Goal: Contribute content: Contribute content

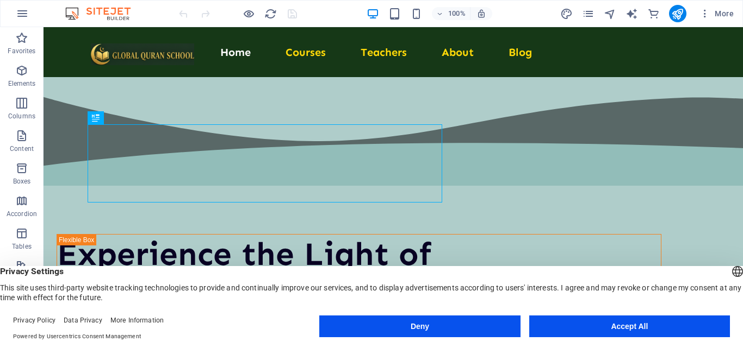
click at [616, 326] on button "Accept All" at bounding box center [629, 327] width 201 height 22
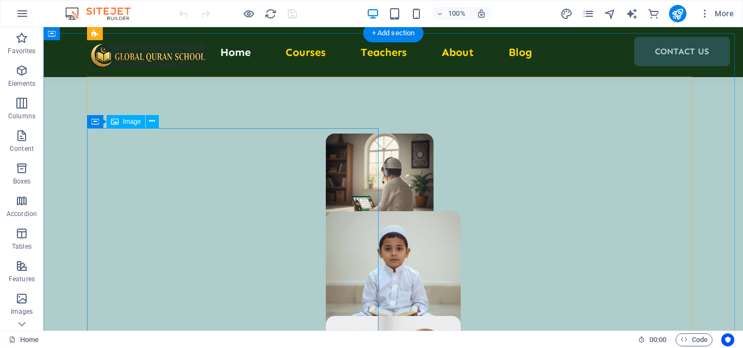
scroll to position [652, 0]
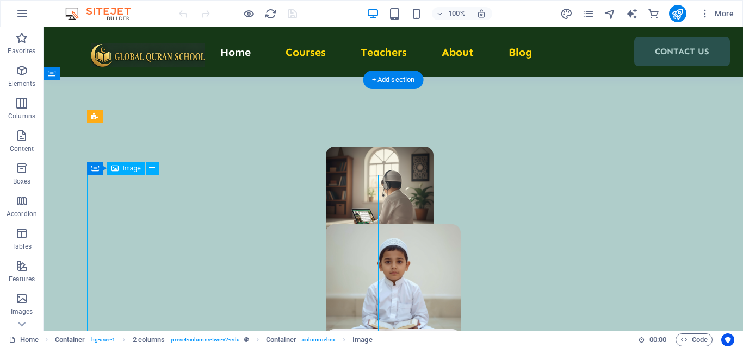
select select "px"
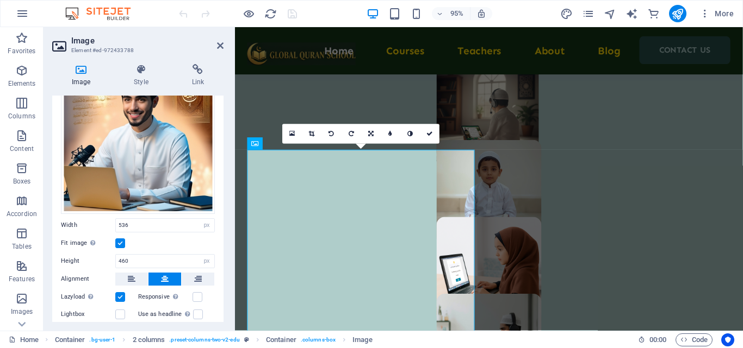
scroll to position [109, 0]
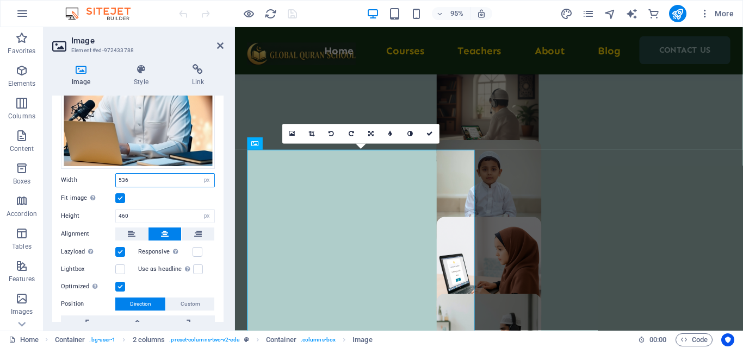
drag, startPoint x: 128, startPoint y: 177, endPoint x: 121, endPoint y: 179, distance: 7.4
click at [117, 179] on input "536" at bounding box center [165, 180] width 98 height 13
type input "600"
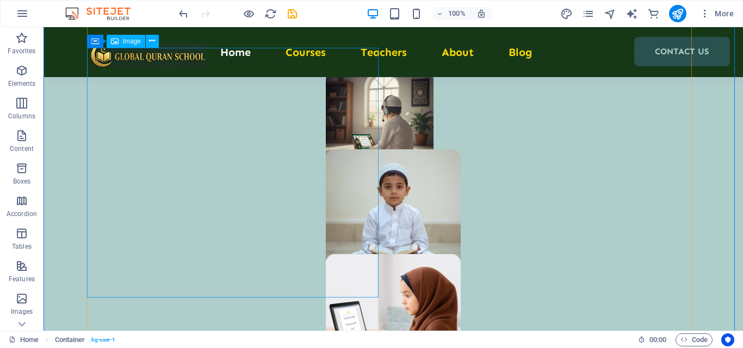
scroll to position [780, 0]
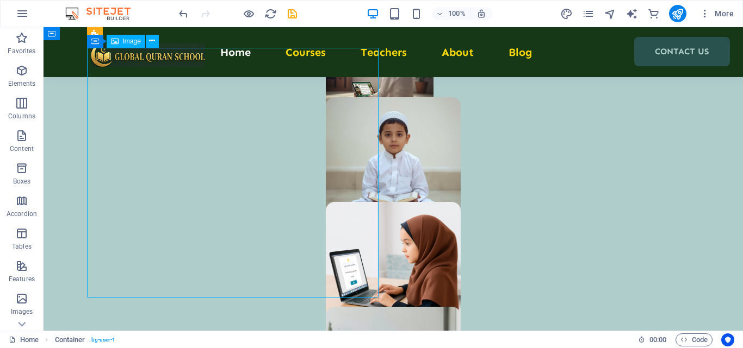
select select "px"
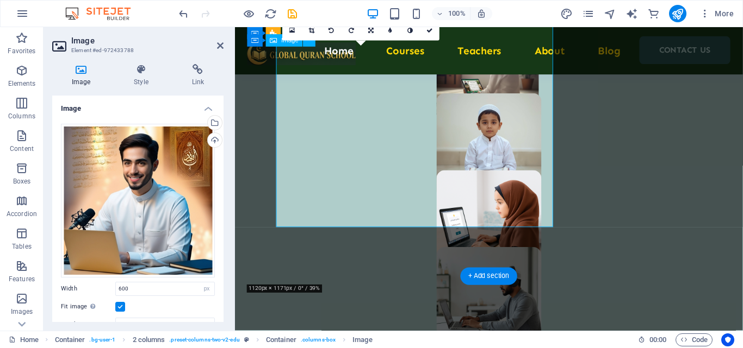
scroll to position [839, 0]
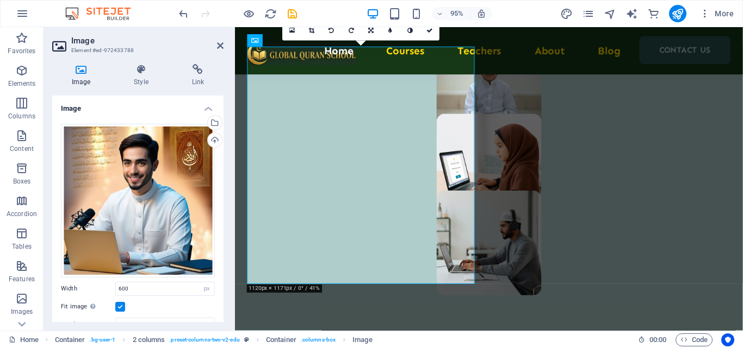
click at [122, 307] on label at bounding box center [120, 307] width 10 height 10
click at [0, 0] on input "Fit image Automatically fit image to a fixed width and height" at bounding box center [0, 0] width 0 height 0
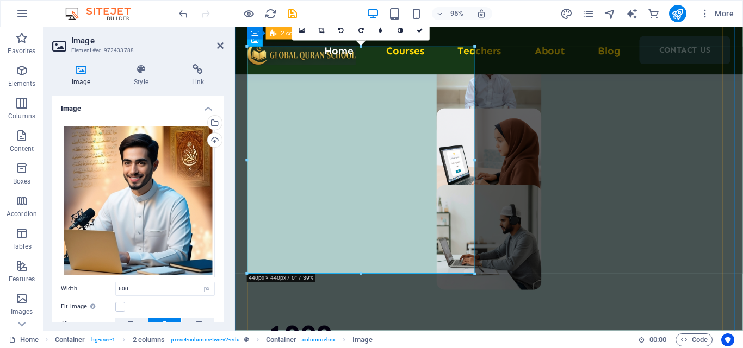
scroll to position [736, 0]
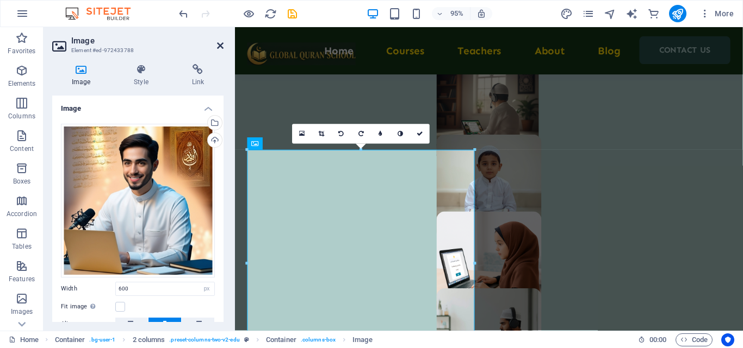
click at [220, 49] on icon at bounding box center [220, 45] width 7 height 9
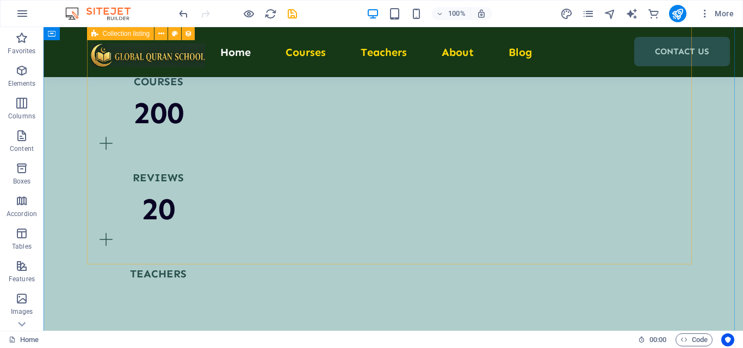
scroll to position [1466, 0]
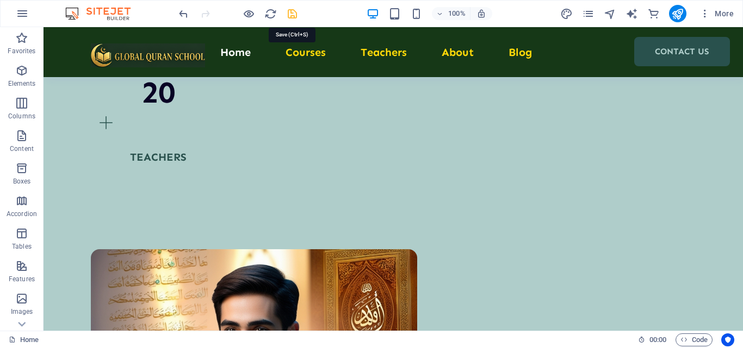
click at [292, 16] on icon "save" at bounding box center [292, 14] width 13 height 13
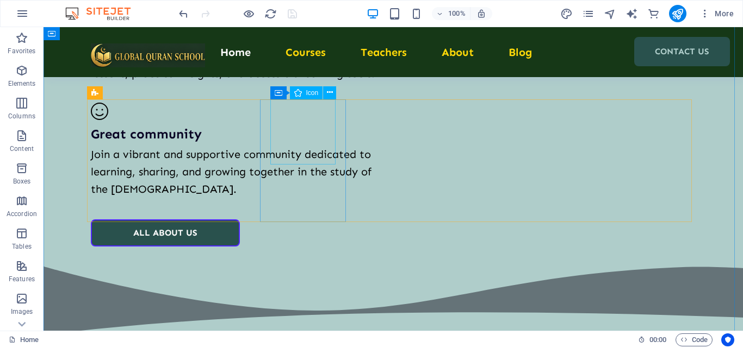
scroll to position [2227, 0]
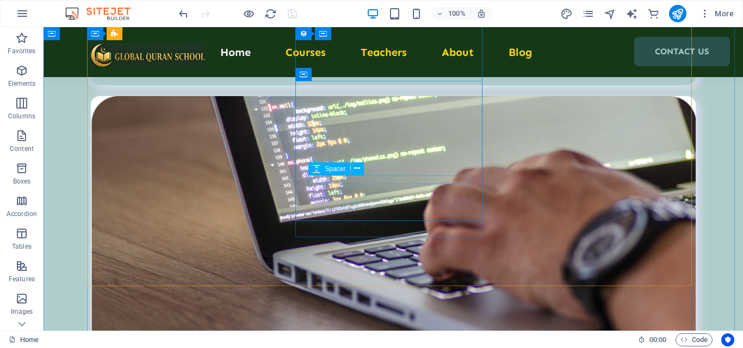
scroll to position [3151, 0]
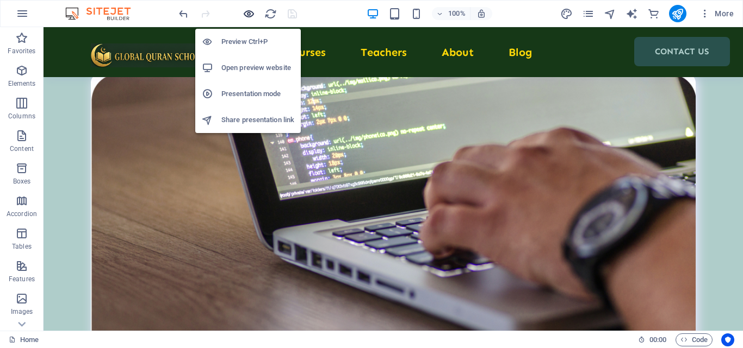
click at [244, 11] on icon "button" at bounding box center [248, 14] width 13 height 13
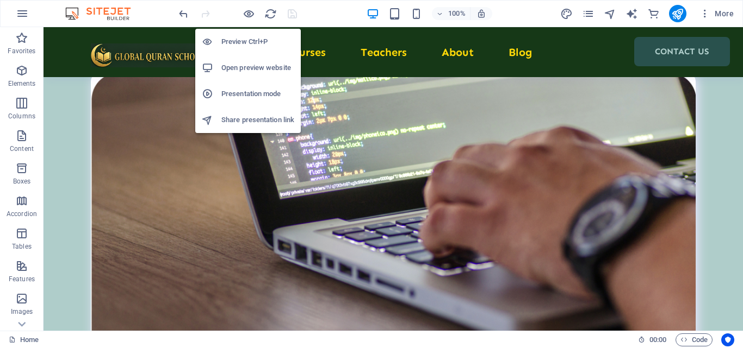
scroll to position [3102, 0]
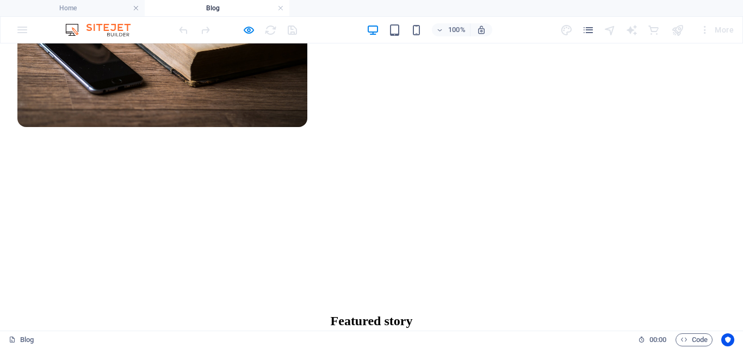
scroll to position [544, 0]
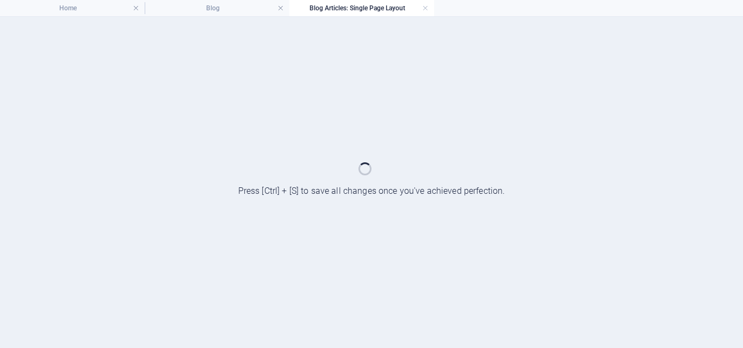
scroll to position [0, 0]
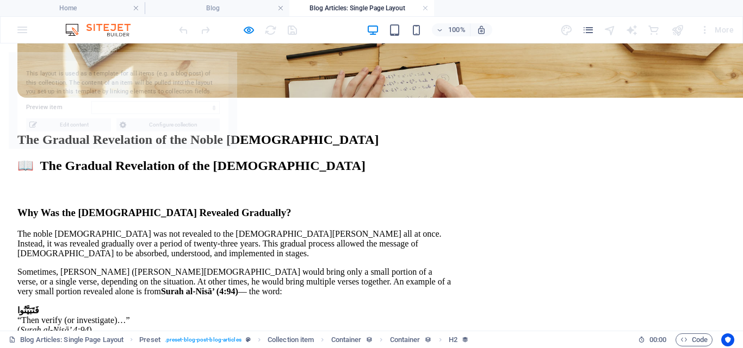
select select "68d399a4fee31641ca0a4f76"
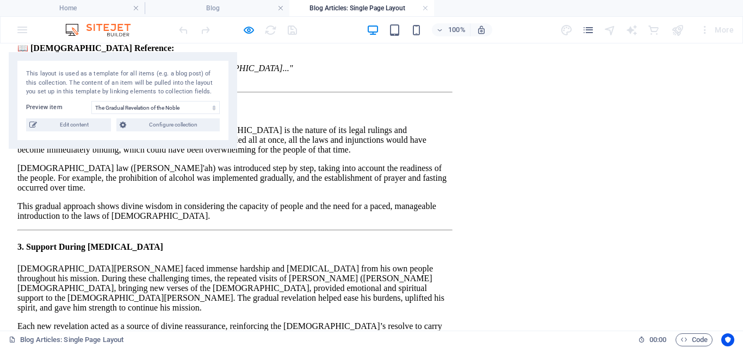
scroll to position [1196, 0]
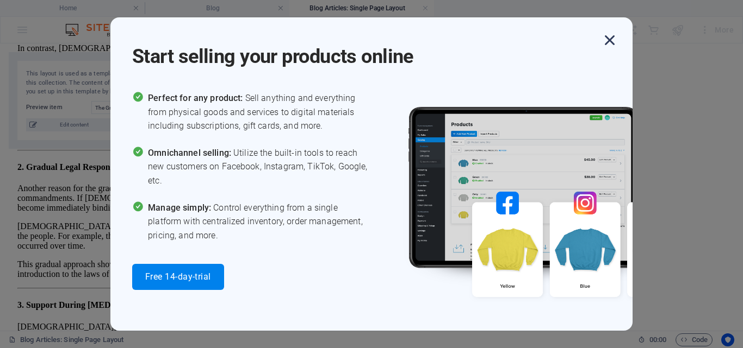
click at [604, 43] on icon "button" at bounding box center [610, 40] width 20 height 20
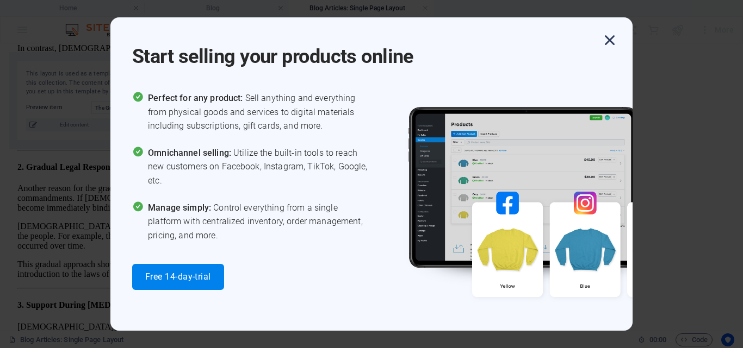
click at [611, 38] on icon "button" at bounding box center [610, 40] width 20 height 20
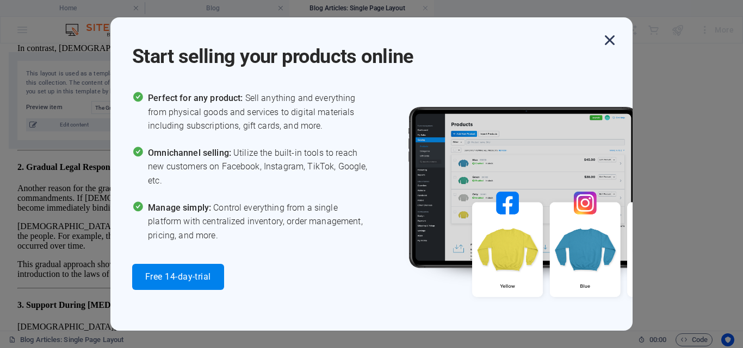
click at [606, 43] on icon "button" at bounding box center [610, 40] width 20 height 20
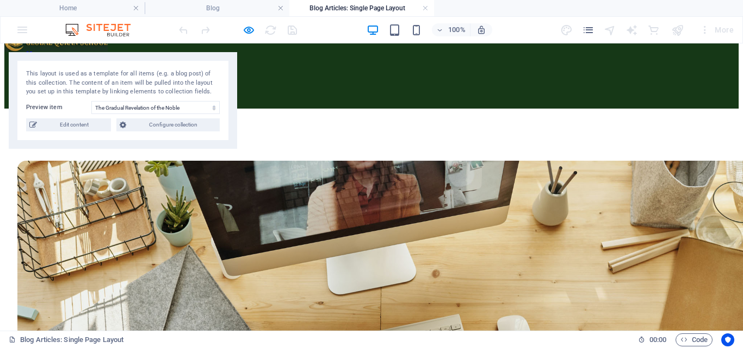
scroll to position [0, 0]
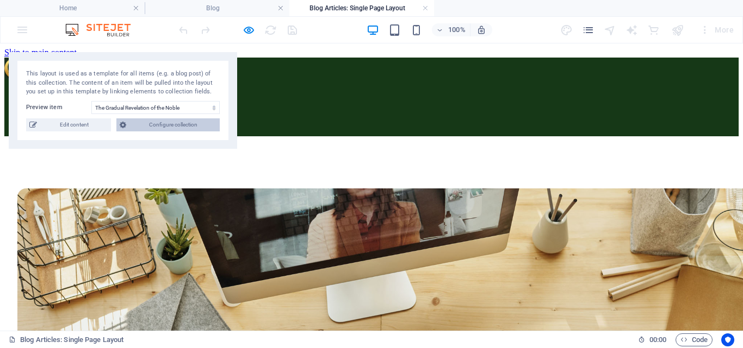
click at [174, 123] on span "Configure collection" at bounding box center [172, 125] width 87 height 13
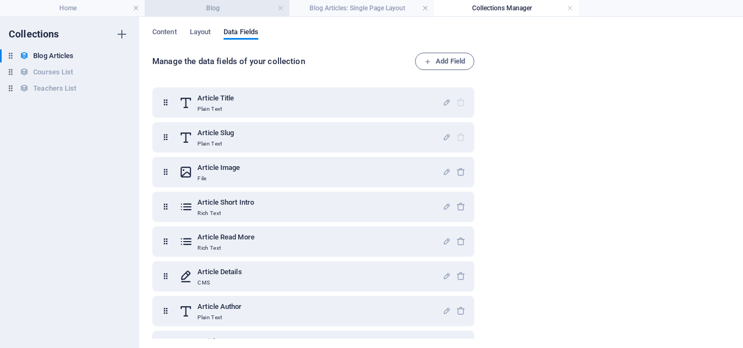
click at [196, 9] on h4 "Blog" at bounding box center [217, 8] width 145 height 12
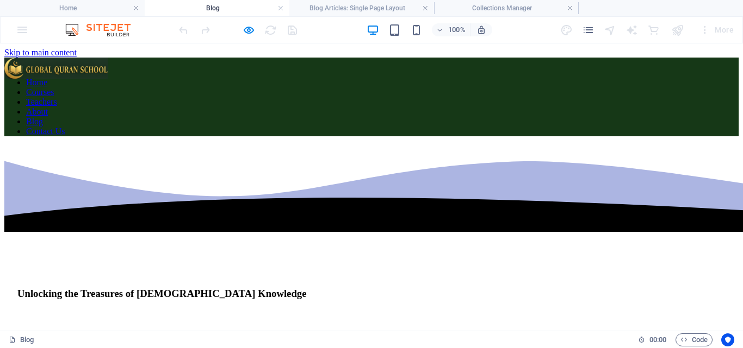
scroll to position [544, 0]
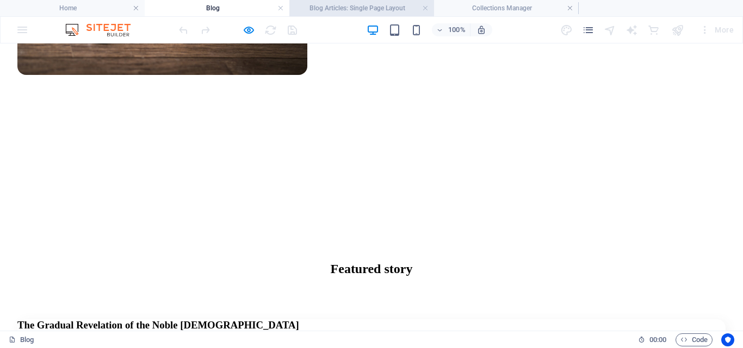
click at [342, 4] on h4 "Blog Articles: Single Page Layout" at bounding box center [361, 8] width 145 height 12
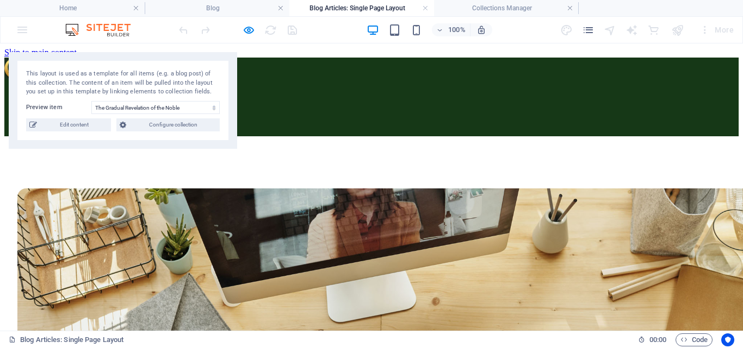
scroll to position [0, 0]
click at [518, 1] on li "Collections Manager" at bounding box center [506, 8] width 145 height 16
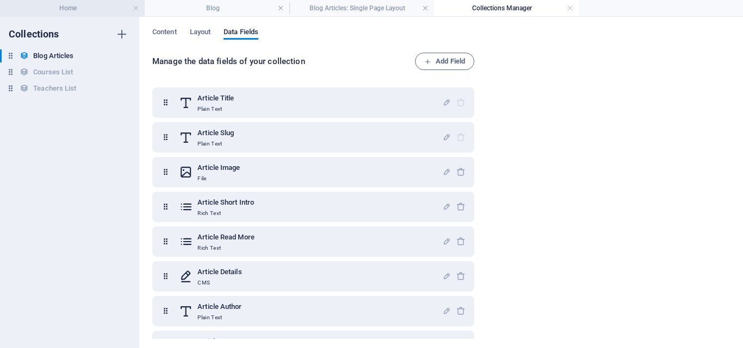
click at [79, 10] on h4 "Home" at bounding box center [72, 8] width 145 height 12
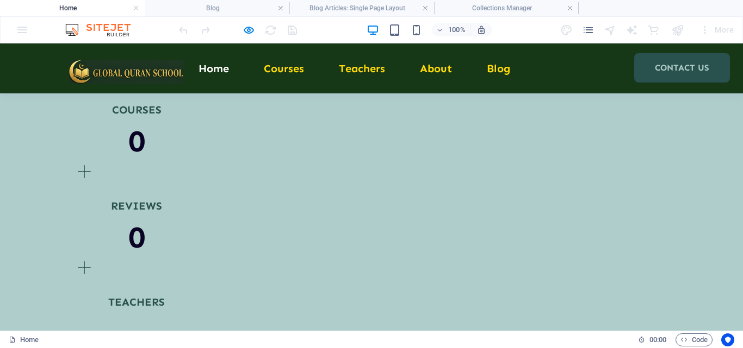
scroll to position [1383, 0]
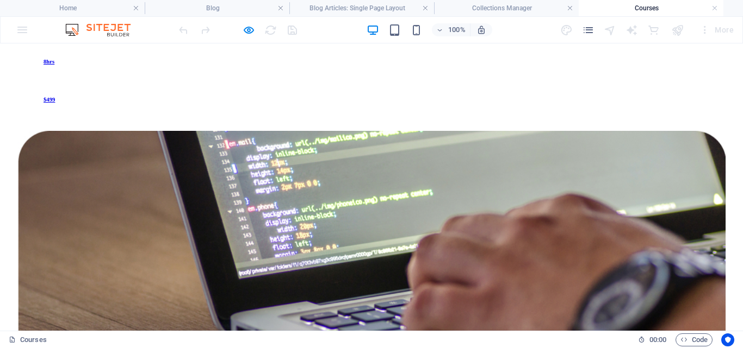
scroll to position [1250, 0]
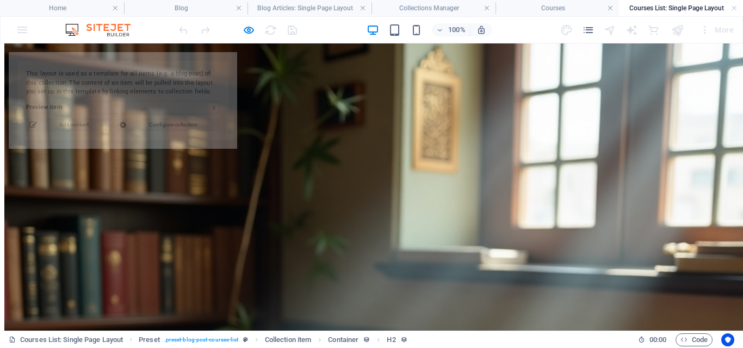
scroll to position [0, 0]
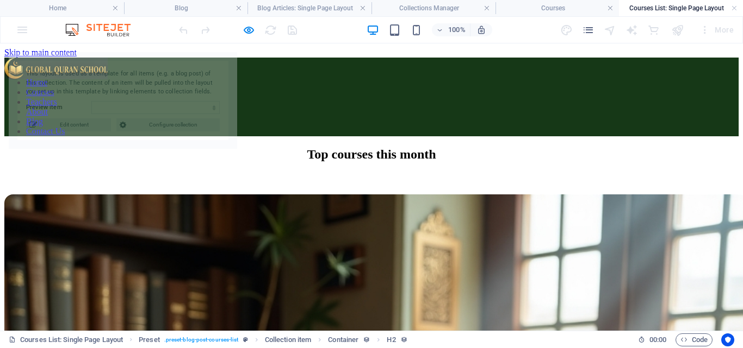
select select "68d399a4fee31641ca0a4f88"
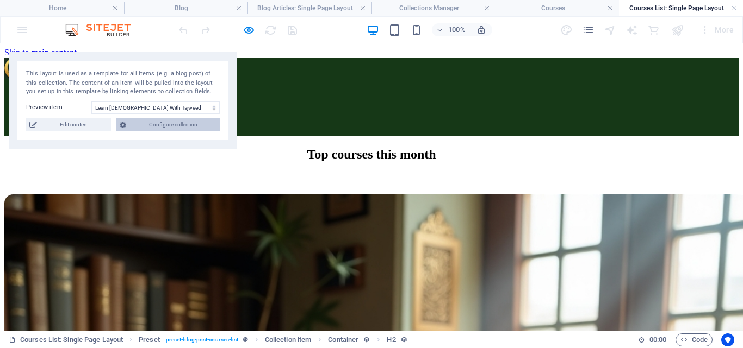
click at [184, 126] on span "Configure collection" at bounding box center [172, 125] width 87 height 13
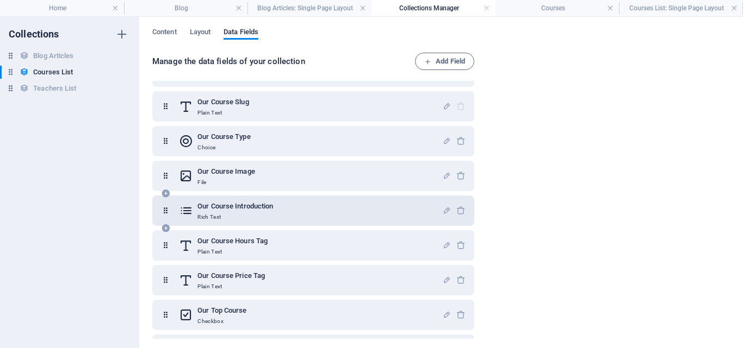
scroll to position [61, 0]
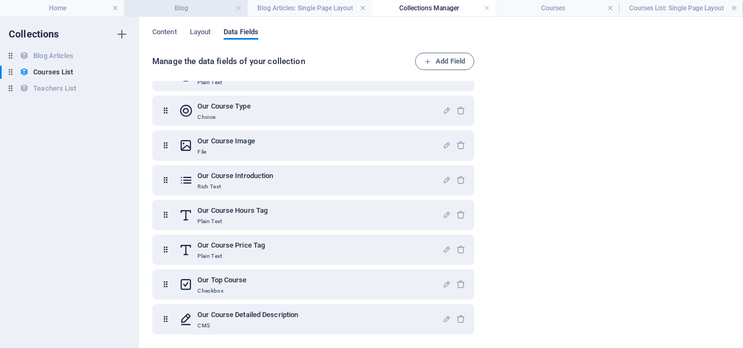
click at [193, 14] on h4 "Blog" at bounding box center [186, 8] width 124 height 12
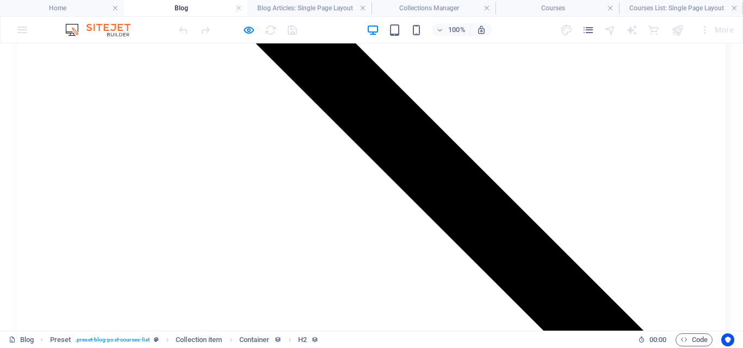
scroll to position [1087, 0]
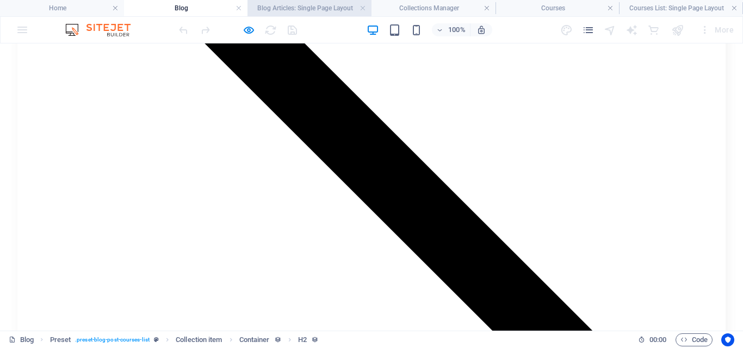
click at [326, 11] on h4 "Blog Articles: Single Page Layout" at bounding box center [309, 8] width 124 height 12
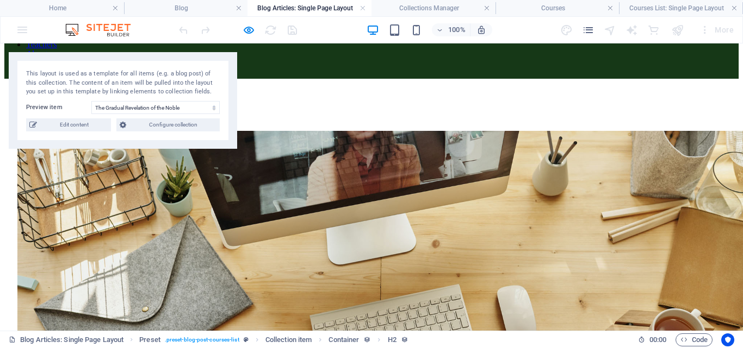
scroll to position [0, 0]
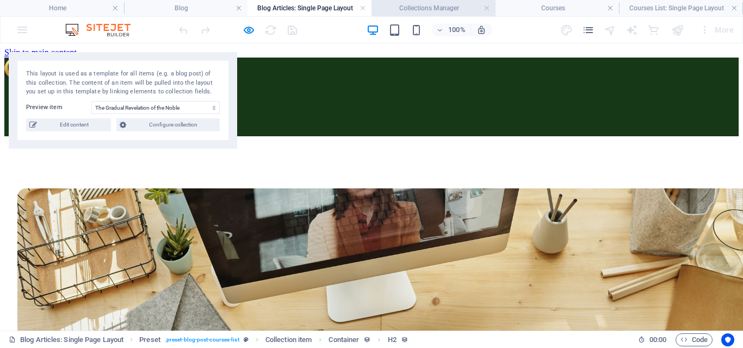
click at [438, 9] on h4 "Collections Manager" at bounding box center [433, 8] width 124 height 12
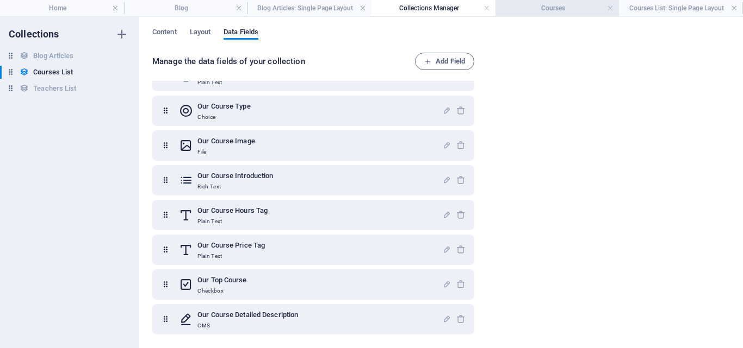
click at [554, 3] on h4 "Courses" at bounding box center [557, 8] width 124 height 12
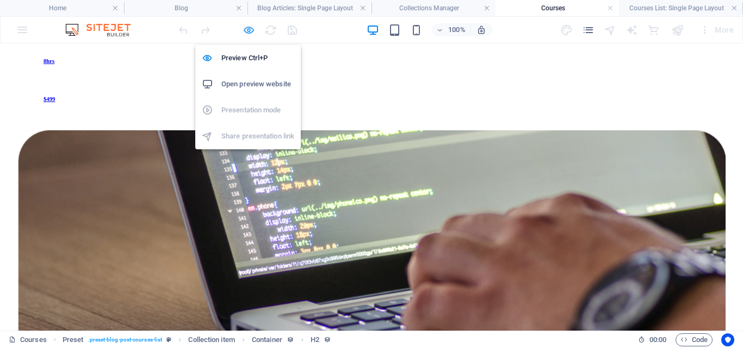
click at [243, 27] on icon "button" at bounding box center [248, 30] width 13 height 13
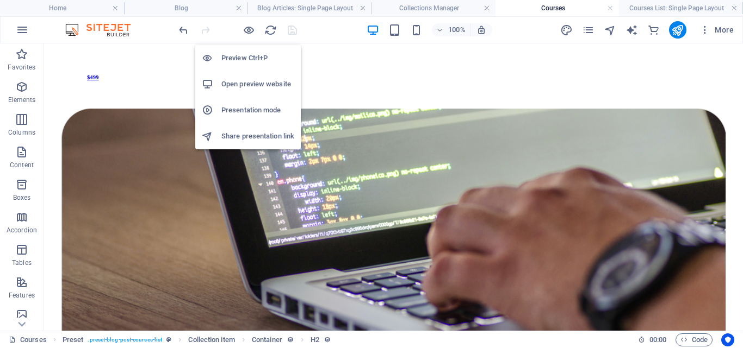
scroll to position [1299, 0]
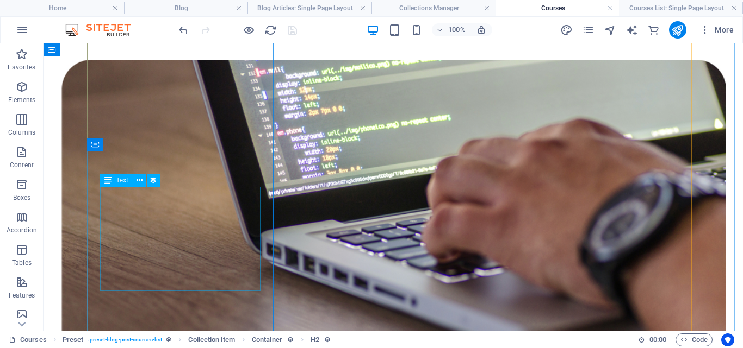
select select "our-course-introduction"
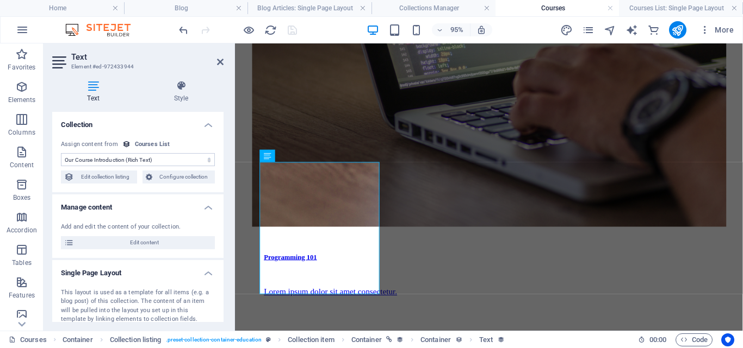
click at [200, 161] on select "No assignment, content remains static Created at (Date) Updated at (Date) Our C…" at bounding box center [138, 159] width 154 height 13
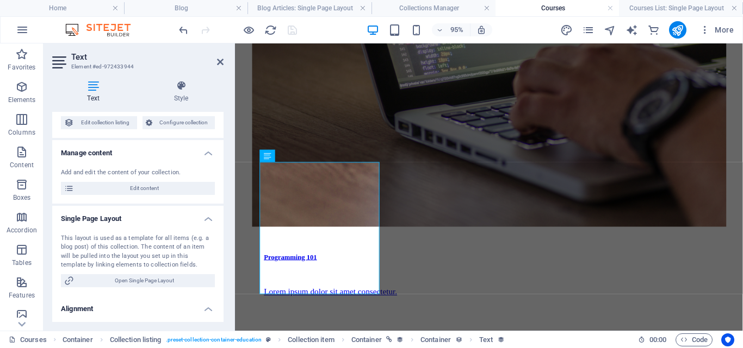
scroll to position [79, 0]
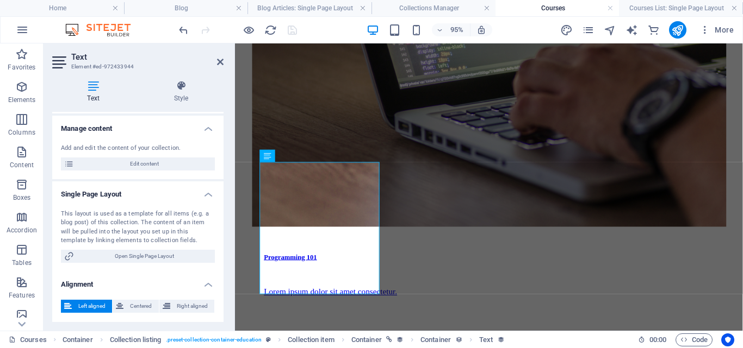
click at [129, 282] on h4 "Alignment" at bounding box center [137, 282] width 171 height 20
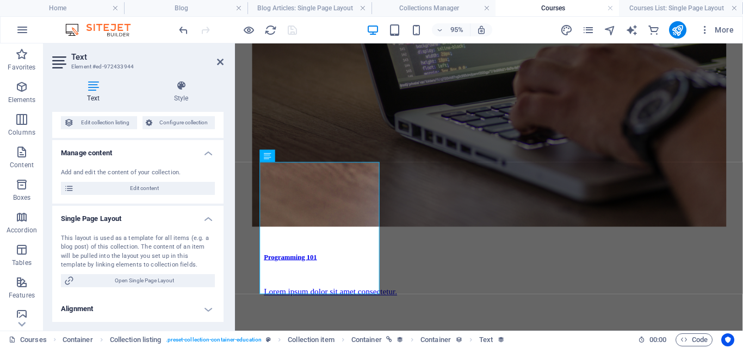
click at [130, 304] on h4 "Alignment" at bounding box center [137, 309] width 171 height 26
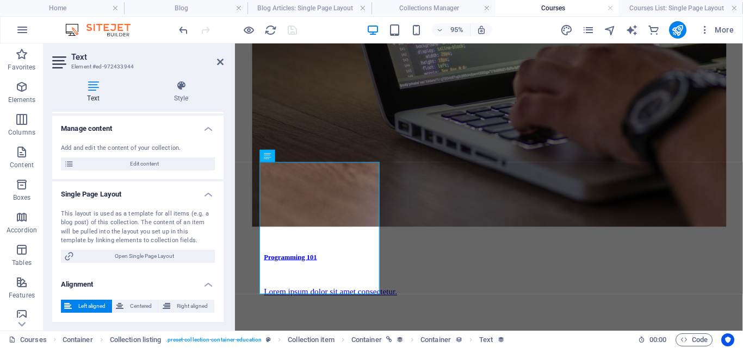
click at [151, 287] on h4 "Alignment" at bounding box center [137, 282] width 171 height 20
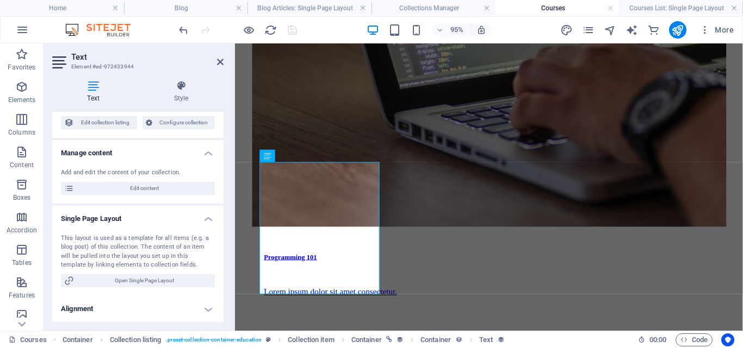
scroll to position [54, 0]
click at [152, 283] on span "Open Single Page Layout" at bounding box center [144, 281] width 134 height 13
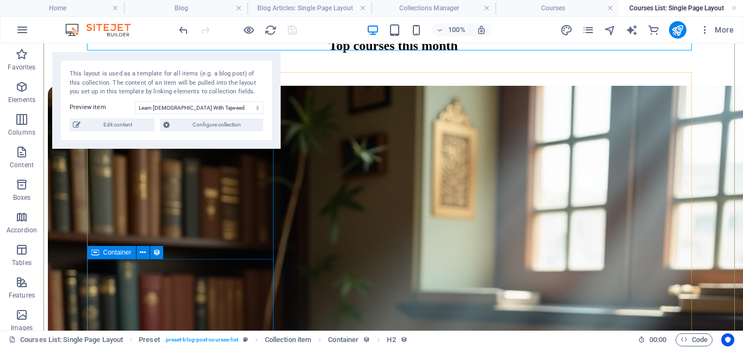
scroll to position [0, 0]
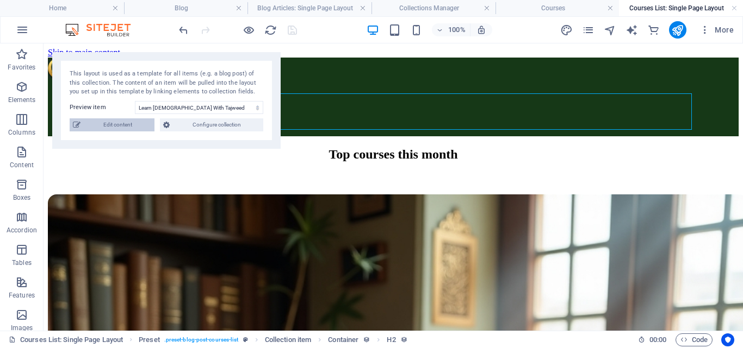
click at [130, 129] on span "Edit content" at bounding box center [117, 125] width 67 height 13
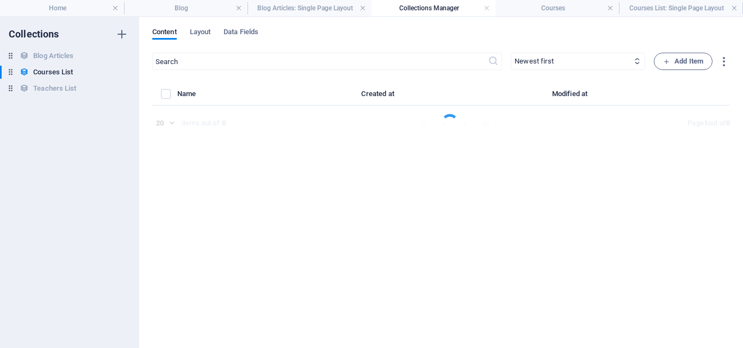
select select "[DEMOGRAPHIC_DATA] With Tajweed"
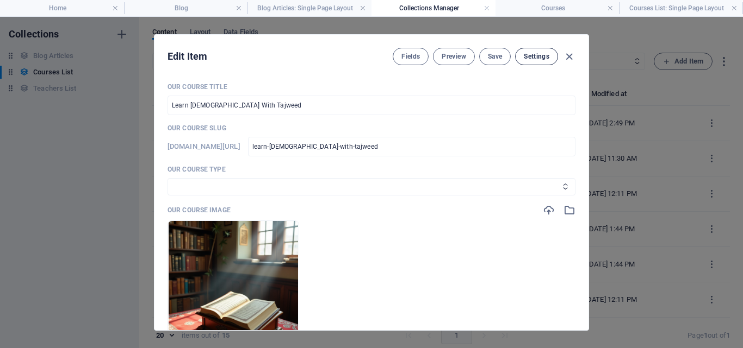
click at [544, 56] on span "Settings" at bounding box center [536, 56] width 26 height 9
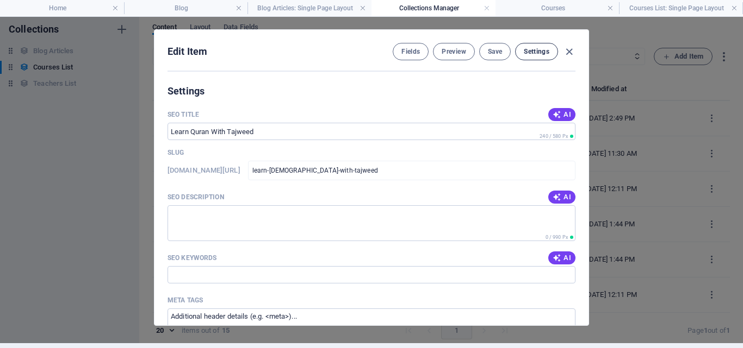
scroll to position [681, 0]
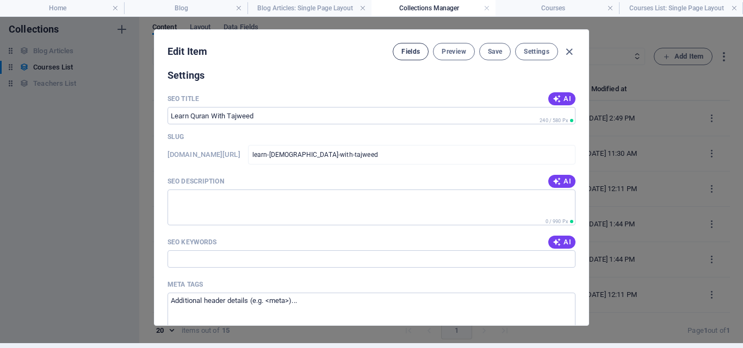
click at [408, 52] on span "Fields" at bounding box center [410, 51] width 18 height 9
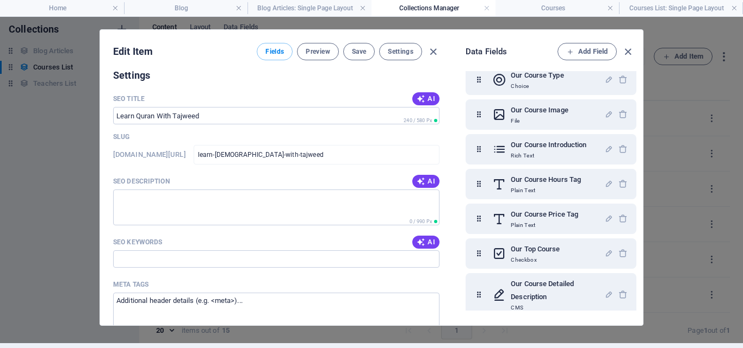
scroll to position [93, 0]
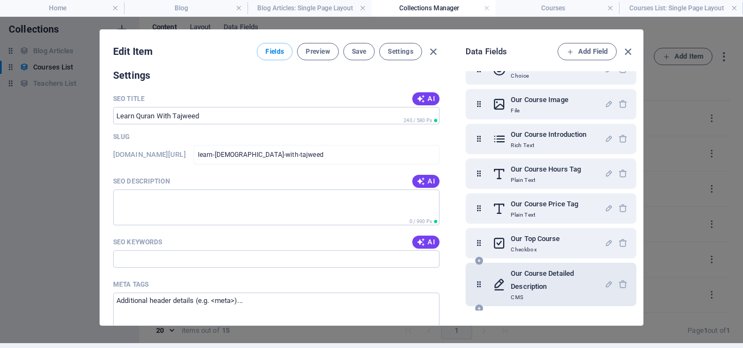
click at [538, 284] on h6 "Our Course Detailed Description" at bounding box center [556, 280] width 93 height 26
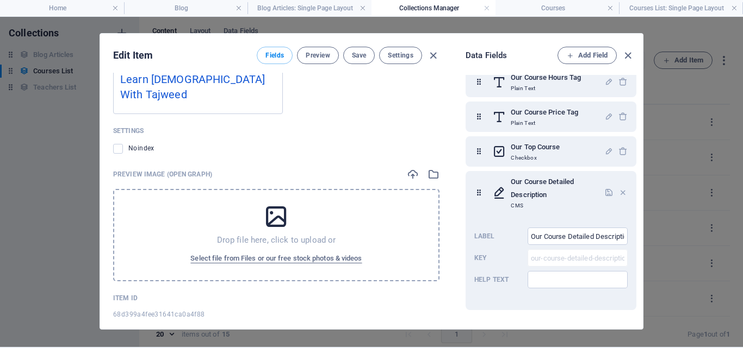
scroll to position [0, 0]
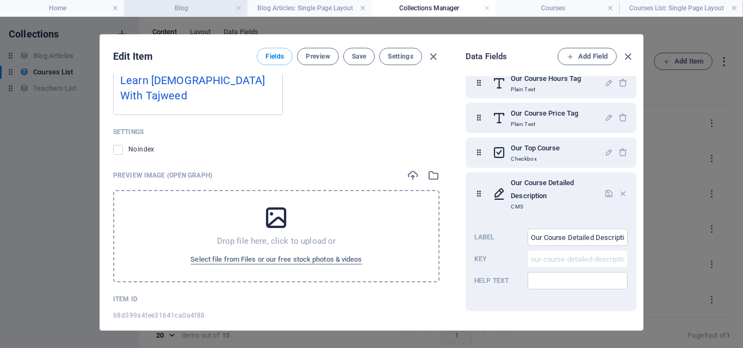
click at [168, 3] on h4 "Blog" at bounding box center [186, 8] width 124 height 12
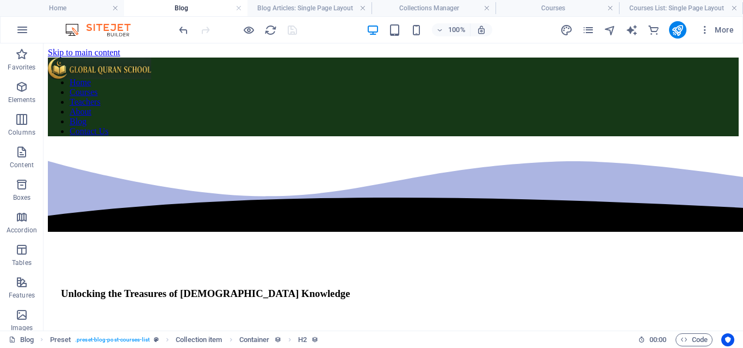
scroll to position [1087, 0]
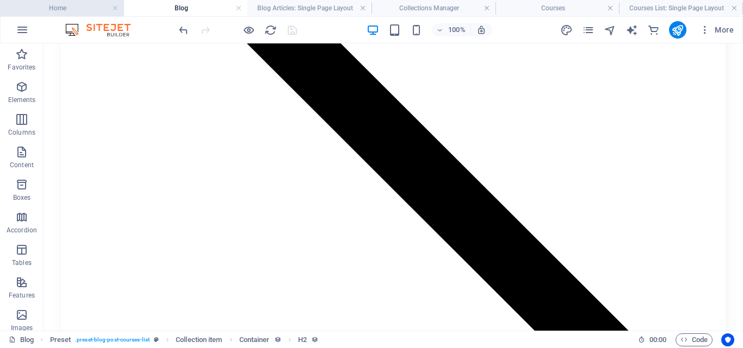
click at [75, 7] on h4 "Home" at bounding box center [62, 8] width 124 height 12
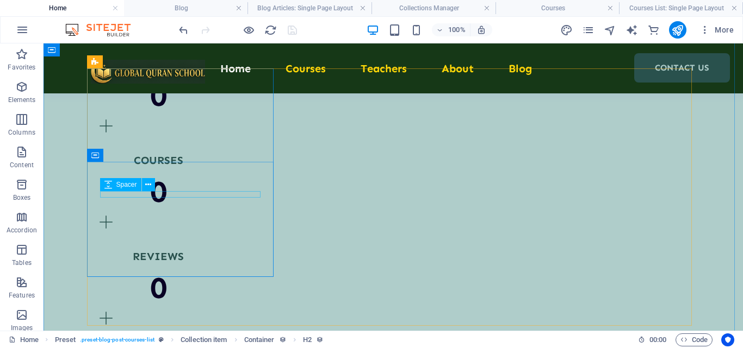
scroll to position [1274, 0]
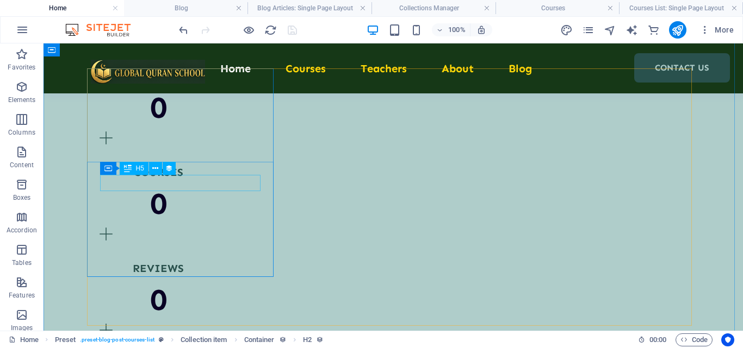
select select "name"
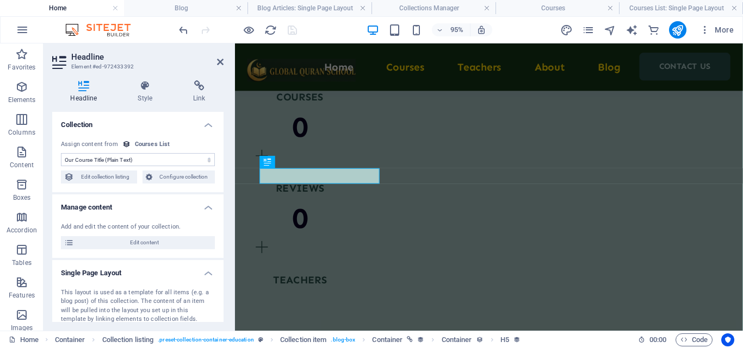
scroll to position [1369, 0]
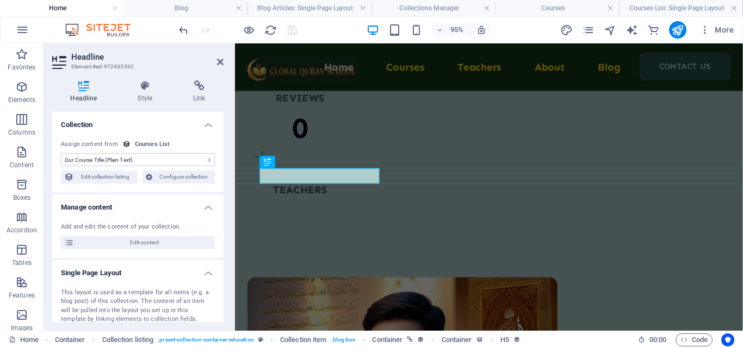
click at [167, 161] on select "No assignment, content remains static Created at (Date) Updated at (Date) Our C…" at bounding box center [138, 159] width 154 height 13
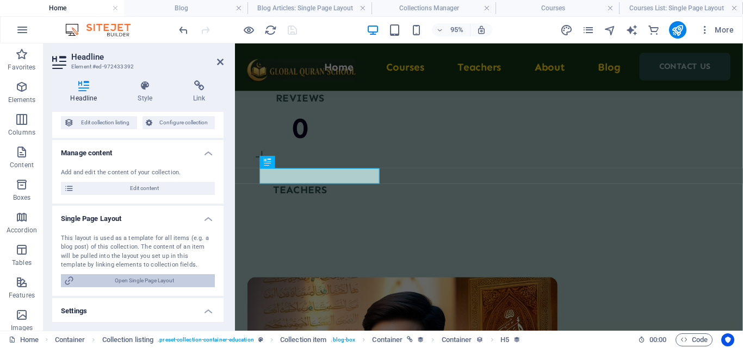
click at [138, 281] on span "Open Single Page Layout" at bounding box center [144, 281] width 134 height 13
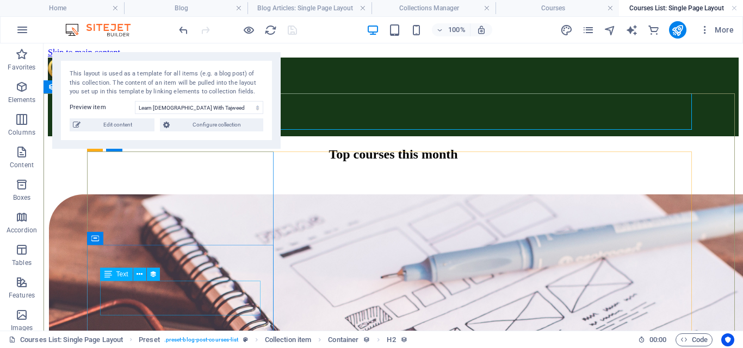
scroll to position [0, 0]
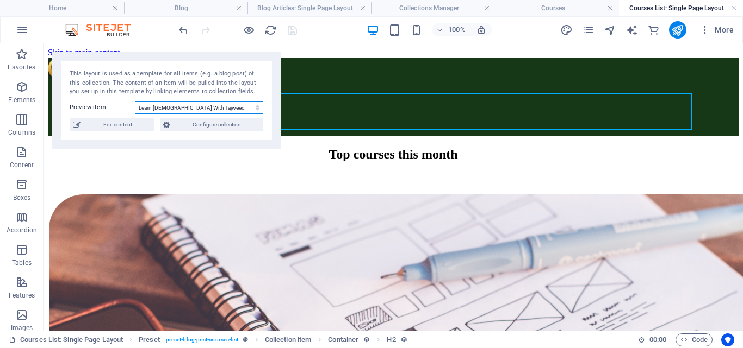
click at [190, 109] on select "Learn [DEMOGRAPHIC_DATA] With Tajweed [DEMOGRAPHIC_DATA] Memorization Public Sp…" at bounding box center [199, 107] width 128 height 13
click at [139, 126] on span "Edit content" at bounding box center [117, 125] width 67 height 13
type input "learn-[DEMOGRAPHIC_DATA]-with-tajweed"
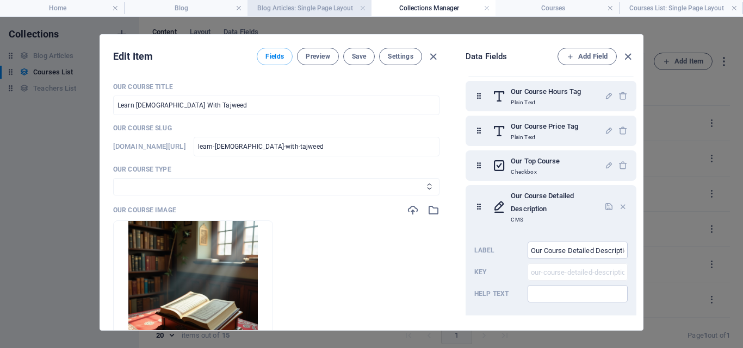
click at [328, 8] on h4 "Blog Articles: Single Page Layout" at bounding box center [309, 8] width 124 height 12
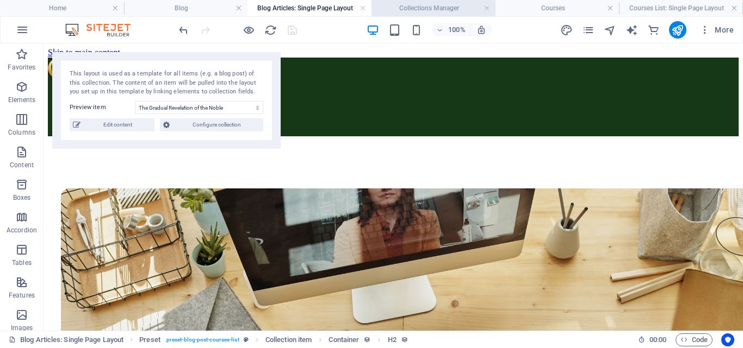
click at [410, 7] on h4 "Collections Manager" at bounding box center [433, 8] width 124 height 12
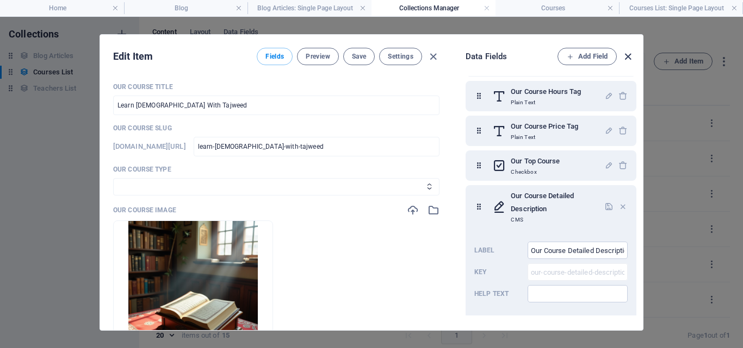
click at [626, 54] on icon "button" at bounding box center [627, 57] width 13 height 13
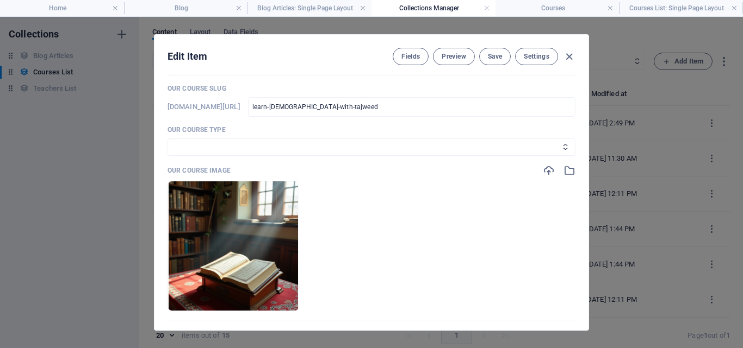
scroll to position [54, 0]
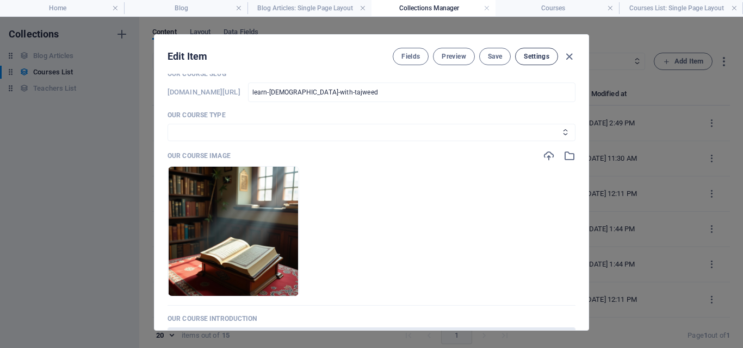
click at [550, 52] on button "Settings" at bounding box center [536, 56] width 43 height 17
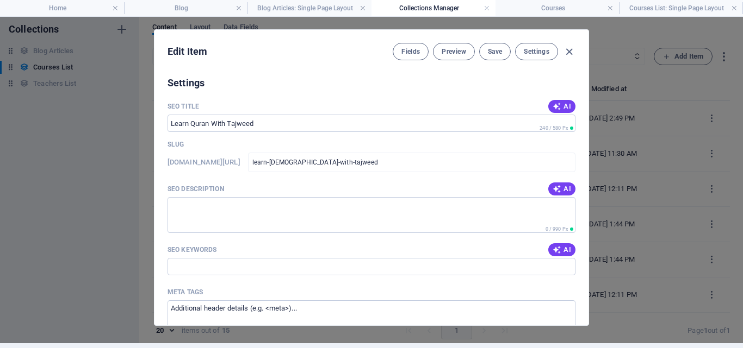
scroll to position [681, 0]
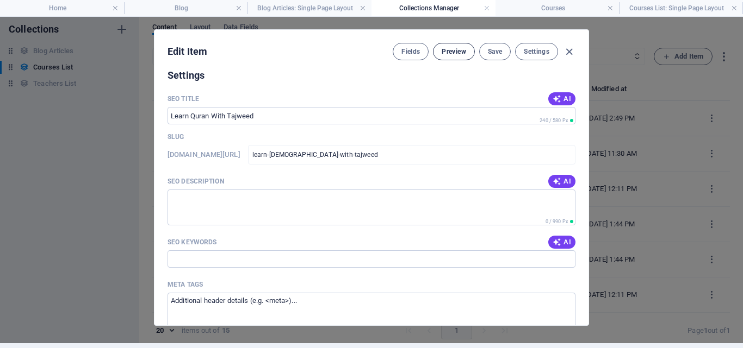
click at [457, 52] on span "Preview" at bounding box center [453, 51] width 24 height 9
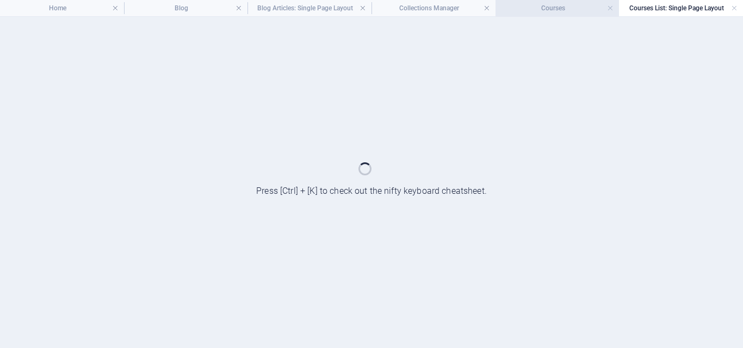
click at [579, 15] on li "Courses" at bounding box center [557, 8] width 124 height 16
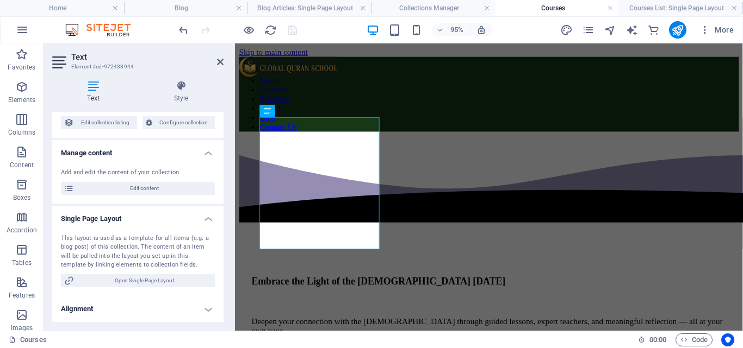
click at [572, 9] on h4 "Courses" at bounding box center [557, 8] width 124 height 12
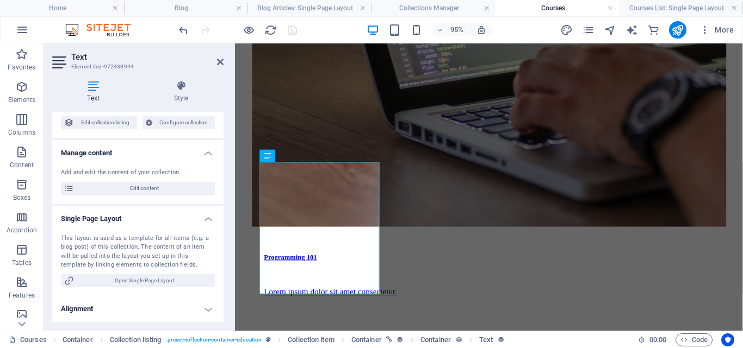
scroll to position [0, 0]
click at [644, 9] on h4 "Courses List: Single Page Layout" at bounding box center [681, 8] width 124 height 12
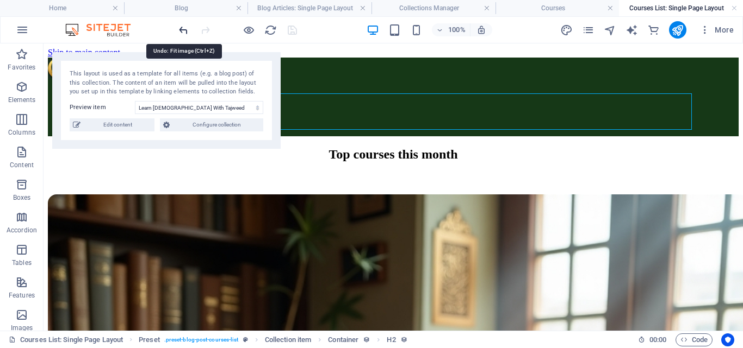
click at [186, 34] on icon "undo" at bounding box center [183, 30] width 13 height 13
click at [156, 104] on select "Learn [DEMOGRAPHIC_DATA] With Tajweed [DEMOGRAPHIC_DATA] Memorization Public Sp…" at bounding box center [199, 107] width 128 height 13
click at [135, 101] on select "Learn [DEMOGRAPHIC_DATA] With Tajweed [DEMOGRAPHIC_DATA] Memorization Public Sp…" at bounding box center [199, 107] width 128 height 13
click at [154, 108] on select "Learn [DEMOGRAPHIC_DATA] With Tajweed [DEMOGRAPHIC_DATA] Memorization Public Sp…" at bounding box center [199, 107] width 128 height 13
select select "68d399a4fee31641ca0a4f85"
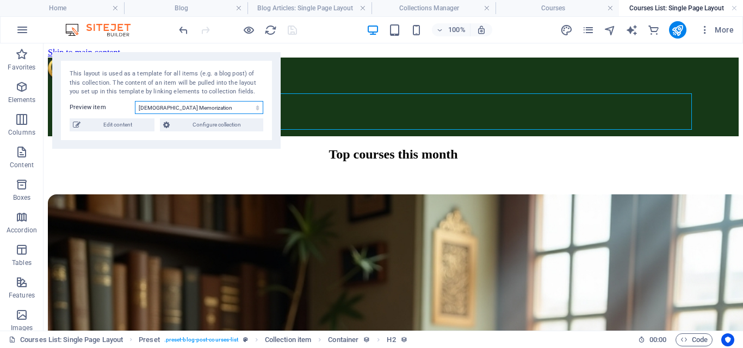
click at [135, 101] on select "Learn [DEMOGRAPHIC_DATA] With Tajweed [DEMOGRAPHIC_DATA] Memorization Public Sp…" at bounding box center [199, 107] width 128 height 13
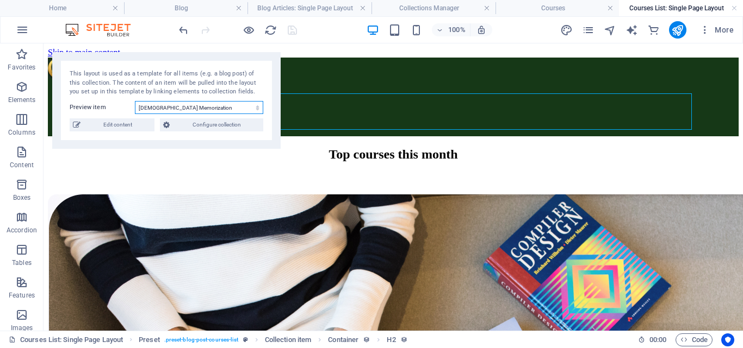
click at [164, 109] on select "Learn [DEMOGRAPHIC_DATA] With Tajweed [DEMOGRAPHIC_DATA] Memorization Public Sp…" at bounding box center [199, 107] width 128 height 13
click at [101, 121] on span "Edit content" at bounding box center [117, 125] width 67 height 13
type input "[DEMOGRAPHIC_DATA] Memorization"
type input "[DEMOGRAPHIC_DATA]-memorization"
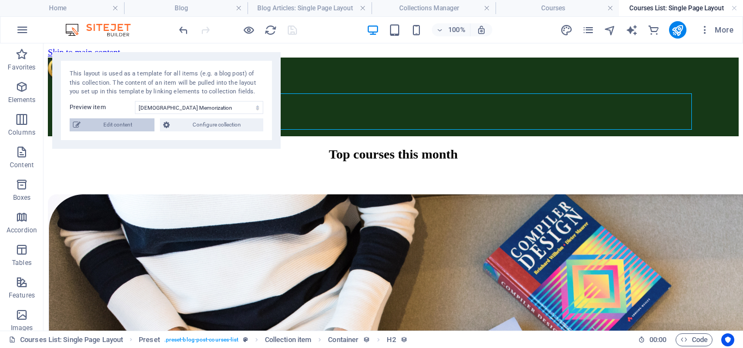
select select "[DEMOGRAPHIC_DATA] Memorization"
type input "Learn [DEMOGRAPHIC_DATA] Memorization Online"
type input "[DEMOGRAPHIC_DATA]-memorization"
type textarea "Join our online [DEMOGRAPHIC_DATA] Memorization course for just $35/month! Flex…"
type input "[DEMOGRAPHIC_DATA] Memorization, Hifz [DEMOGRAPHIC_DATA], Online [DEMOGRAPHIC_D…"
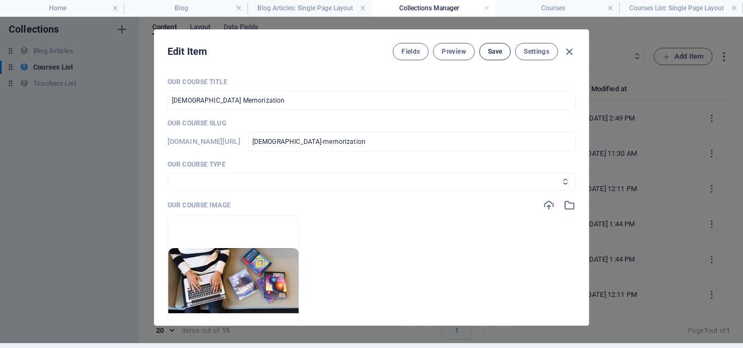
click at [479, 54] on button "Save" at bounding box center [495, 51] width 32 height 17
click at [571, 16] on li "Courses" at bounding box center [557, 8] width 124 height 16
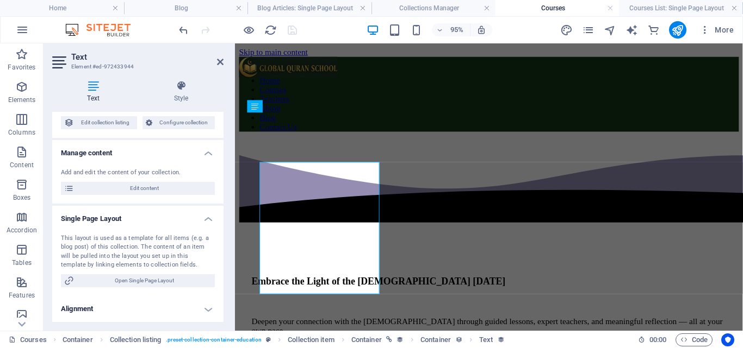
scroll to position [1299, 0]
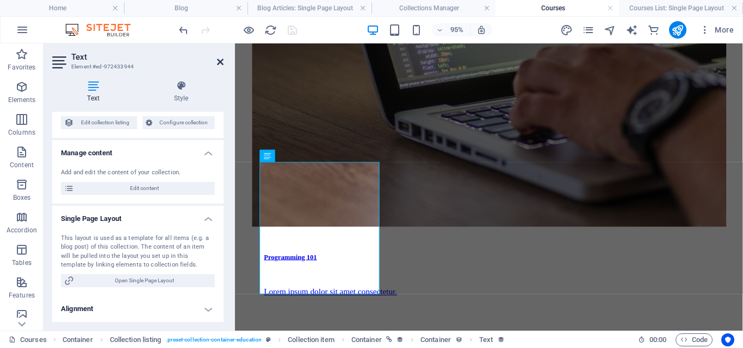
click at [222, 64] on icon at bounding box center [220, 62] width 7 height 9
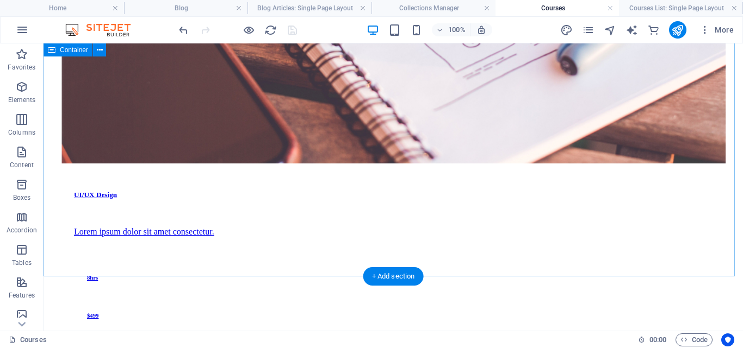
scroll to position [973, 0]
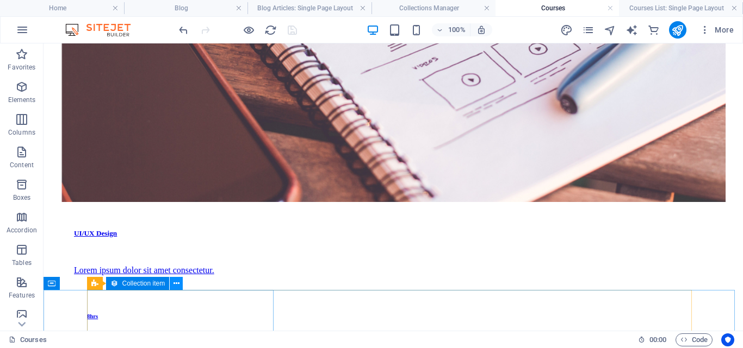
click at [176, 284] on icon at bounding box center [176, 283] width 6 height 11
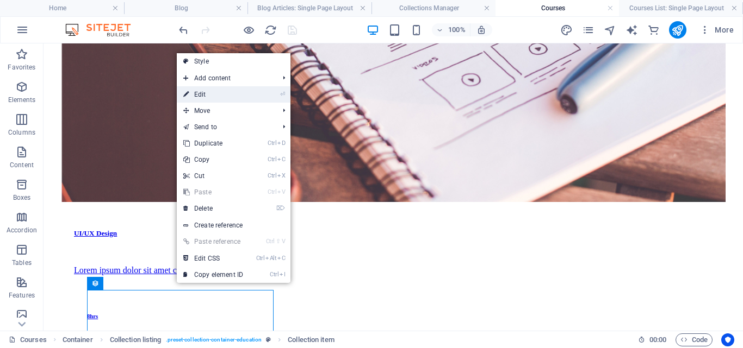
click at [215, 99] on link "⏎ Edit" at bounding box center [213, 94] width 73 height 16
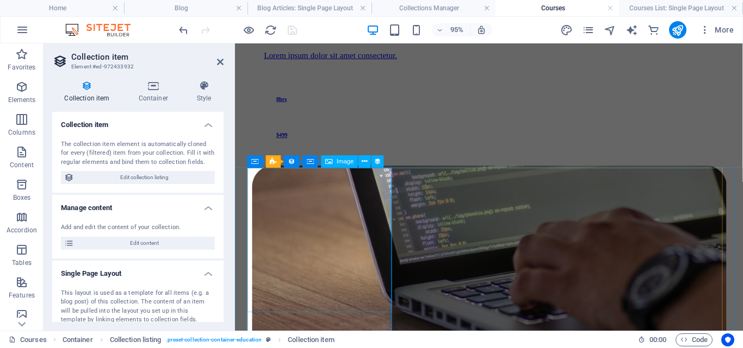
scroll to position [1119, 0]
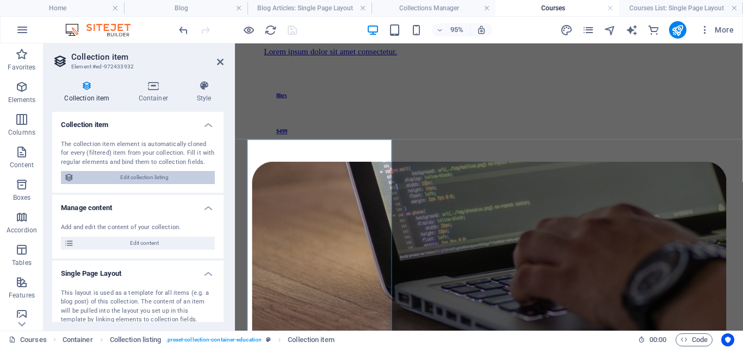
click at [157, 180] on span "Edit collection listing" at bounding box center [144, 177] width 134 height 13
select select "68d399a4fee31641ca0a4f83"
select select "createdAt_DESC"
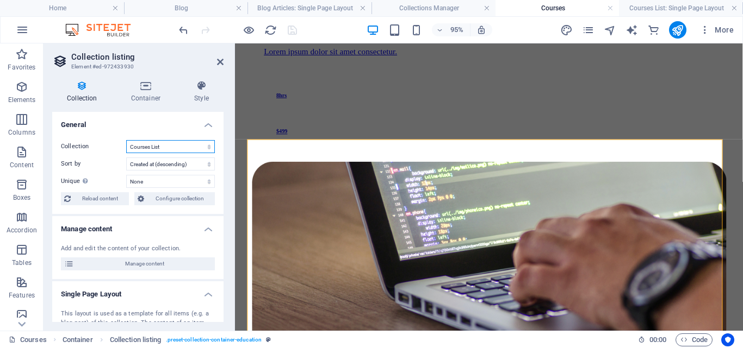
click at [160, 149] on select "Blog Articles Courses List Teachers List" at bounding box center [170, 146] width 89 height 13
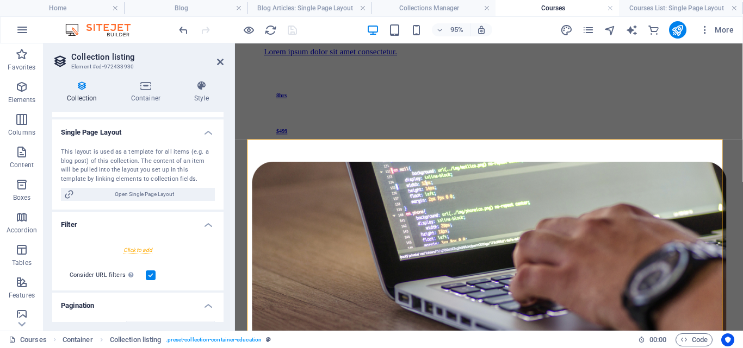
scroll to position [163, 0]
click at [135, 246] on div at bounding box center [138, 249] width 154 height 20
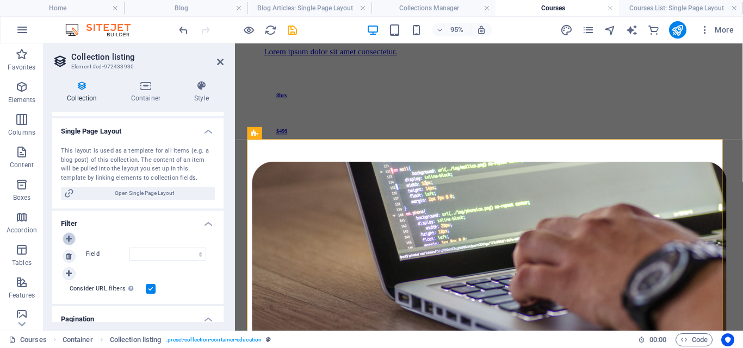
click at [71, 237] on icon at bounding box center [69, 239] width 6 height 8
select select
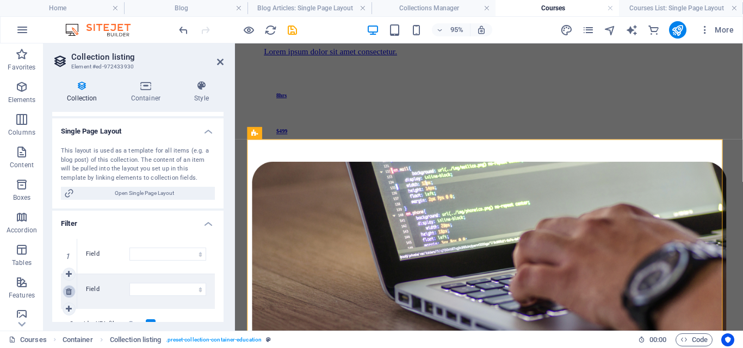
click at [66, 293] on icon at bounding box center [69, 292] width 6 height 8
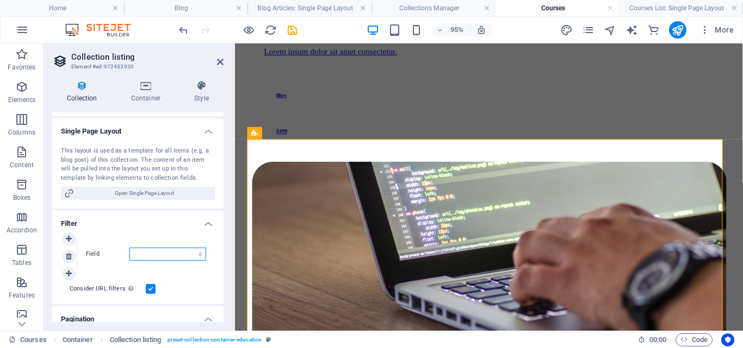
click at [185, 255] on select "Created at Updated at Our Course Title Our Course Slug Our Course Type Our Cour…" at bounding box center [167, 254] width 77 height 13
select select "columns.our-top-course"
click at [129, 248] on select "Created at Updated at Our Course Title Our Course Slug Our Course Type Our Cour…" at bounding box center [167, 254] width 77 height 13
select select "68d399a4fee31641ca0a4f83"
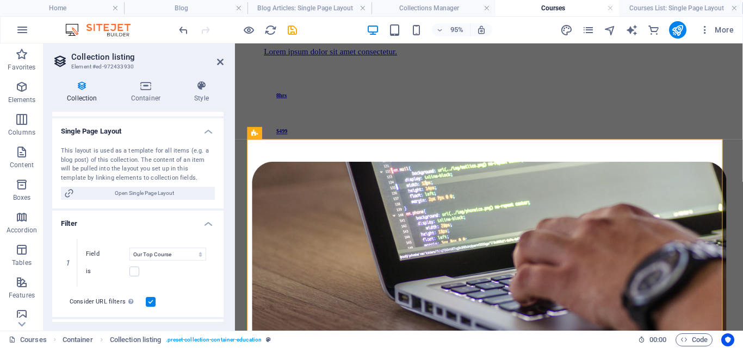
select select "createdAt_DESC"
select select "columns.our-top-course"
click at [132, 271] on label at bounding box center [134, 272] width 10 height 10
click at [0, 0] on input "is" at bounding box center [0, 0] width 0 height 0
select select "68d399a4fee31641ca0a4f83"
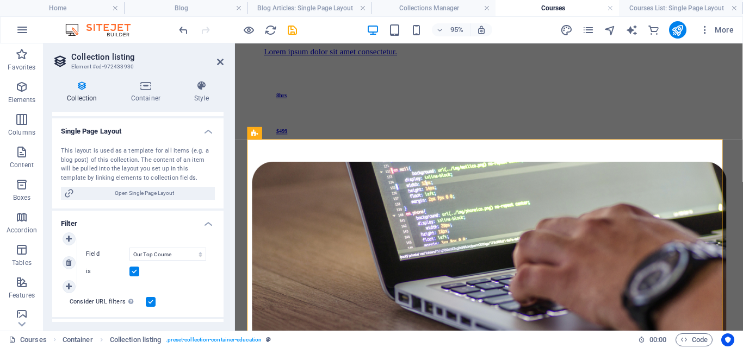
select select "createdAt_DESC"
select select "columns.our-top-course"
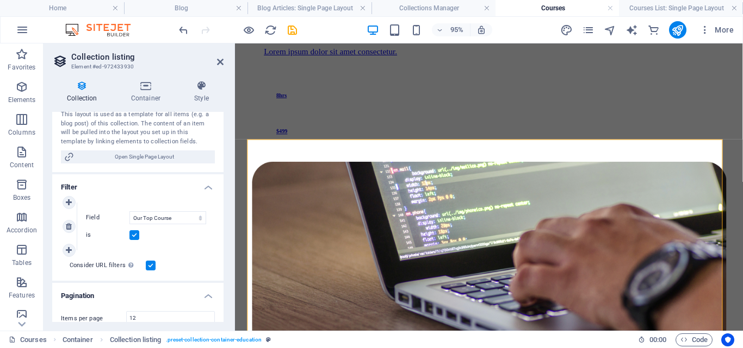
scroll to position [217, 0]
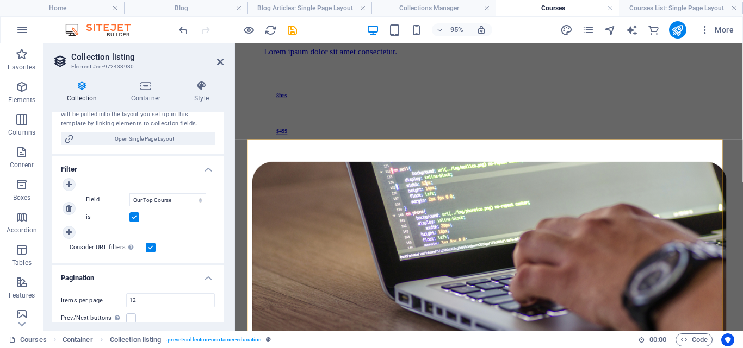
click at [132, 217] on label at bounding box center [134, 218] width 10 height 10
click at [0, 0] on input "is" at bounding box center [0, 0] width 0 height 0
select select "68d399a4fee31641ca0a4f83"
select select "createdAt_DESC"
select select "columns.our-top-course"
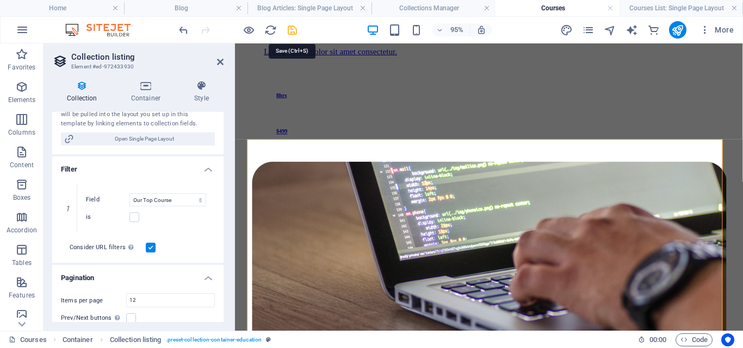
click at [296, 27] on icon "save" at bounding box center [292, 30] width 13 height 13
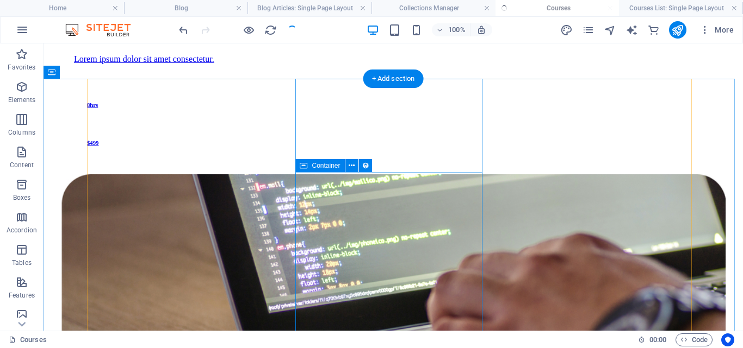
scroll to position [1245, 0]
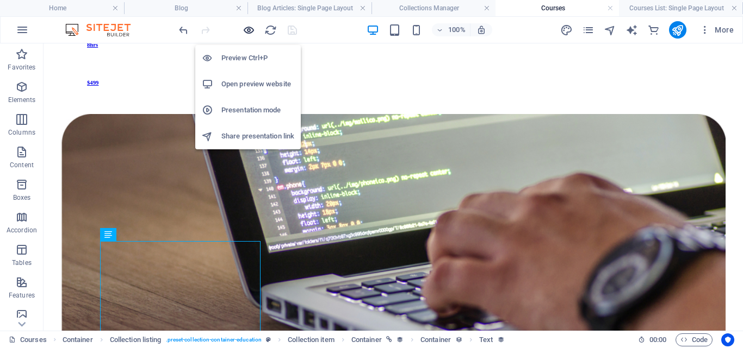
click at [250, 29] on icon "button" at bounding box center [248, 30] width 13 height 13
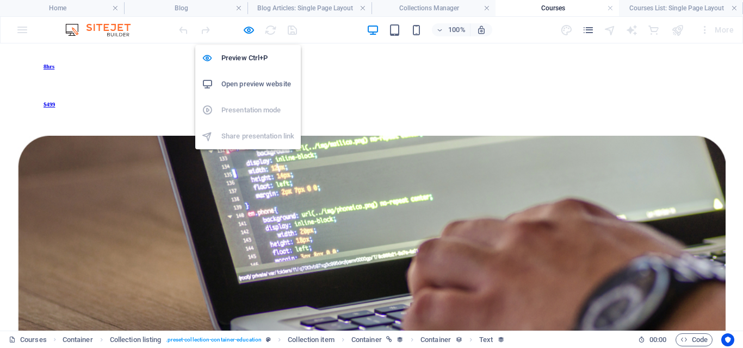
scroll to position [1196, 0]
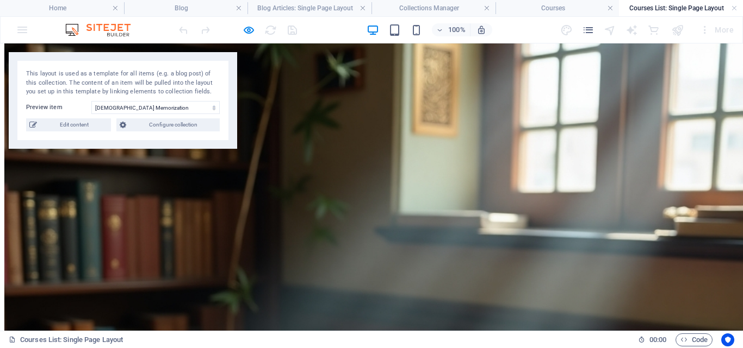
scroll to position [0, 0]
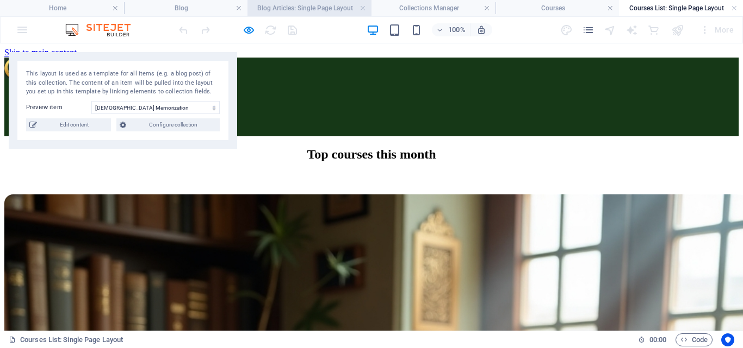
click at [295, 6] on h4 "Blog Articles: Single Page Layout" at bounding box center [309, 8] width 124 height 12
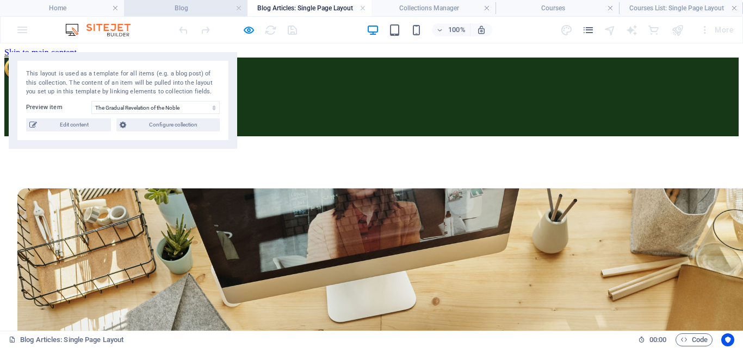
click at [168, 9] on h4 "Blog" at bounding box center [186, 8] width 124 height 12
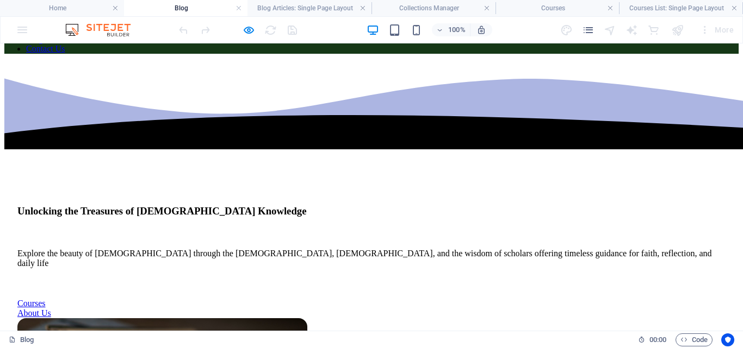
scroll to position [163, 0]
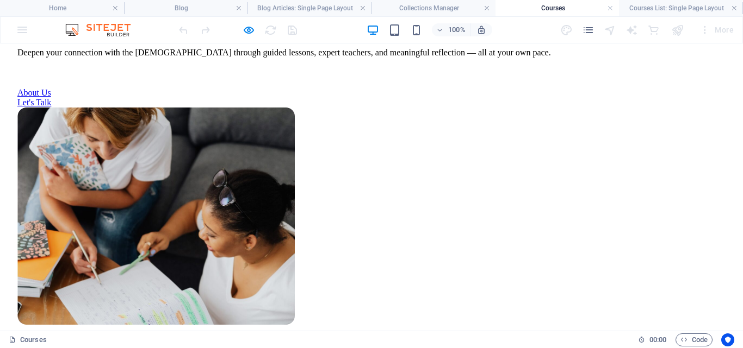
scroll to position [381, 0]
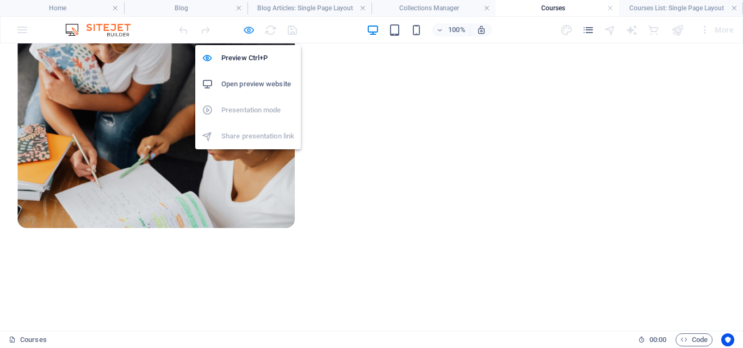
click at [245, 32] on icon "button" at bounding box center [248, 30] width 13 height 13
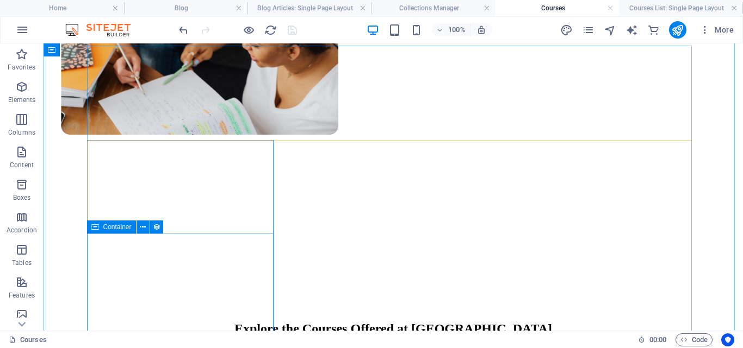
scroll to position [489, 0]
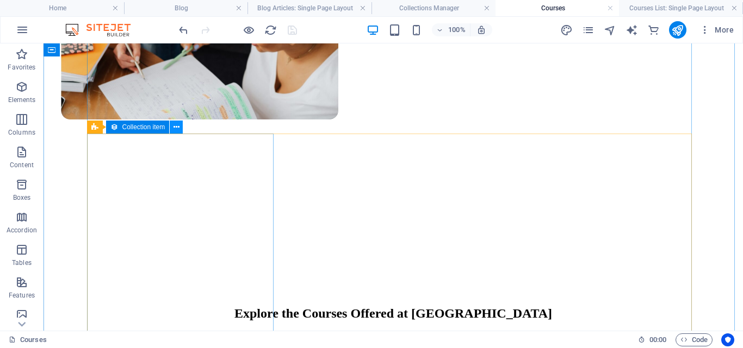
click at [176, 129] on icon at bounding box center [176, 127] width 6 height 11
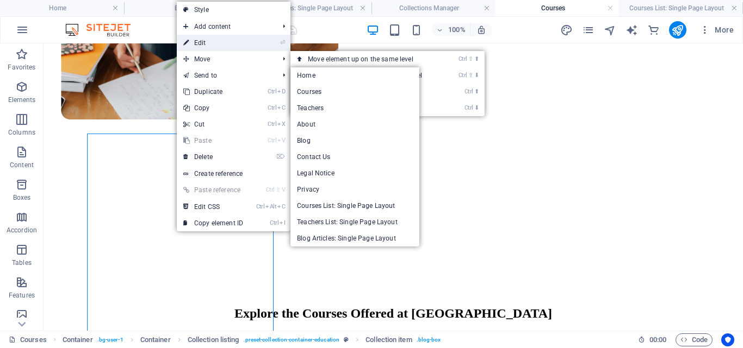
click at [221, 43] on link "⏎ Edit" at bounding box center [213, 43] width 73 height 16
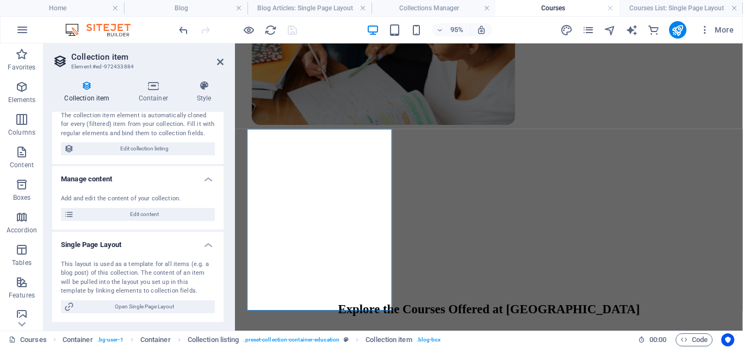
scroll to position [0, 0]
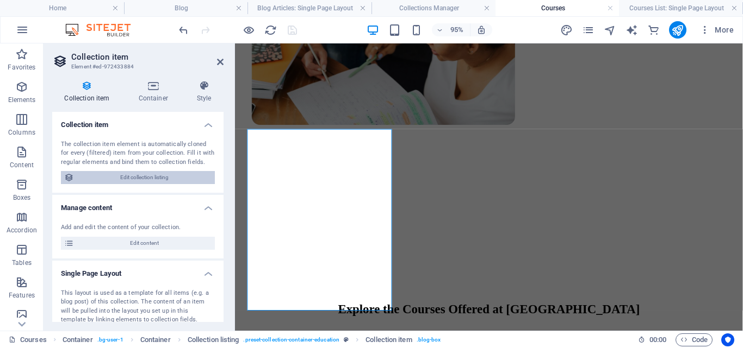
click at [123, 179] on span "Edit collection listing" at bounding box center [144, 177] width 134 height 13
select select "68d399a4fee31641ca0a4f83"
select select "createdAt_DESC"
select select "columns.our-top-course"
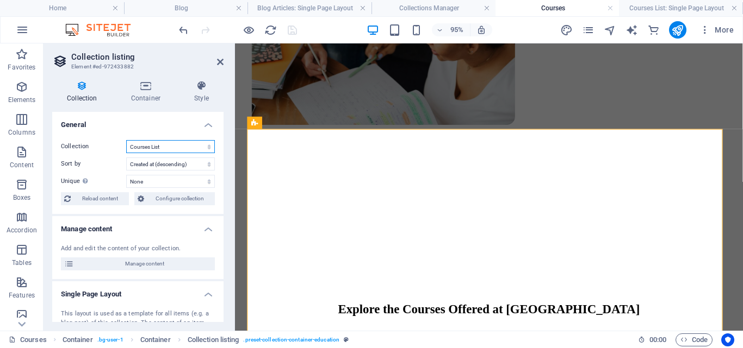
click at [162, 146] on select "Blog Articles Courses List Teachers List" at bounding box center [170, 146] width 89 height 13
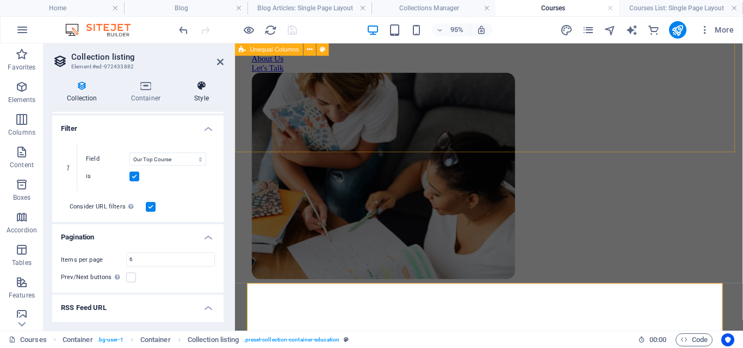
scroll to position [326, 0]
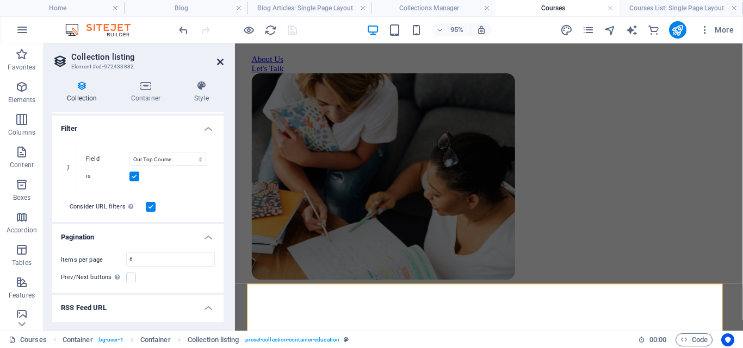
click at [217, 62] on icon at bounding box center [220, 62] width 7 height 9
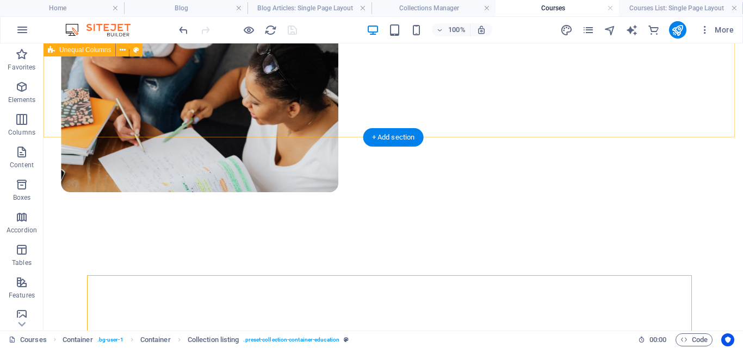
scroll to position [489, 0]
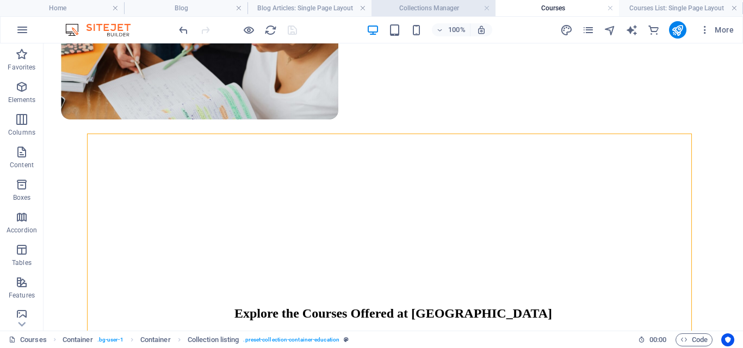
click at [419, 9] on h4 "Collections Manager" at bounding box center [433, 8] width 124 height 12
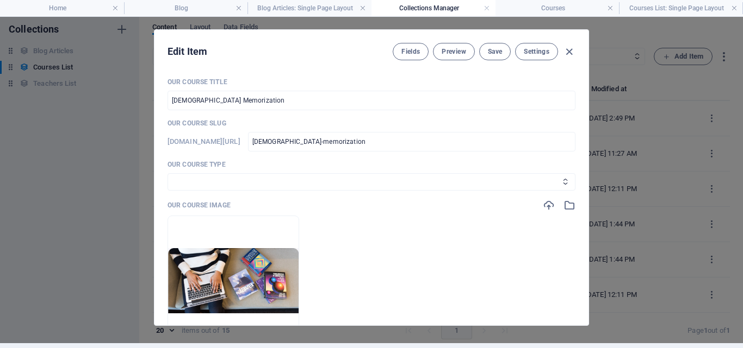
scroll to position [0, 0]
click at [566, 56] on icon "button" at bounding box center [569, 52] width 13 height 13
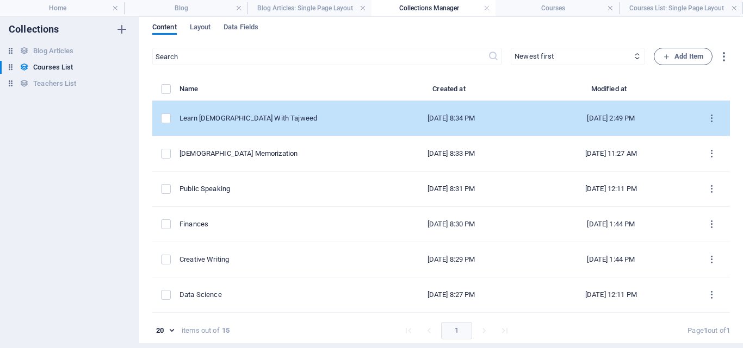
click at [302, 120] on div "Learn [DEMOGRAPHIC_DATA] With Tajweed" at bounding box center [271, 119] width 185 height 10
select select "[DEMOGRAPHIC_DATA] With Tajweed"
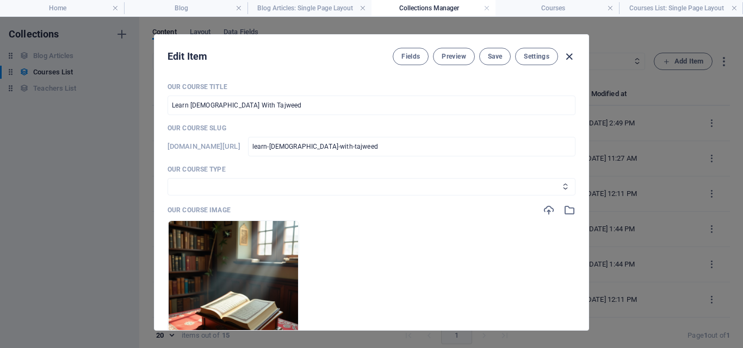
click at [570, 55] on icon "button" at bounding box center [569, 57] width 13 height 13
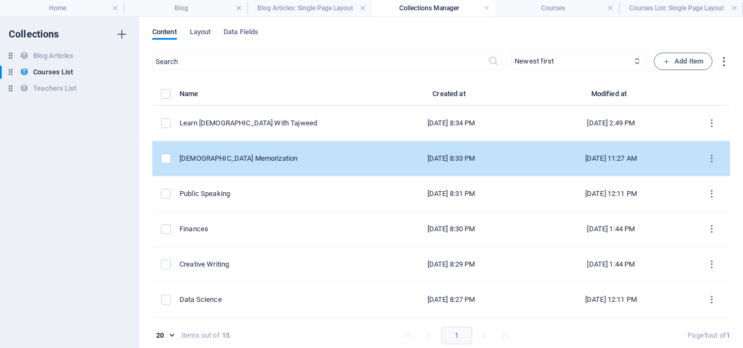
click at [321, 159] on div "[DEMOGRAPHIC_DATA] Memorization" at bounding box center [271, 159] width 185 height 10
select select "[DEMOGRAPHIC_DATA] Memorization"
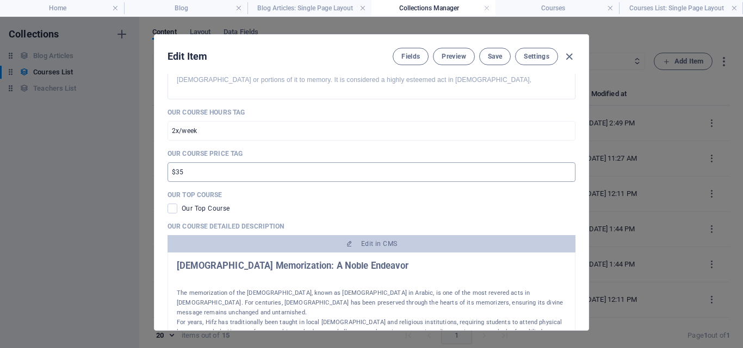
scroll to position [381, 0]
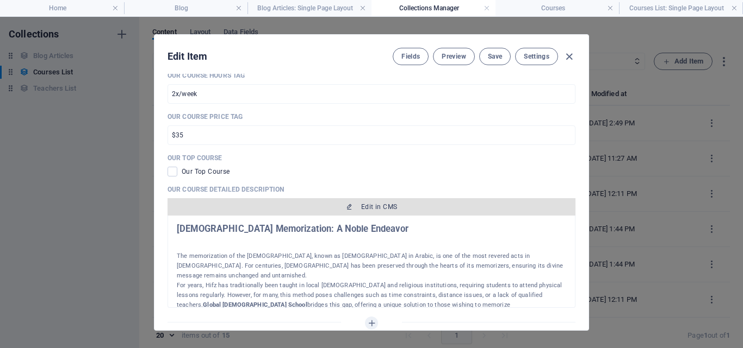
click at [382, 201] on button "Edit in CMS" at bounding box center [371, 206] width 408 height 17
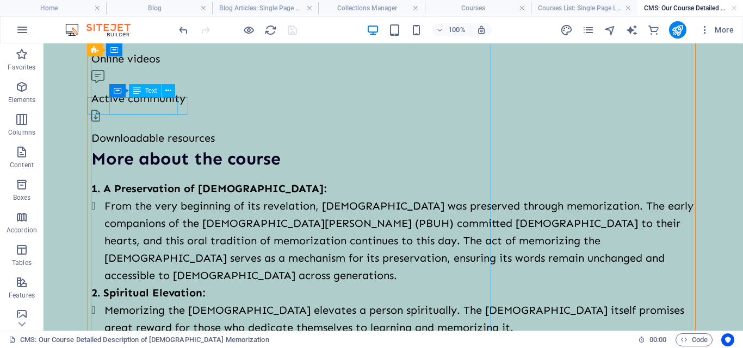
click at [147, 67] on div "Online videos" at bounding box center [392, 58] width 603 height 17
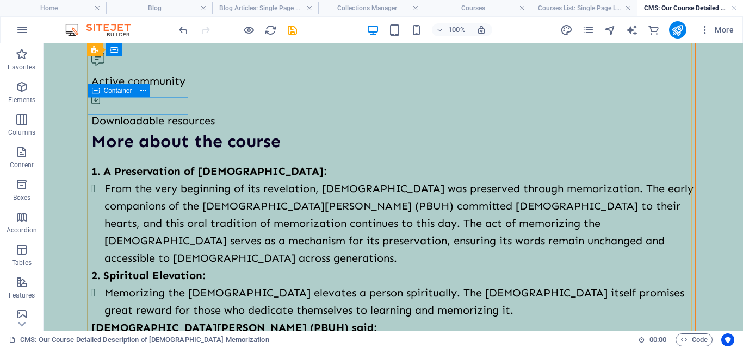
click at [102, 50] on div at bounding box center [392, 39] width 603 height 22
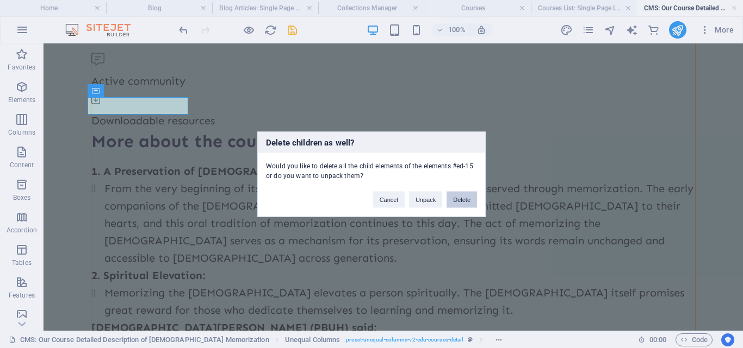
click at [470, 202] on button "Delete" at bounding box center [461, 199] width 30 height 16
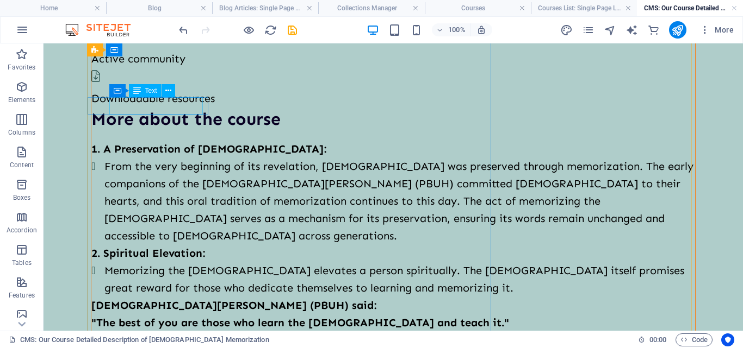
click at [167, 67] on div "Active community" at bounding box center [392, 58] width 603 height 17
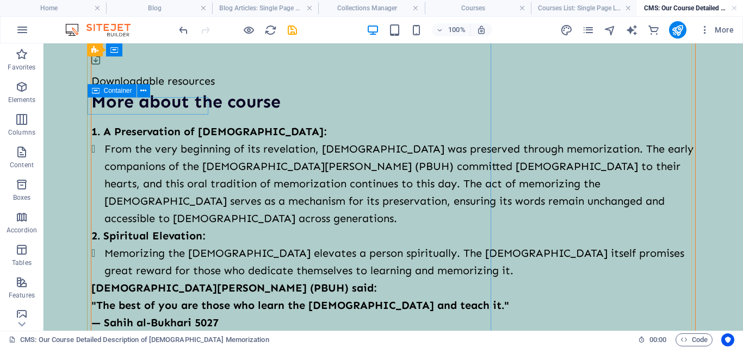
click at [114, 50] on div at bounding box center [392, 39] width 603 height 22
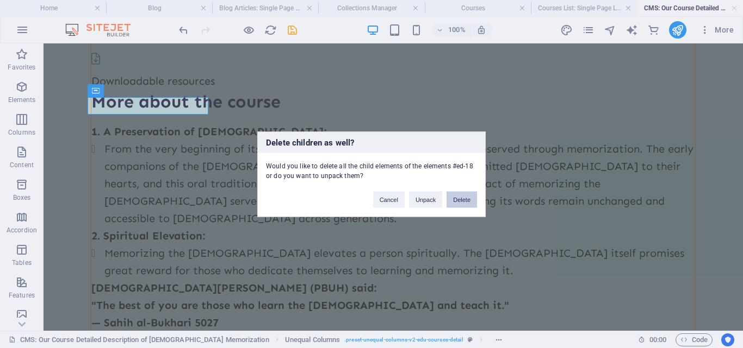
click at [459, 199] on button "Delete" at bounding box center [461, 199] width 30 height 16
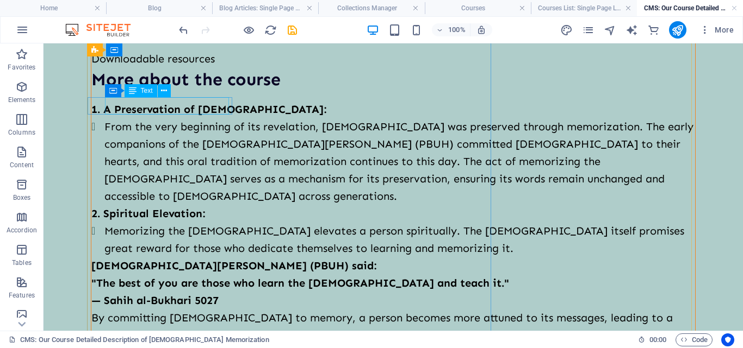
click at [198, 67] on div "Downloadable resources" at bounding box center [392, 58] width 603 height 17
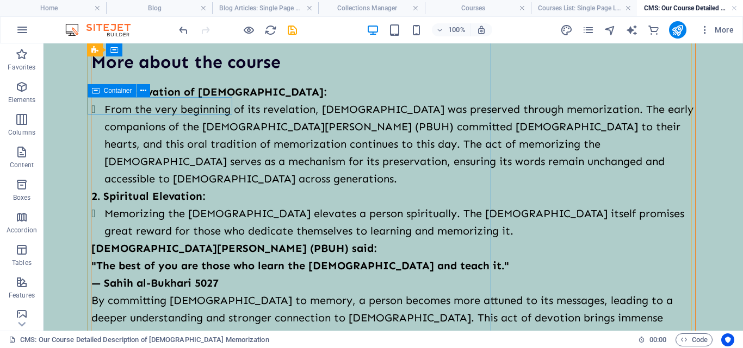
click at [206, 50] on div at bounding box center [392, 39] width 603 height 22
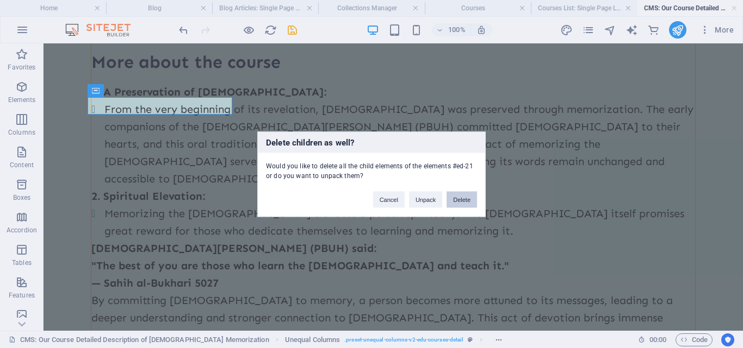
drag, startPoint x: 466, startPoint y: 200, endPoint x: 418, endPoint y: 157, distance: 65.1
click at [466, 200] on button "Delete" at bounding box center [461, 199] width 30 height 16
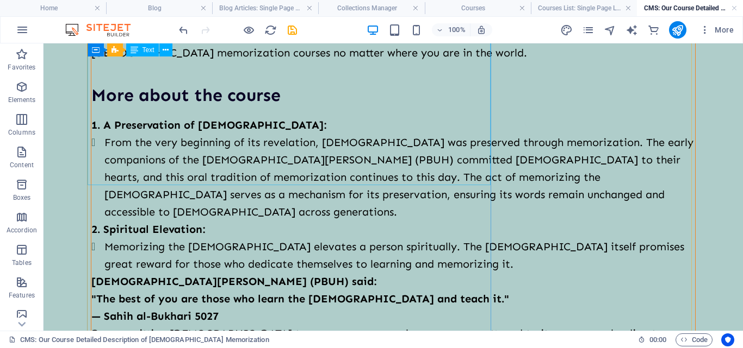
scroll to position [326, 0]
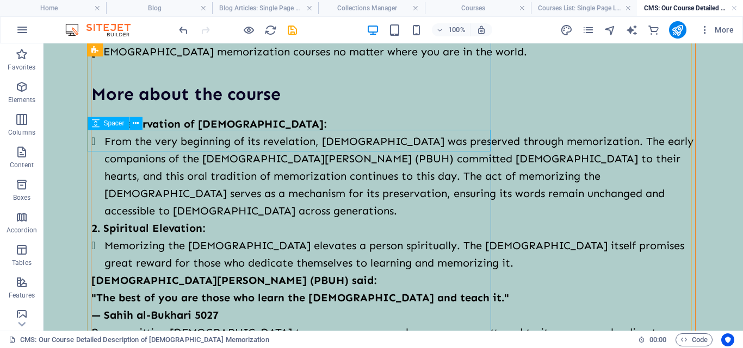
click at [242, 82] on div at bounding box center [392, 71] width 603 height 22
select select "px"
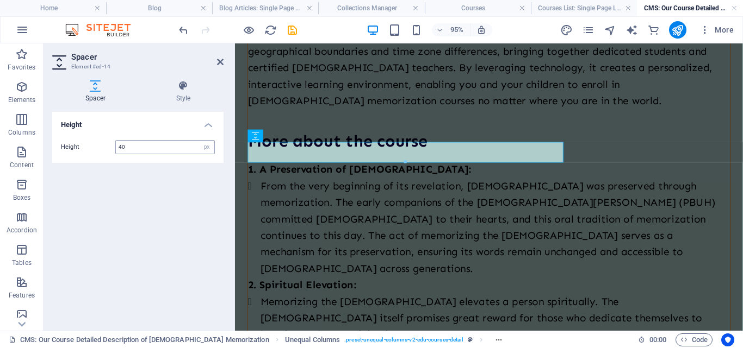
scroll to position [378, 0]
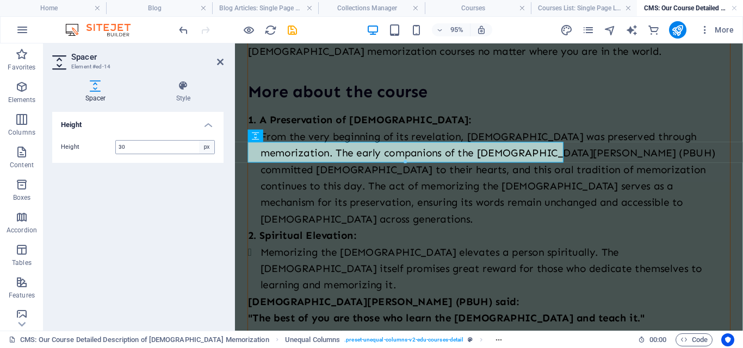
type input "30"
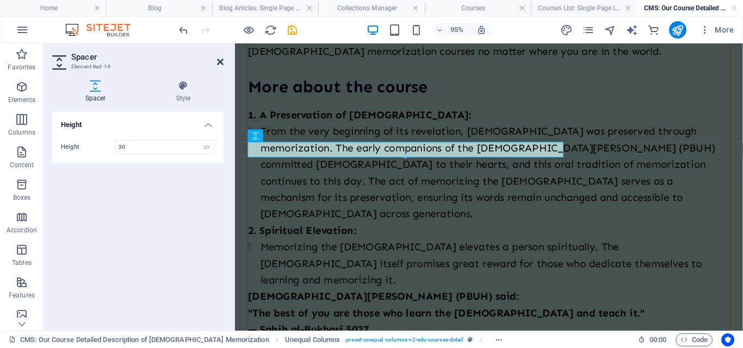
click at [220, 61] on icon at bounding box center [220, 62] width 7 height 9
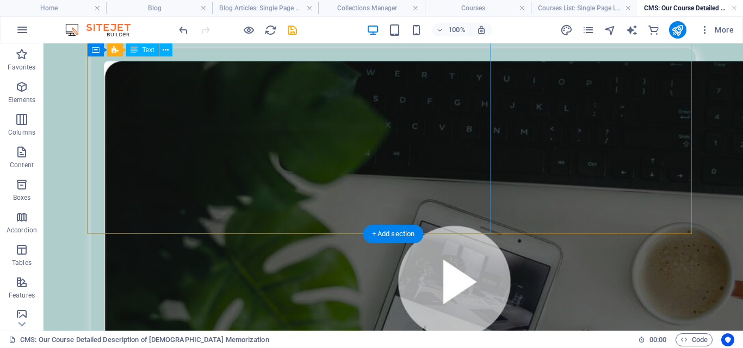
scroll to position [870, 0]
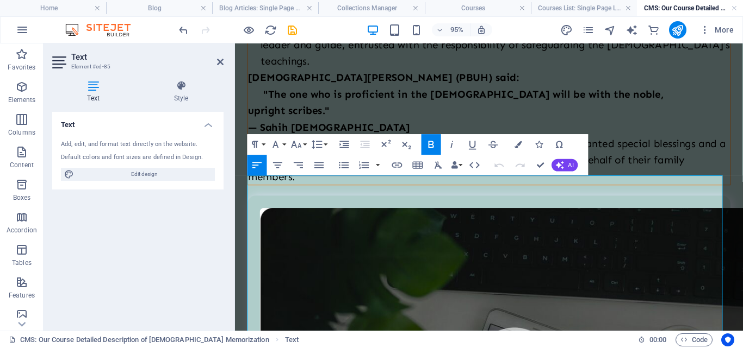
scroll to position [1620, 0]
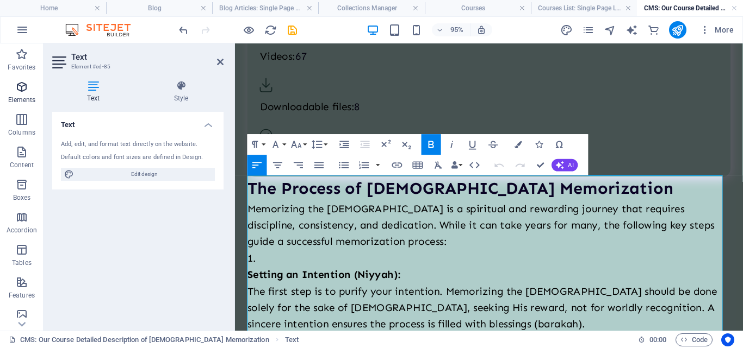
click at [21, 92] on icon "button" at bounding box center [21, 86] width 13 height 13
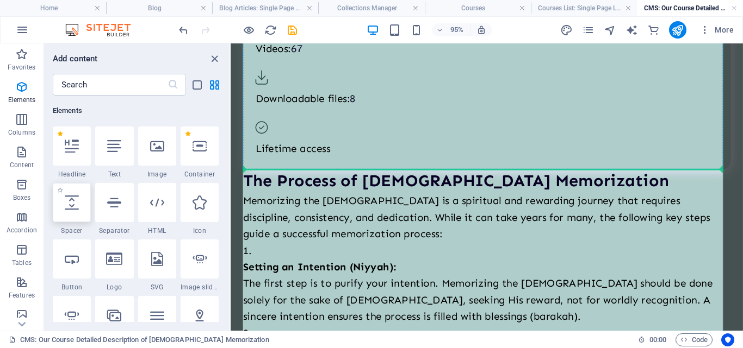
scroll to position [1605, 0]
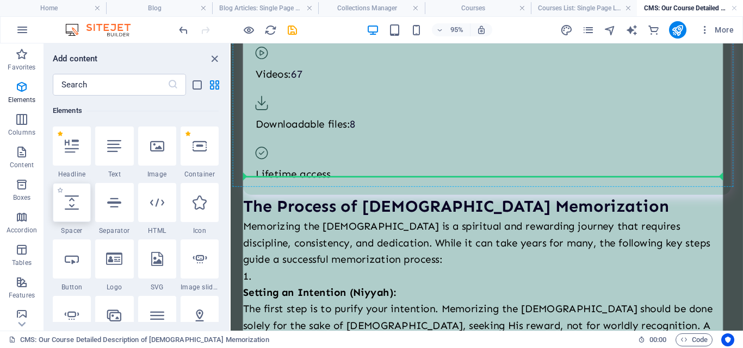
select select "px"
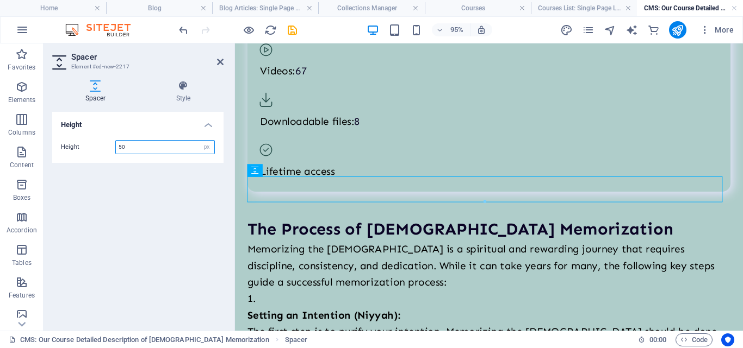
scroll to position [1619, 0]
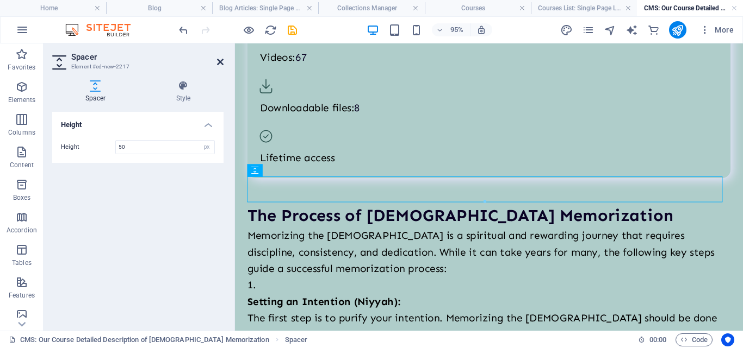
click at [221, 59] on icon at bounding box center [220, 62] width 7 height 9
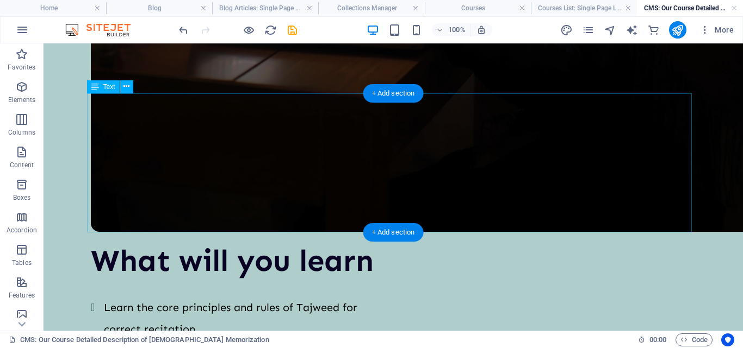
scroll to position [2918, 0]
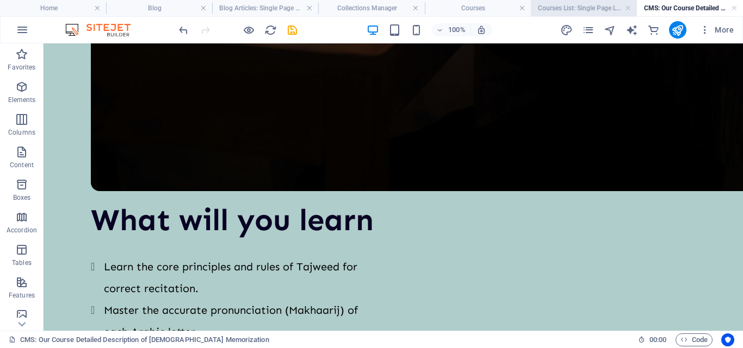
click at [546, 3] on h4 "Courses List: Single Page Layout" at bounding box center [584, 8] width 106 height 12
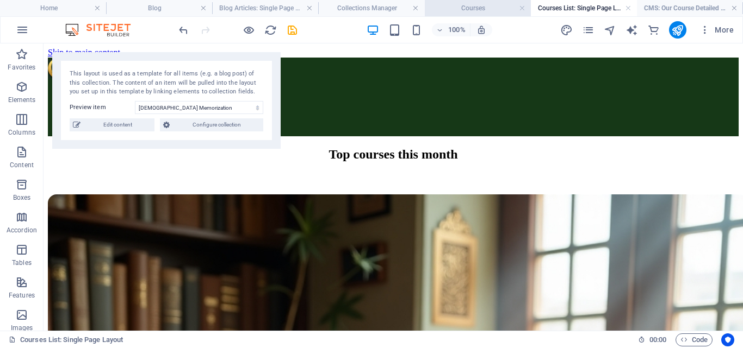
click at [471, 8] on h4 "Courses" at bounding box center [478, 8] width 106 height 12
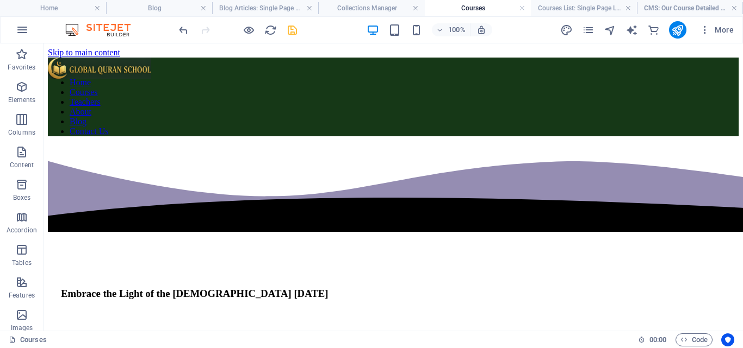
scroll to position [489, 0]
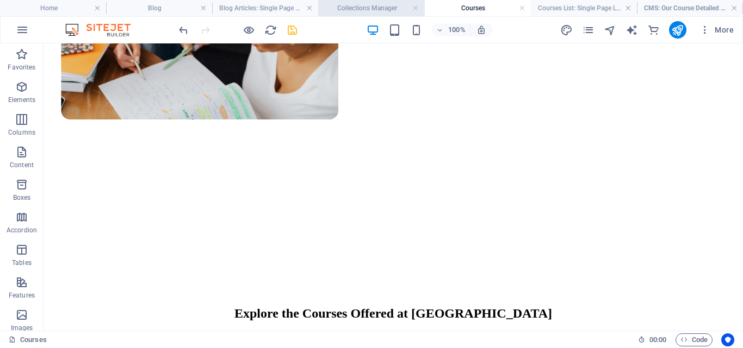
click at [367, 11] on h4 "Collections Manager" at bounding box center [371, 8] width 106 height 12
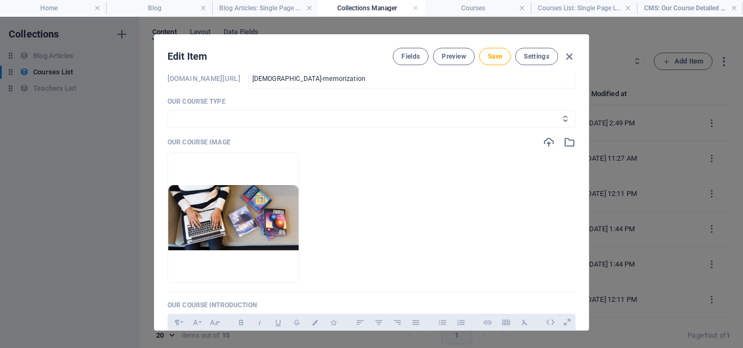
scroll to position [0, 0]
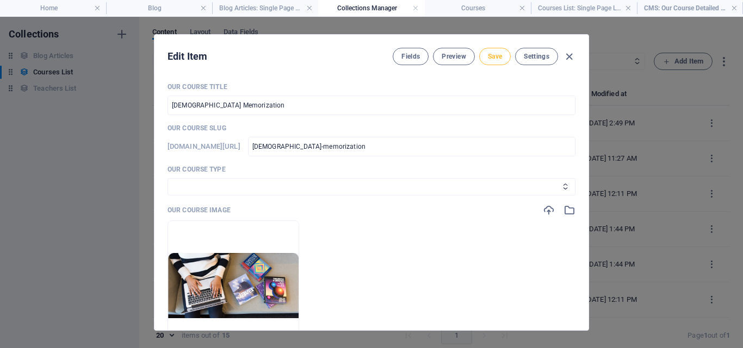
click at [501, 53] on button "Save" at bounding box center [495, 56] width 32 height 17
click at [570, 57] on icon "button" at bounding box center [569, 57] width 13 height 13
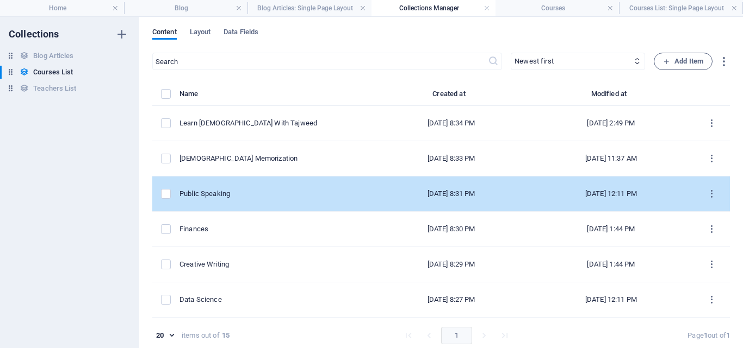
click at [329, 191] on div "Public Speaking" at bounding box center [271, 194] width 185 height 10
select select "Psychology"
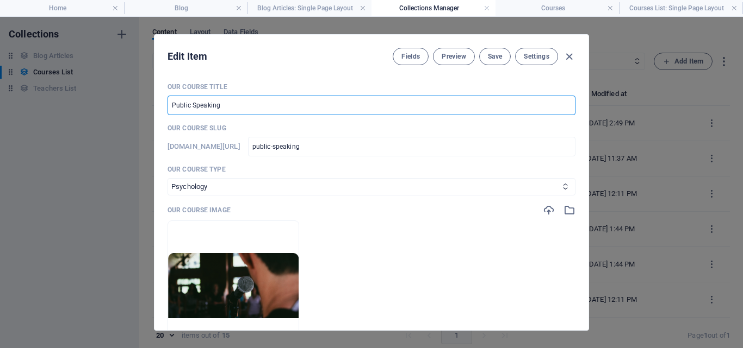
drag, startPoint x: 211, startPoint y: 103, endPoint x: 123, endPoint y: 83, distance: 90.9
click at [123, 83] on div "Edit Item Fields Preview Save Settings Our Course Title Public Speaking ​ Our C…" at bounding box center [371, 183] width 743 height 332
paste input "Arabic Language Course"
type input "Arabic Language Course"
type input "arabic-language-course"
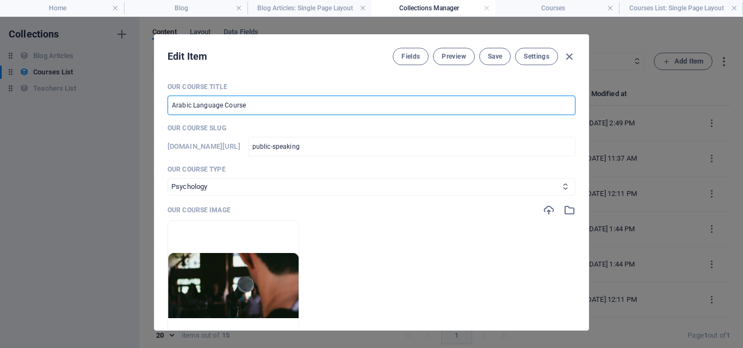
type input "arabic-language-course"
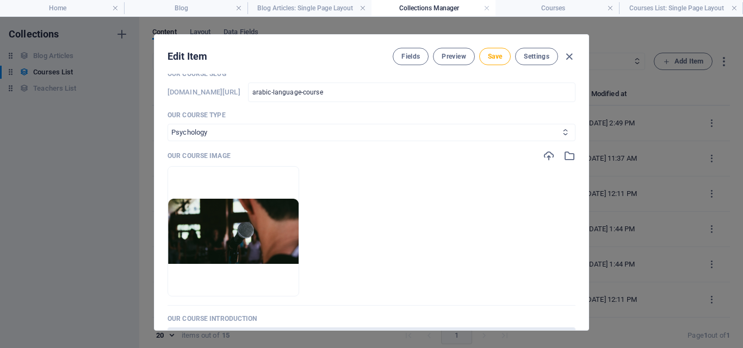
type input "Arabic Language Course"
click at [266, 134] on select "[DEMOGRAPHIC_DATA] With Tajweed Arabic Language Course [DEMOGRAPHIC_DATA] Memor…" at bounding box center [371, 132] width 408 height 17
select select "Arabic Language Course"
click at [167, 124] on select "[DEMOGRAPHIC_DATA] With Tajweed Arabic Language Course [DEMOGRAPHIC_DATA] Memor…" at bounding box center [371, 132] width 408 height 17
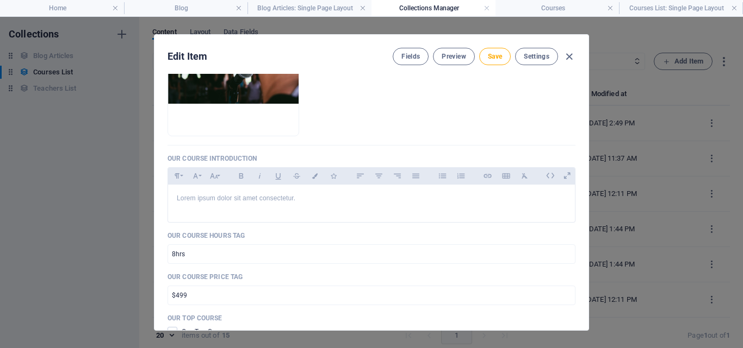
scroll to position [217, 0]
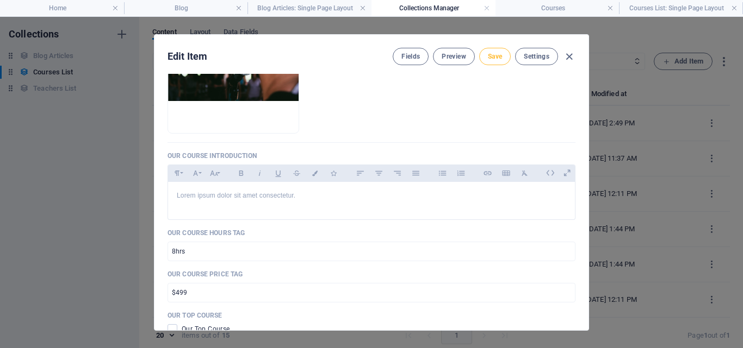
click at [488, 58] on span "Save" at bounding box center [495, 56] width 14 height 9
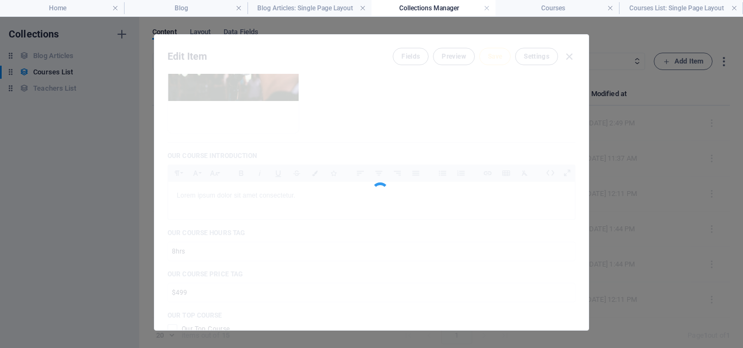
type input "arabic-language-course"
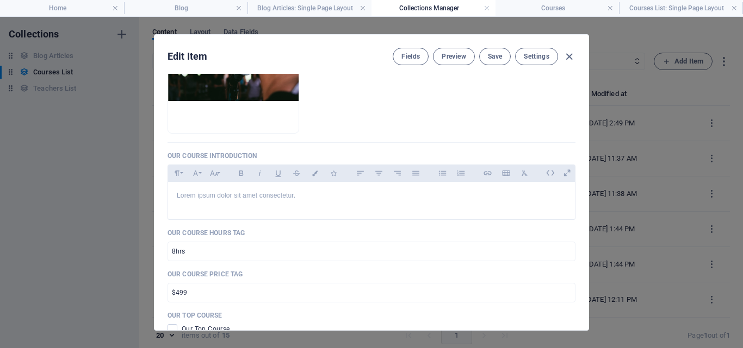
click at [560, 53] on div "Fields Preview Save Settings" at bounding box center [483, 56] width 183 height 17
click at [566, 55] on icon "button" at bounding box center [569, 57] width 13 height 13
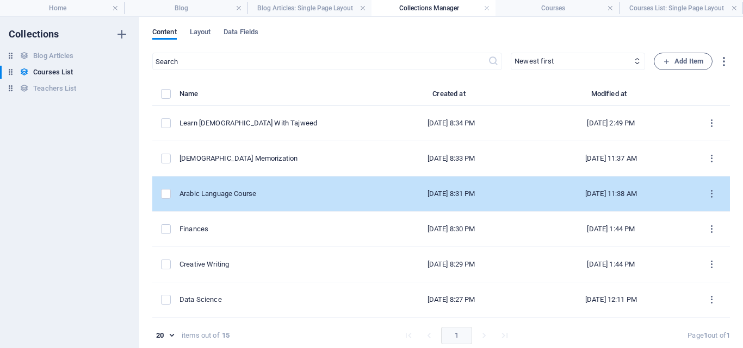
click at [291, 202] on td "Arabic Language Course" at bounding box center [276, 194] width 194 height 35
select select "Arabic Language Course"
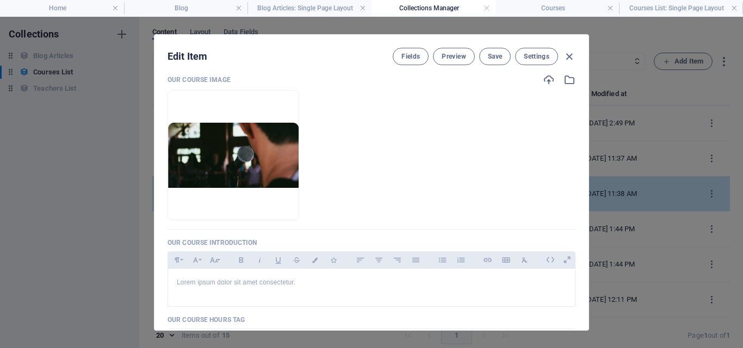
scroll to position [163, 0]
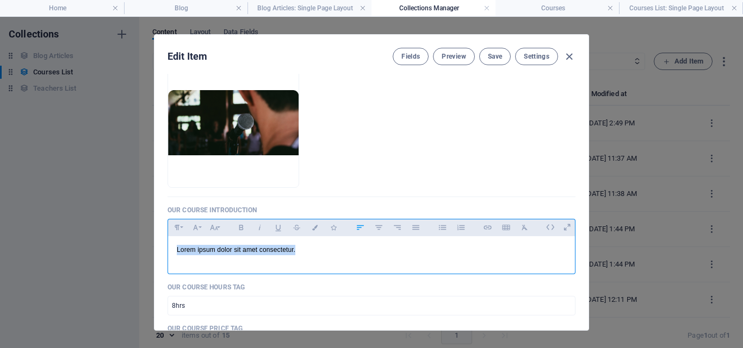
drag, startPoint x: 297, startPoint y: 250, endPoint x: 141, endPoint y: 242, distance: 156.2
click at [141, 242] on div "Edit Item Fields Preview Save Settings Our Course Title Arabic Language Course …" at bounding box center [371, 183] width 743 height 332
copy p "Lorem ipsum dolor sit amet consectetur."
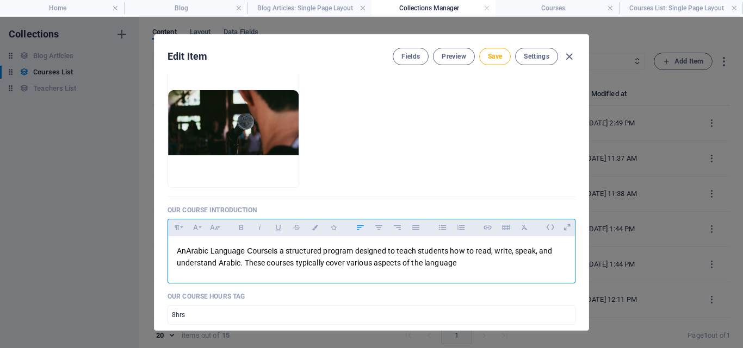
drag, startPoint x: 456, startPoint y: 264, endPoint x: 174, endPoint y: 252, distance: 282.4
click at [174, 252] on div "​ An Arabic Language Course is a structured program designed to teach students …" at bounding box center [371, 257] width 407 height 42
copy p "​ An Arabic Language Course is a structured program designed to teach students …"
drag, startPoint x: 463, startPoint y: 261, endPoint x: 167, endPoint y: 241, distance: 296.4
click at [168, 241] on div "​​ An Arabic Language Course is a structured program designed to teach students…" at bounding box center [371, 257] width 407 height 42
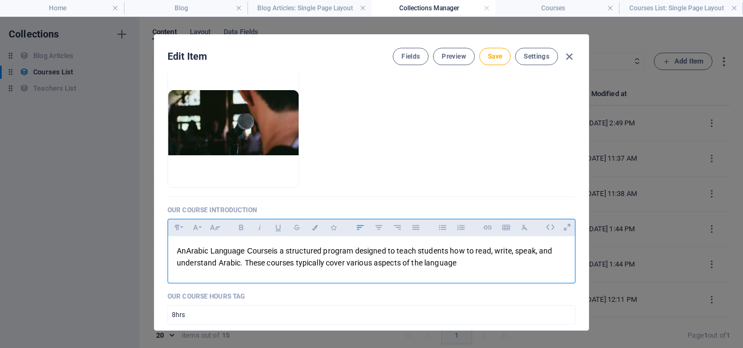
click at [234, 266] on span "is a structured program designed to teach students how to read, write, speak, a…" at bounding box center [365, 257] width 376 height 21
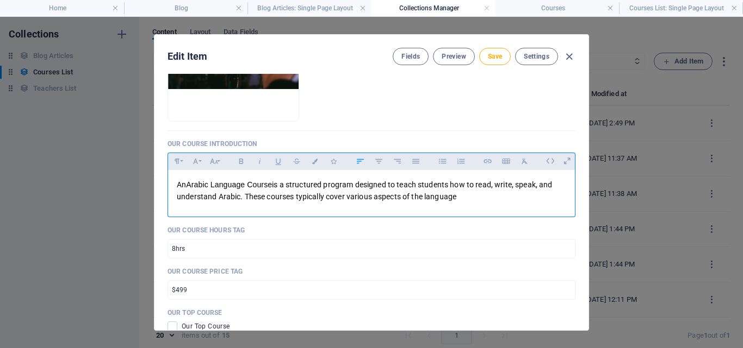
scroll to position [272, 0]
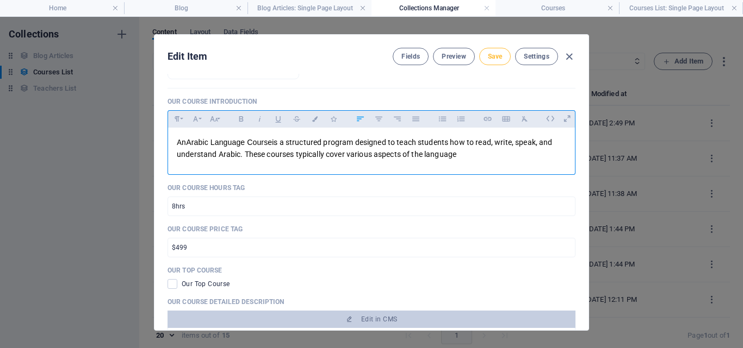
click at [494, 60] on span "Save" at bounding box center [495, 56] width 14 height 9
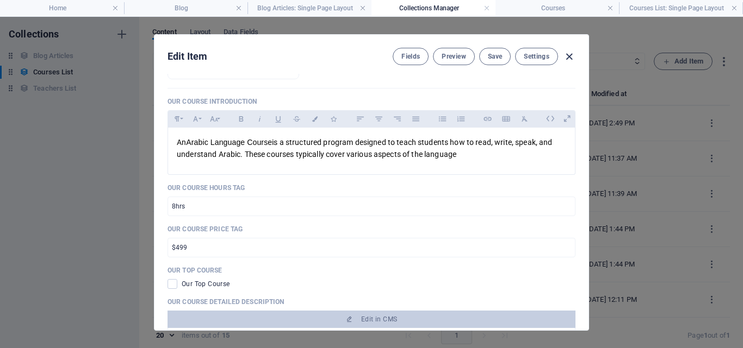
click at [570, 55] on icon "button" at bounding box center [569, 57] width 13 height 13
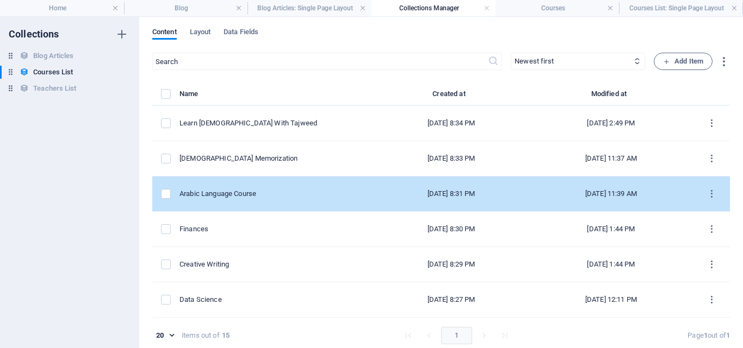
click at [266, 184] on td "Arabic Language Course" at bounding box center [276, 194] width 194 height 35
select select "Arabic Language Course"
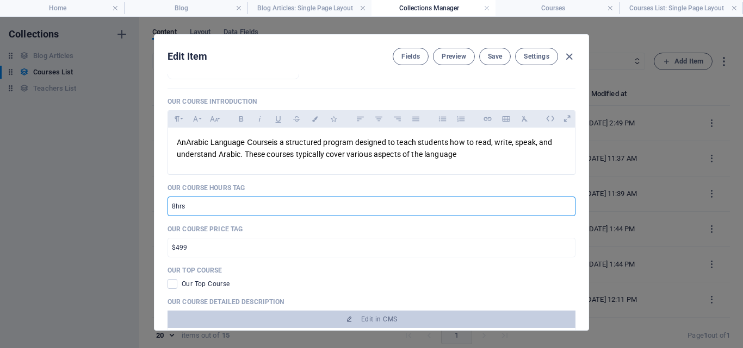
drag, startPoint x: 180, startPoint y: 210, endPoint x: 158, endPoint y: 204, distance: 23.6
click at [158, 204] on div "Our Course Title Arabic Language Course ​ Our Course Slug [DOMAIN_NAME][URL] ar…" at bounding box center [371, 202] width 434 height 257
paste input "2x/week"
type input "2x/week"
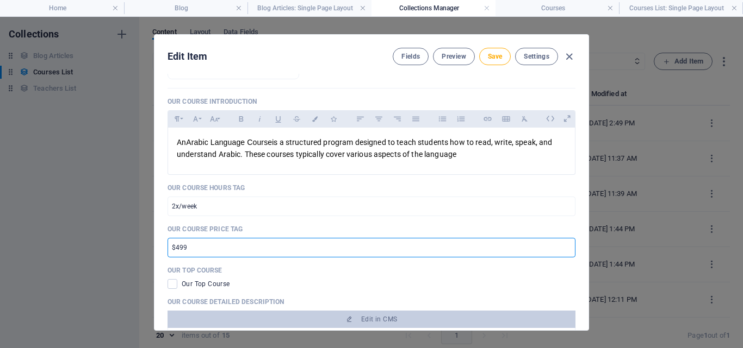
drag, startPoint x: 191, startPoint y: 245, endPoint x: 169, endPoint y: 248, distance: 22.5
click at [169, 248] on input "$499" at bounding box center [371, 248] width 408 height 20
paste input "35"
drag, startPoint x: 174, startPoint y: 247, endPoint x: 182, endPoint y: 248, distance: 7.1
click at [182, 248] on input "$35" at bounding box center [371, 248] width 408 height 20
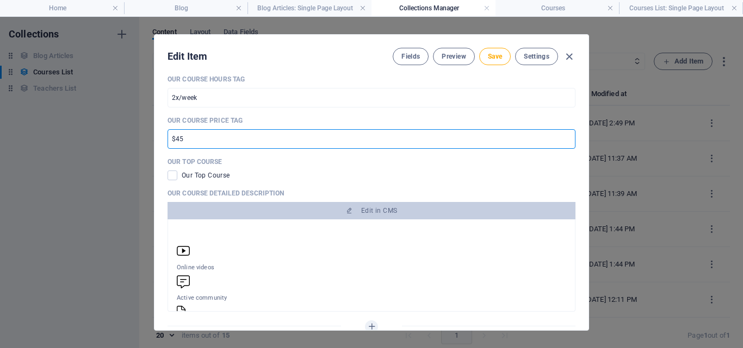
scroll to position [0, 0]
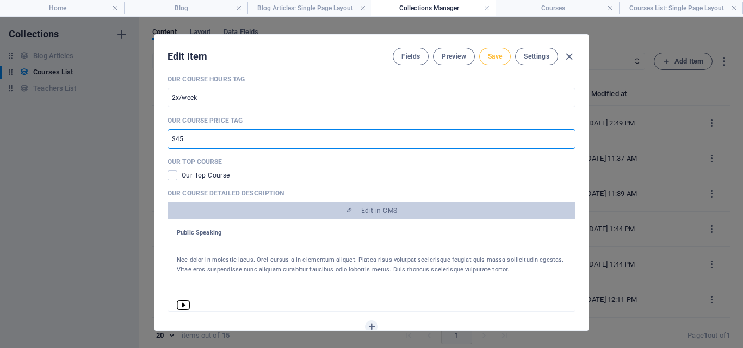
type input "$45"
click at [488, 60] on span "Save" at bounding box center [495, 56] width 14 height 9
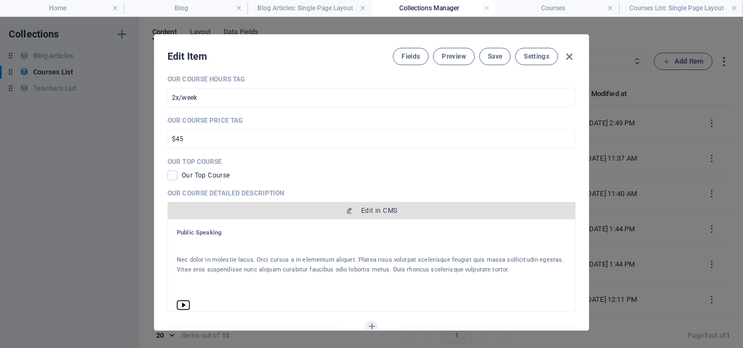
click at [385, 215] on span "Edit in CMS" at bounding box center [379, 211] width 36 height 9
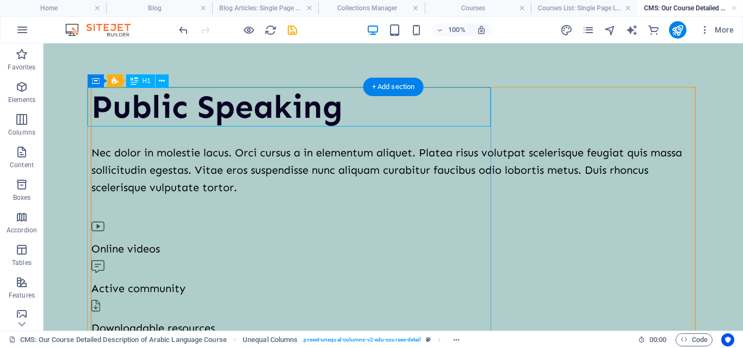
click at [242, 109] on div "Public Speaking" at bounding box center [392, 107] width 603 height 39
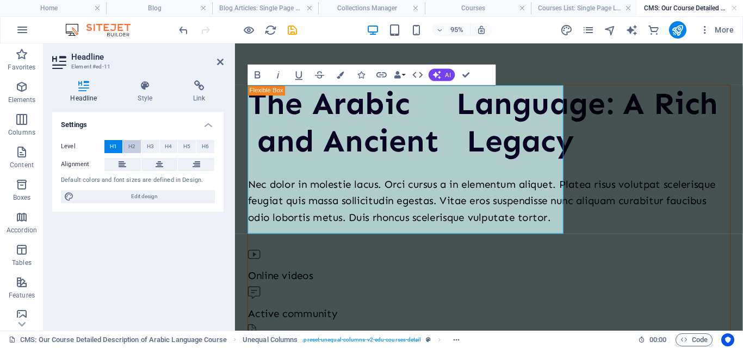
click at [140, 145] on button "H2" at bounding box center [132, 146] width 18 height 13
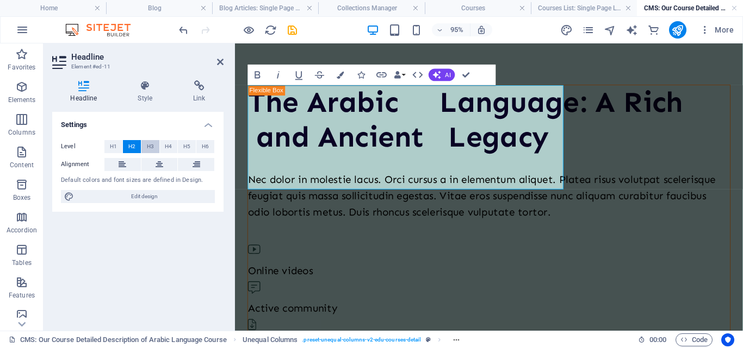
click at [155, 146] on button "H3" at bounding box center [150, 146] width 18 height 13
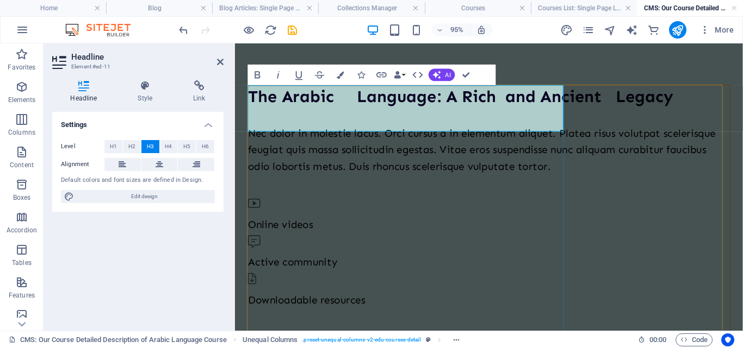
click at [360, 102] on h3 "The Arabic Language: A Rich and Ancient Legacy" at bounding box center [501, 100] width 507 height 24
click at [367, 102] on h3 "The Arabic Language: A Rich and Ancient Legacy" at bounding box center [501, 100] width 507 height 24
click at [446, 99] on h3 "The Arabic Language: A Rich and Ancient Legacy" at bounding box center [501, 100] width 507 height 24
click at [329, 112] on h3 "The Arabic Language: A Rich and Ancient Legacy" at bounding box center [501, 100] width 507 height 24
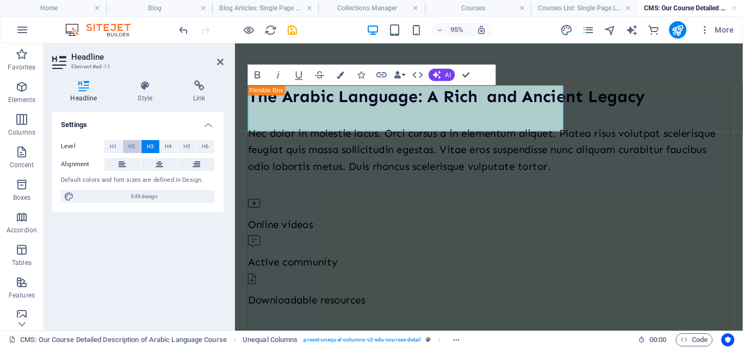
click at [133, 144] on span "H2" at bounding box center [131, 146] width 7 height 13
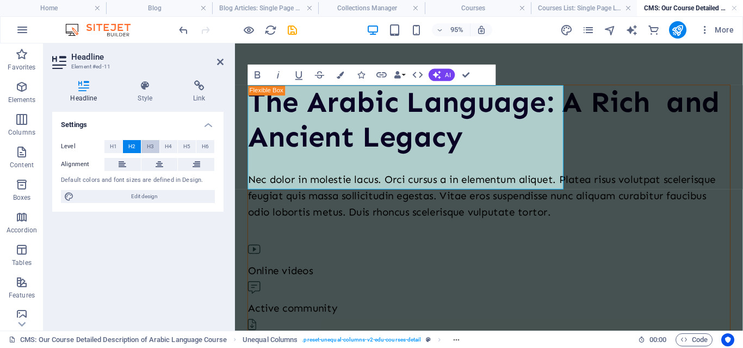
click at [149, 143] on span "H3" at bounding box center [150, 146] width 7 height 13
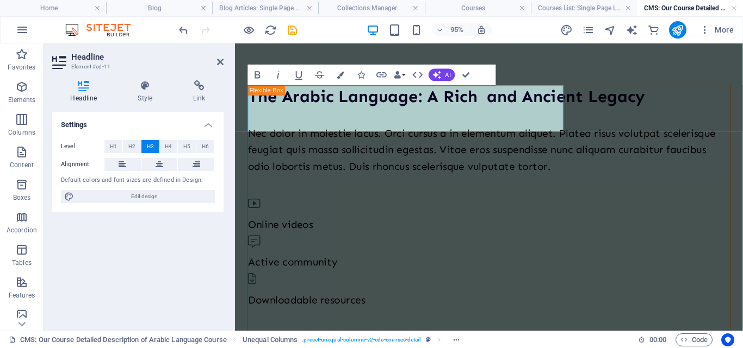
click at [223, 60] on aside "Headline Element #ed-11 Headline Style Link Settings Level H1 H2 H3 H4 H5 H6 Al…" at bounding box center [138, 187] width 191 height 288
click at [222, 60] on icon at bounding box center [220, 62] width 7 height 9
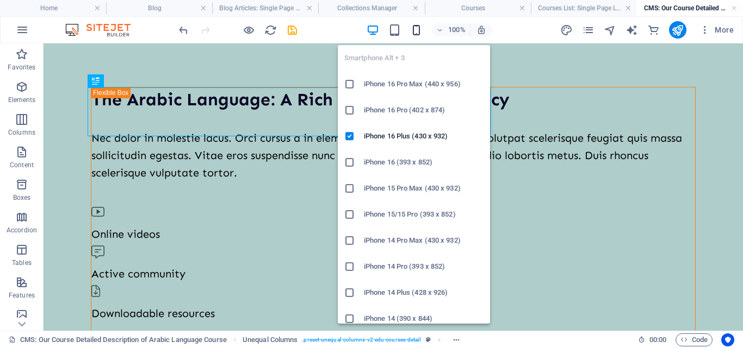
click at [416, 32] on icon "button" at bounding box center [416, 30] width 13 height 13
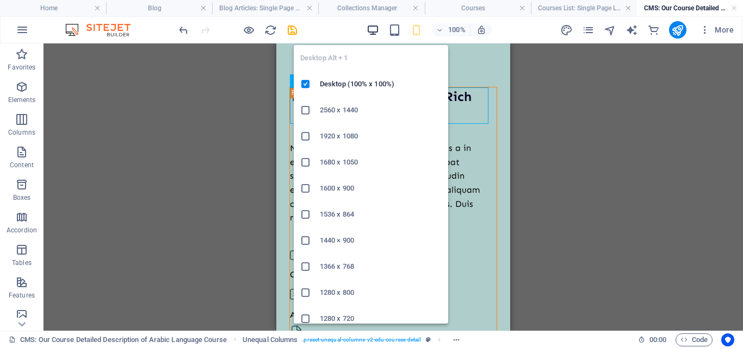
click at [371, 30] on icon "button" at bounding box center [372, 30] width 13 height 13
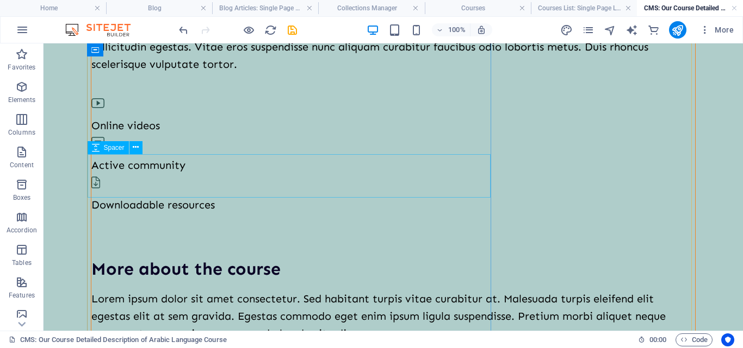
scroll to position [54, 0]
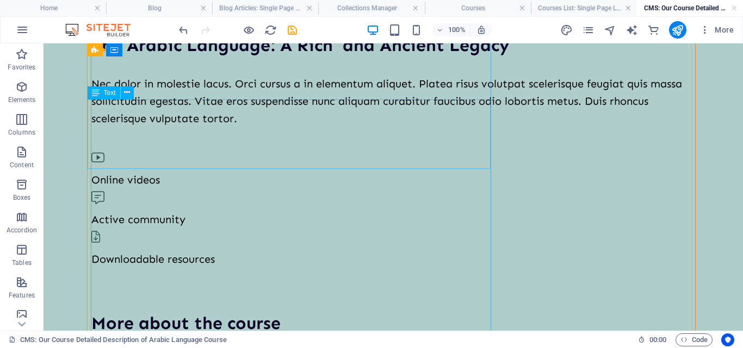
click at [204, 127] on div "Nec dolor in molestie lacus. Orci cursus a in elementum aliquet. Platea risus v…" at bounding box center [392, 101] width 603 height 52
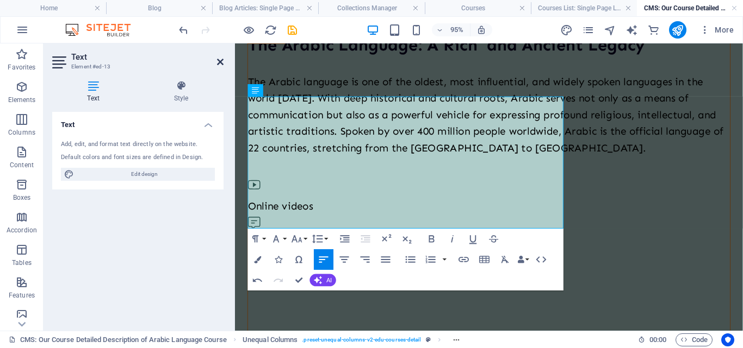
click at [223, 64] on icon at bounding box center [220, 62] width 7 height 9
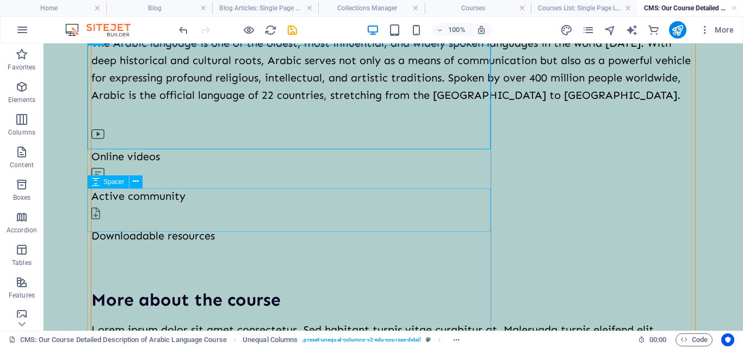
scroll to position [109, 0]
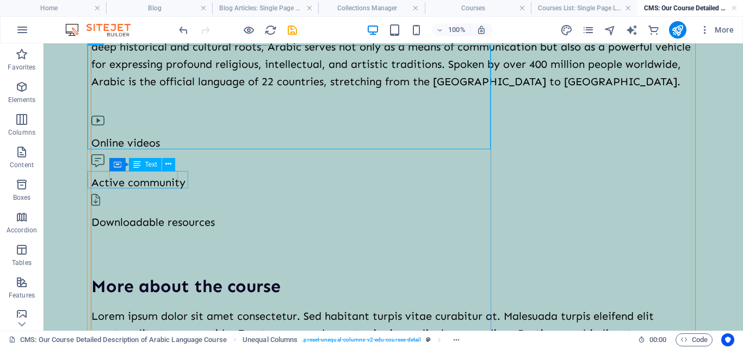
click at [152, 152] on div "Online videos" at bounding box center [392, 142] width 603 height 17
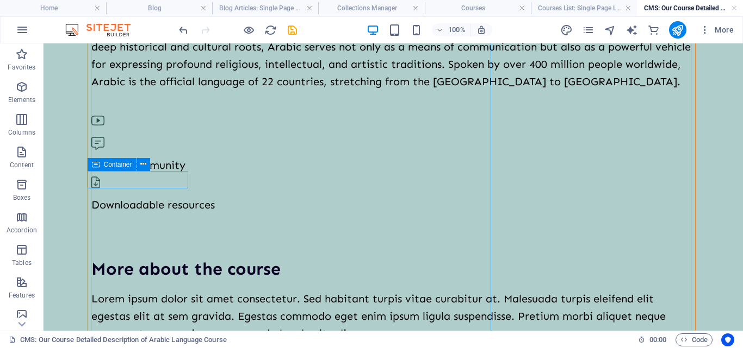
click at [153, 134] on div at bounding box center [392, 123] width 603 height 22
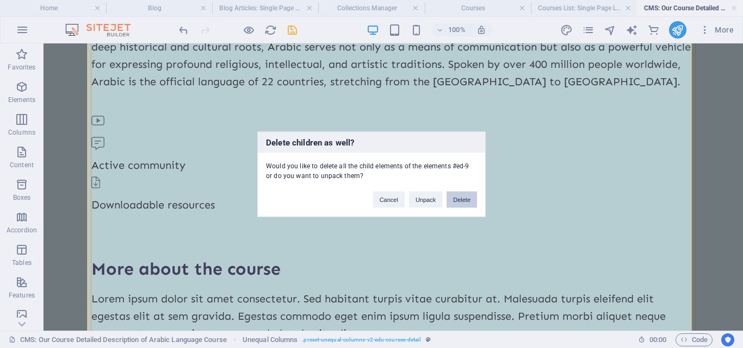
click at [464, 198] on button "Delete" at bounding box center [461, 199] width 30 height 16
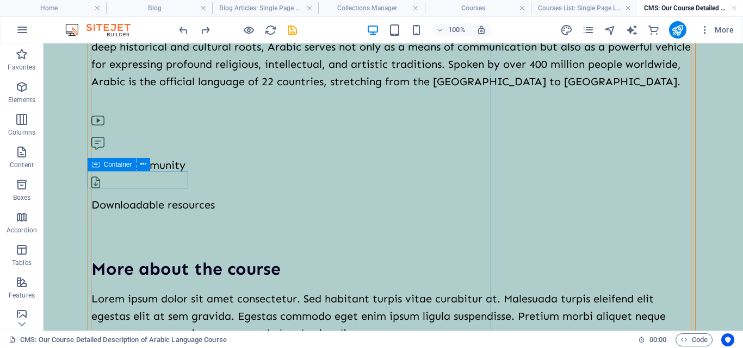
click at [113, 134] on div at bounding box center [392, 123] width 603 height 22
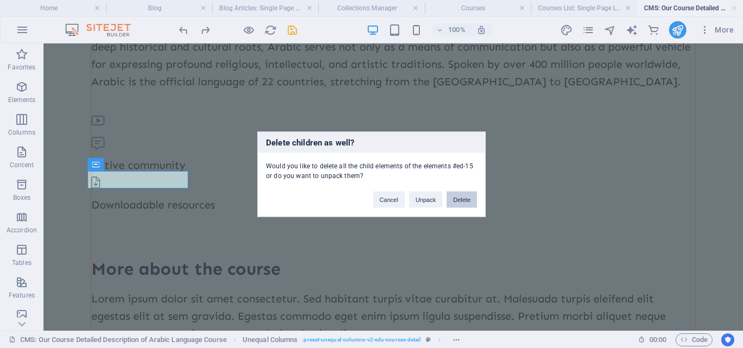
click at [465, 204] on button "Delete" at bounding box center [461, 199] width 30 height 16
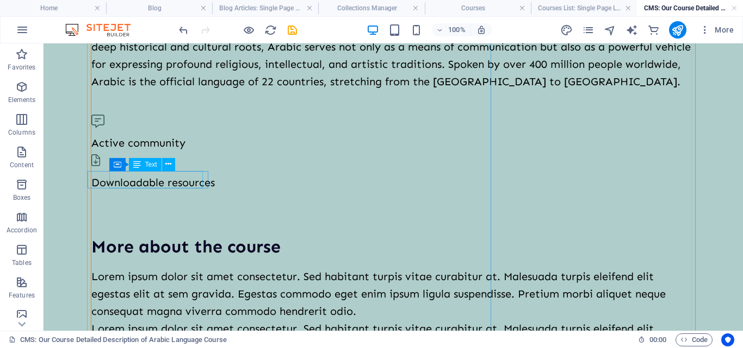
click at [182, 152] on div "Active community" at bounding box center [392, 142] width 603 height 17
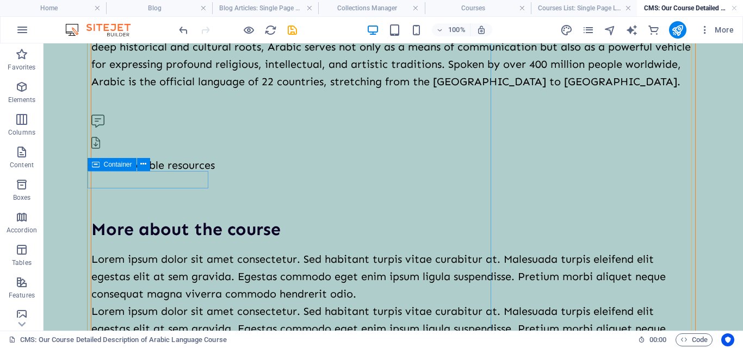
click at [107, 134] on div at bounding box center [392, 123] width 603 height 22
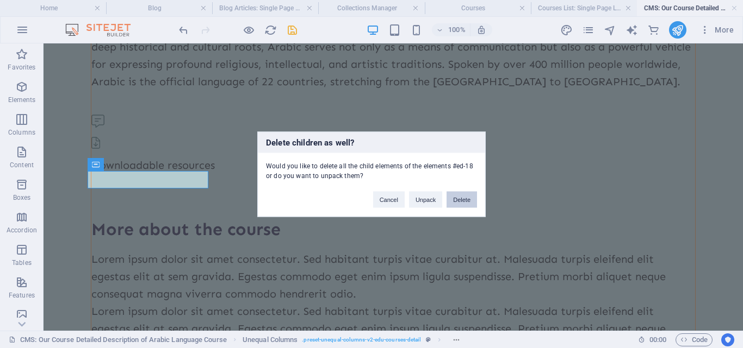
drag, startPoint x: 469, startPoint y: 202, endPoint x: 407, endPoint y: 159, distance: 74.9
click at [469, 202] on button "Delete" at bounding box center [461, 199] width 30 height 16
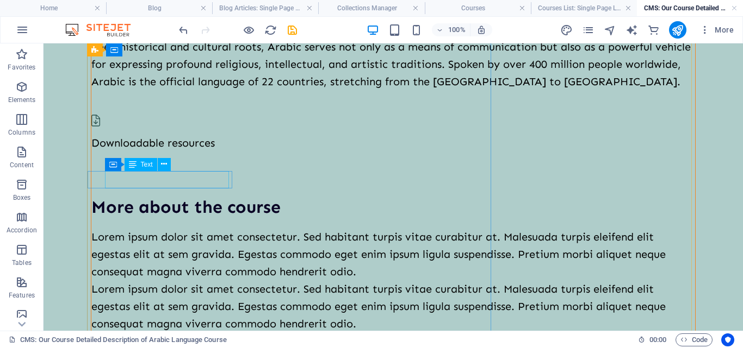
click at [191, 152] on div "Downloadable resources" at bounding box center [392, 142] width 603 height 17
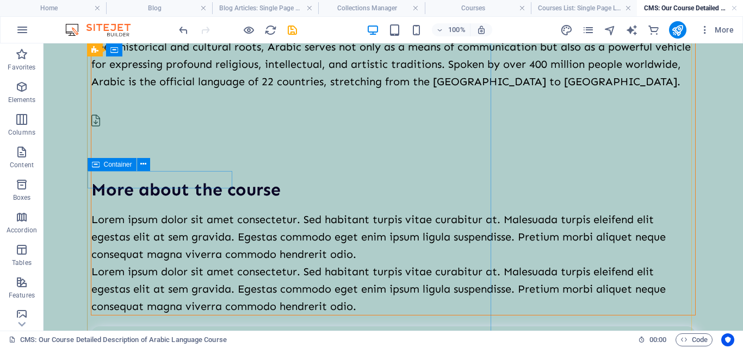
click at [124, 134] on div at bounding box center [392, 123] width 603 height 22
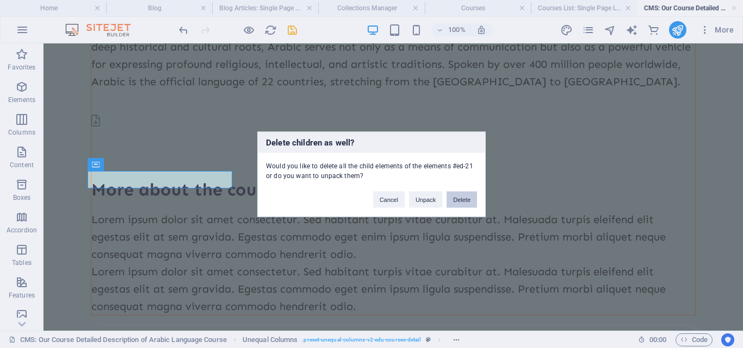
click at [470, 202] on button "Delete" at bounding box center [461, 199] width 30 height 16
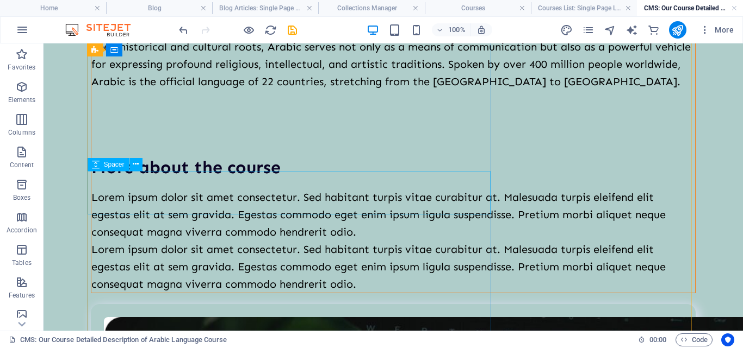
click at [121, 155] on div at bounding box center [392, 133] width 603 height 43
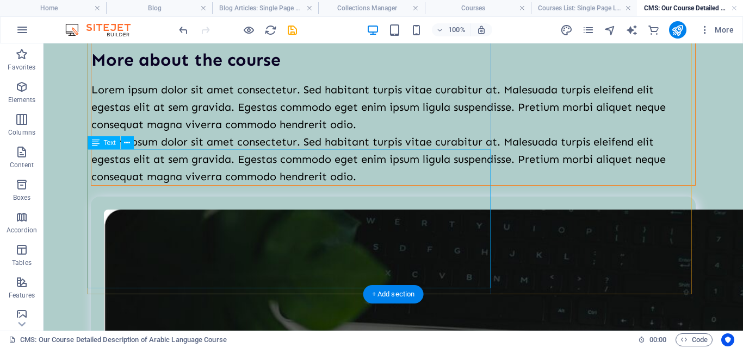
scroll to position [163, 0]
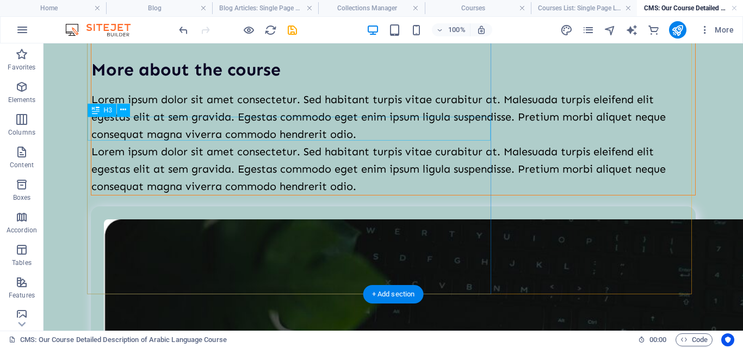
click at [178, 82] on div "More about the course" at bounding box center [392, 70] width 603 height 24
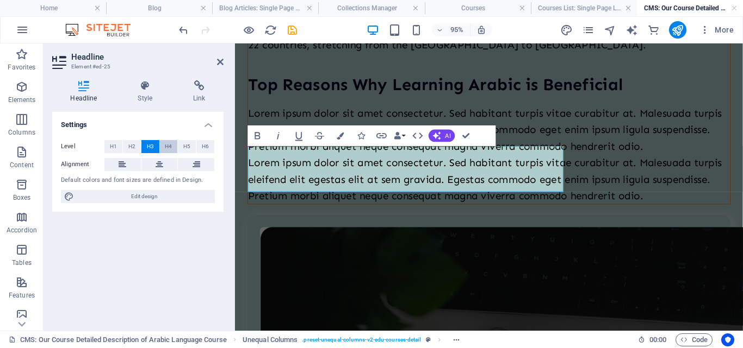
click at [165, 145] on span "H4" at bounding box center [168, 146] width 7 height 13
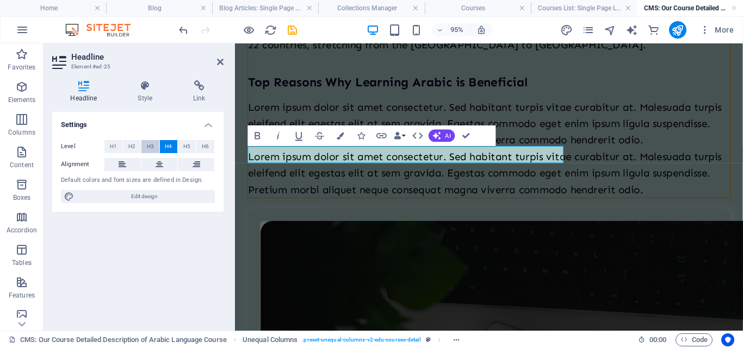
click at [146, 142] on button "H3" at bounding box center [150, 146] width 18 height 13
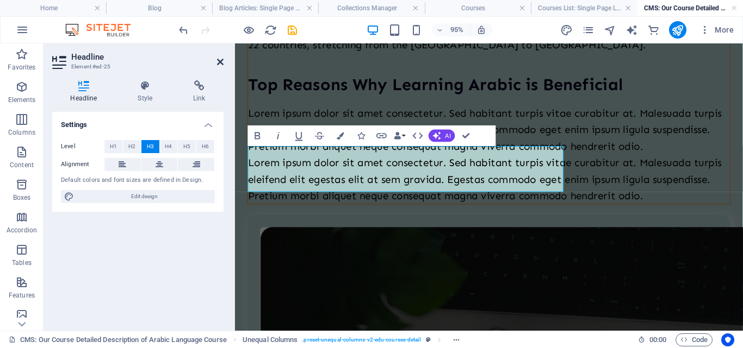
click at [221, 58] on icon at bounding box center [220, 62] width 7 height 9
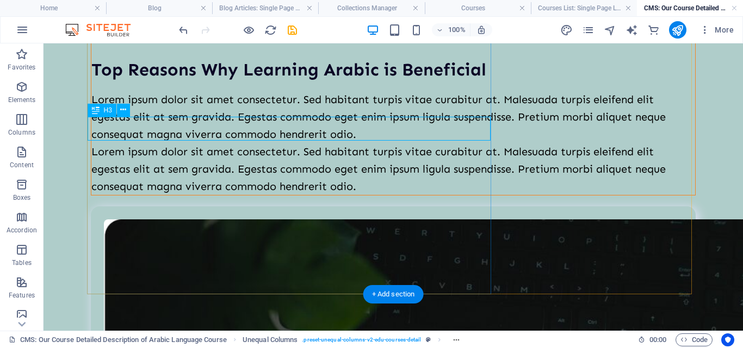
click at [229, 82] on div "Top Reasons Why Learning Arabic is Beneficial" at bounding box center [392, 70] width 603 height 24
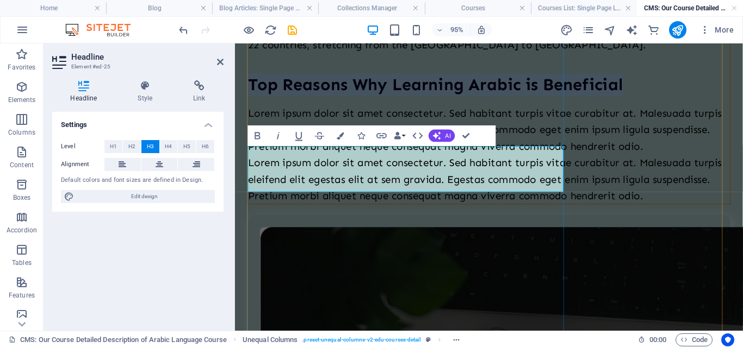
click at [328, 99] on h3 "Top Reasons Why Learning Arabic is Beneficial" at bounding box center [501, 87] width 507 height 24
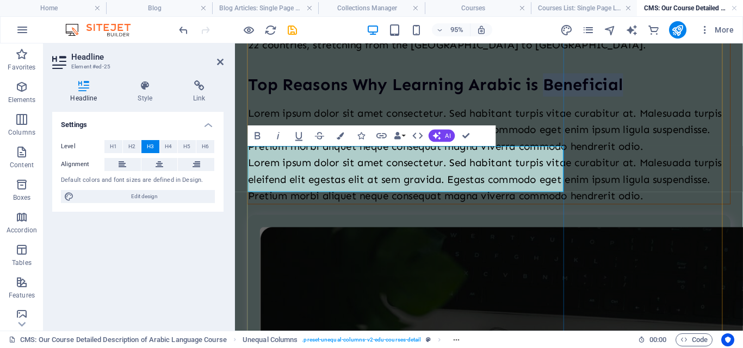
click at [328, 99] on h3 "Top Reasons Why Learning Arabic is Beneficial" at bounding box center [501, 87] width 507 height 24
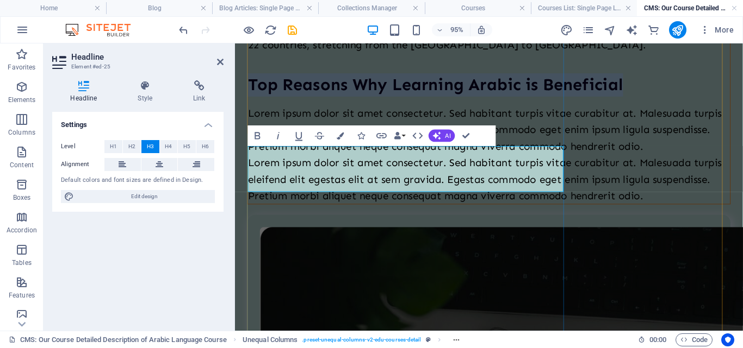
click at [328, 99] on h3 "Top Reasons Why Learning Arabic is Beneficial" at bounding box center [501, 87] width 507 height 24
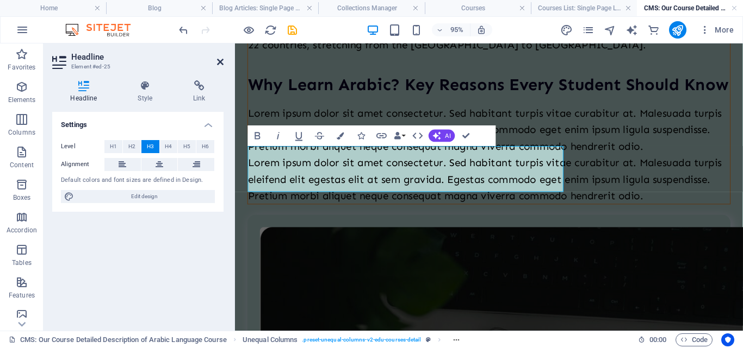
click at [223, 62] on icon at bounding box center [220, 62] width 7 height 9
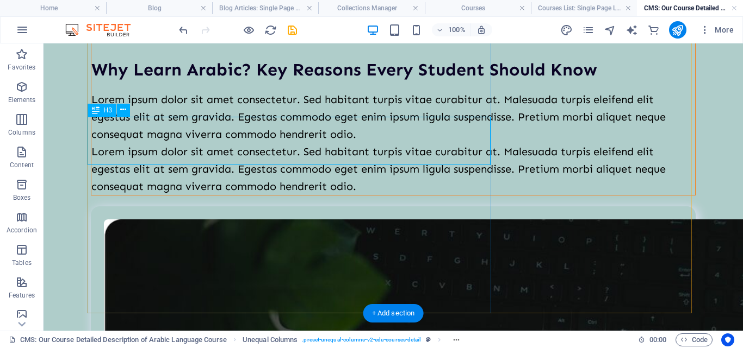
click at [161, 82] on div "Why Learn Arabic? Key Reasons Every Student Should Know" at bounding box center [392, 70] width 603 height 24
click at [160, 82] on div "Why Learn Arabic? Key Reasons Every Student Should Know" at bounding box center [392, 70] width 603 height 24
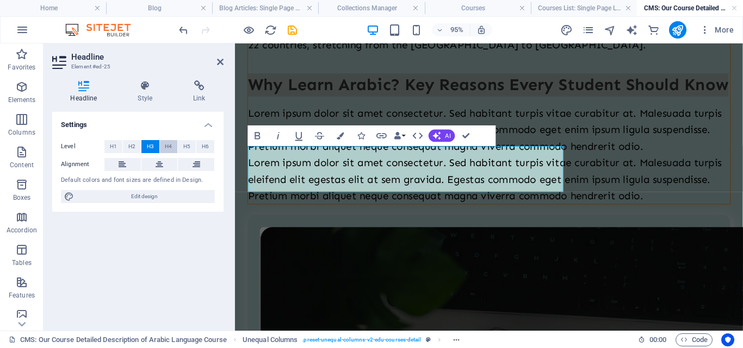
click at [160, 148] on button "H4" at bounding box center [169, 146] width 18 height 13
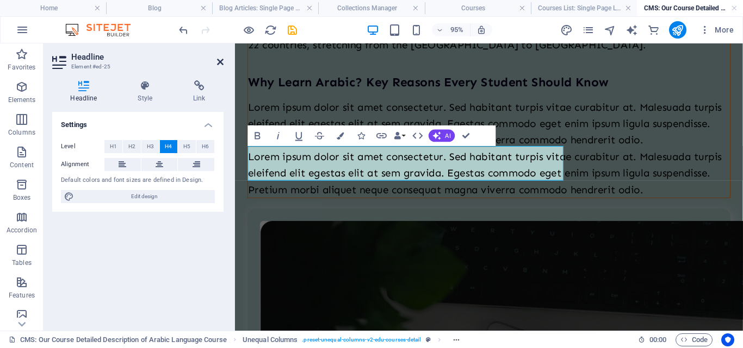
drag, startPoint x: 221, startPoint y: 66, endPoint x: 227, endPoint y: 13, distance: 53.7
click at [221, 66] on icon at bounding box center [220, 62] width 7 height 9
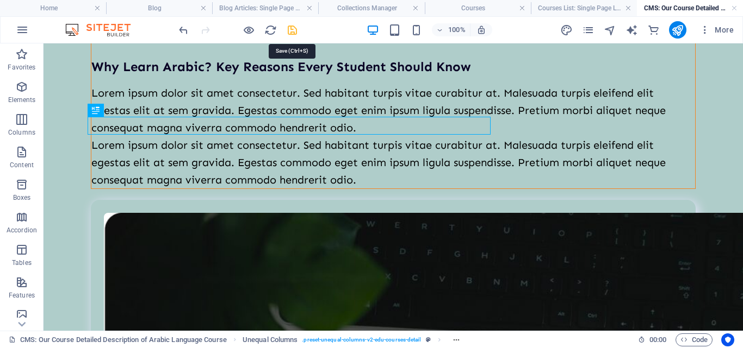
click at [293, 28] on icon "save" at bounding box center [292, 30] width 13 height 13
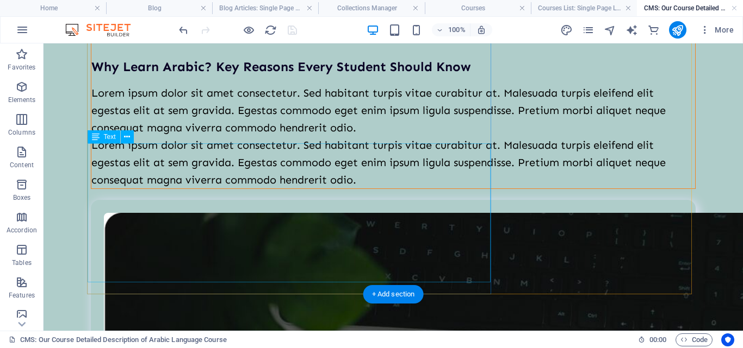
click at [222, 185] on div "Lorem ipsum dolor sit amet consectetur. Sed habitant turpis vitae curabitur at.…" at bounding box center [392, 136] width 603 height 104
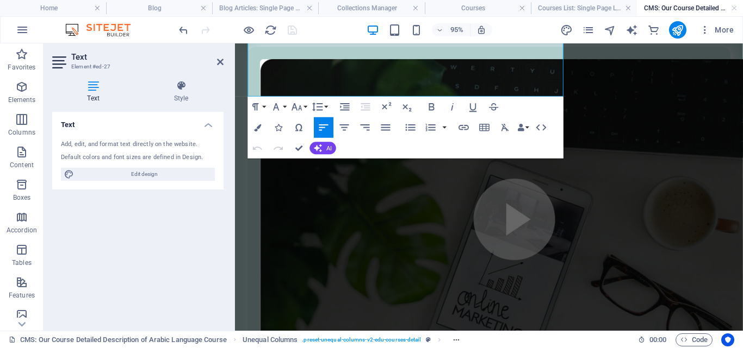
scroll to position [458, 0]
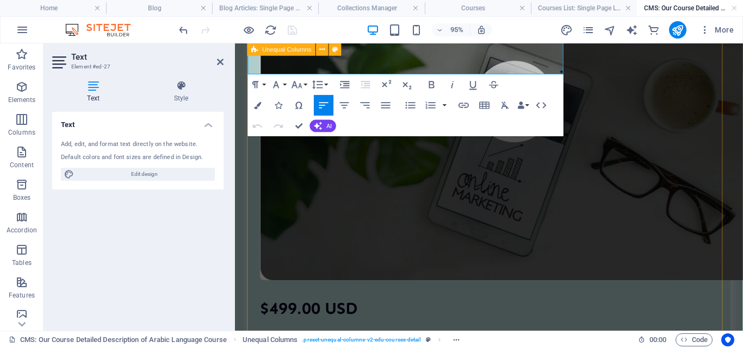
drag, startPoint x: 250, startPoint y: 208, endPoint x: 464, endPoint y: 97, distance: 241.2
click at [464, 97] on div "The Arabic Language: A Rich and Ancient Legacy The Arabic language is one of th…" at bounding box center [502, 144] width 508 height 1031
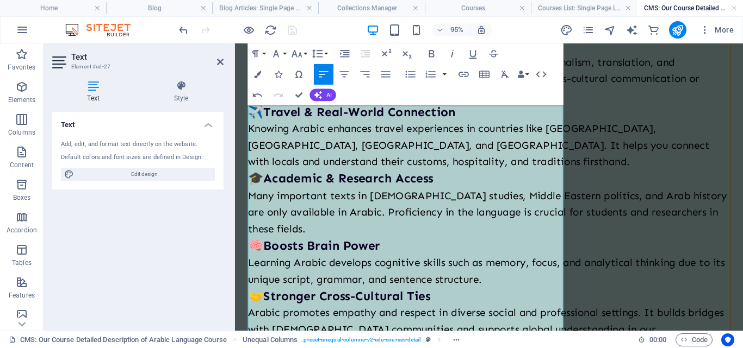
click at [216, 61] on h2 "Text" at bounding box center [147, 57] width 152 height 10
click at [221, 61] on icon at bounding box center [220, 62] width 7 height 9
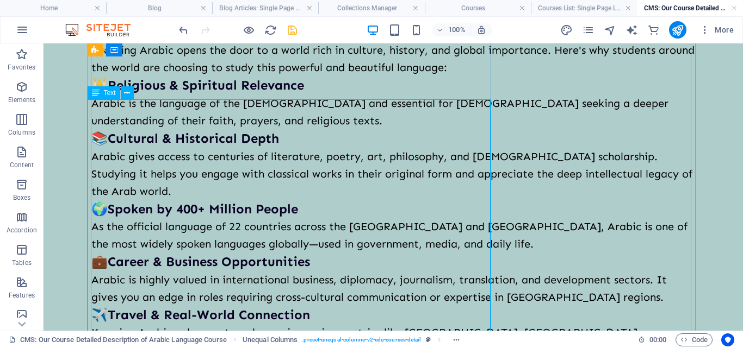
scroll to position [207, 0]
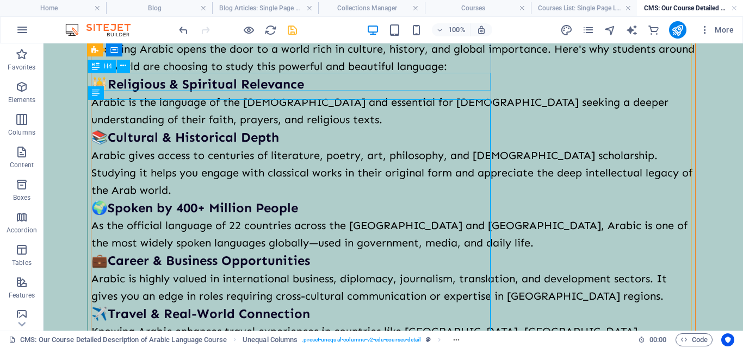
click at [171, 32] on div "Why Learn Arabic? Key Reasons Every Student Should Know" at bounding box center [392, 23] width 603 height 18
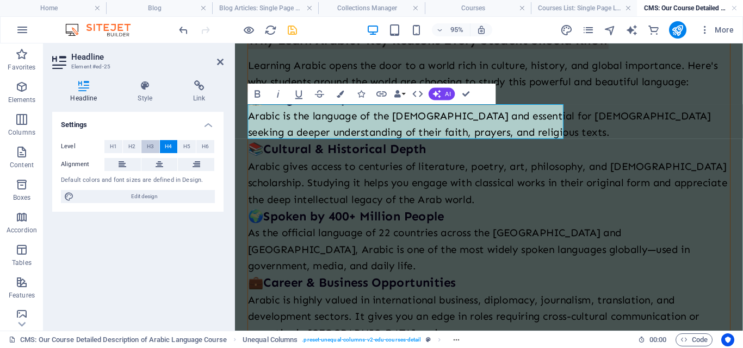
click at [153, 146] on button "H3" at bounding box center [150, 146] width 18 height 13
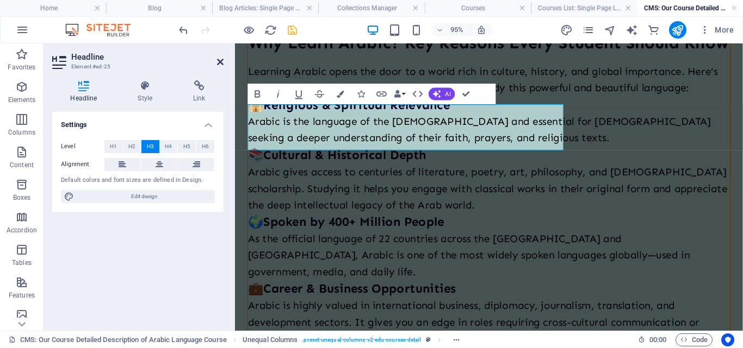
click at [223, 64] on icon at bounding box center [220, 62] width 7 height 9
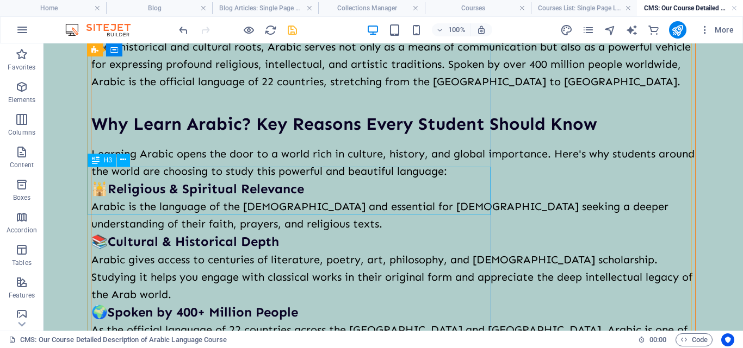
scroll to position [217, 0]
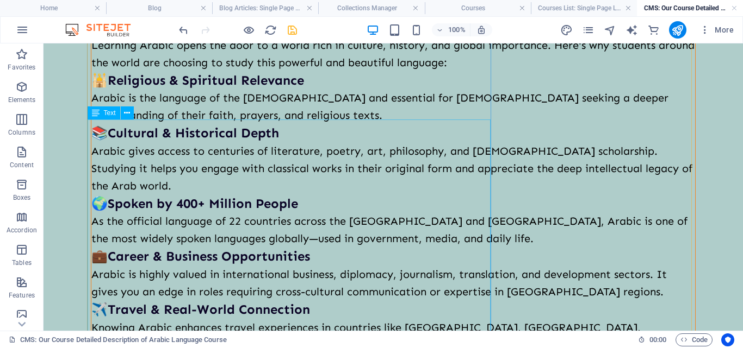
click at [145, 122] on div "Learning Arabic opens the door to a world rich in culture, history, and global …" at bounding box center [392, 309] width 603 height 547
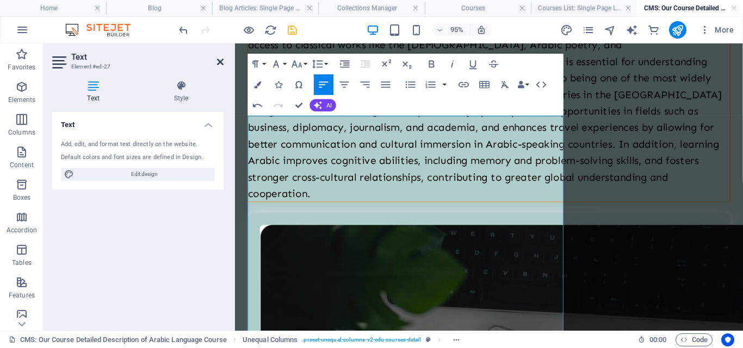
click at [218, 59] on icon at bounding box center [220, 62] width 7 height 9
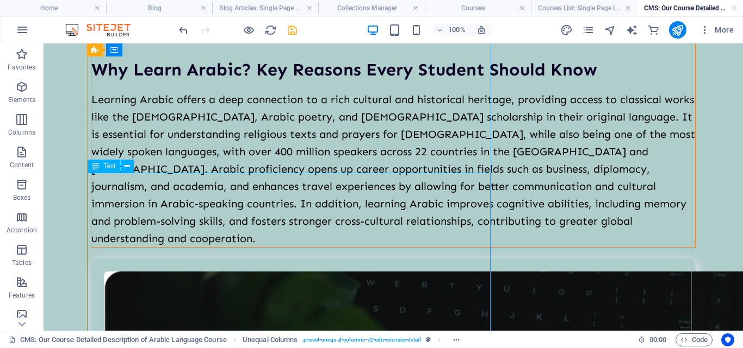
scroll to position [217, 0]
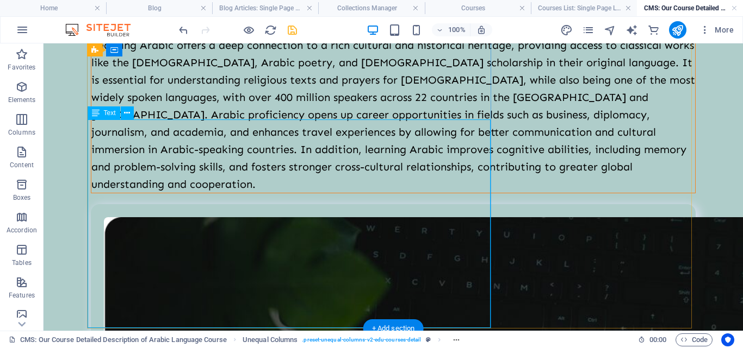
click at [370, 181] on div "Learning Arabic offers a deep connection to a rich cultural and historical heri…" at bounding box center [392, 114] width 603 height 157
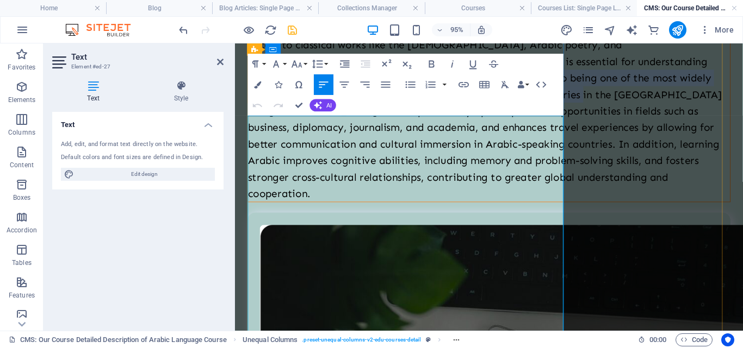
drag, startPoint x: 352, startPoint y: 200, endPoint x: 479, endPoint y: 234, distance: 131.9
click at [479, 210] on p "Learning Arabic offers a deep connection to a rich cultural and historical heri…" at bounding box center [501, 114] width 507 height 191
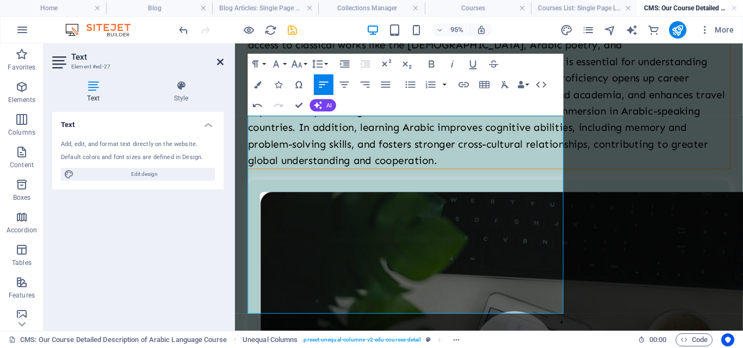
click at [220, 63] on icon at bounding box center [220, 62] width 7 height 9
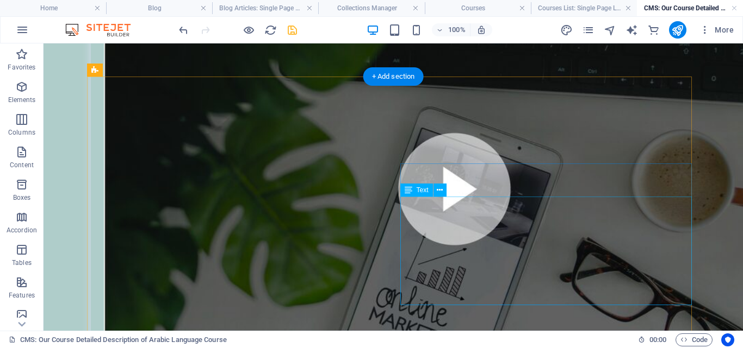
scroll to position [435, 0]
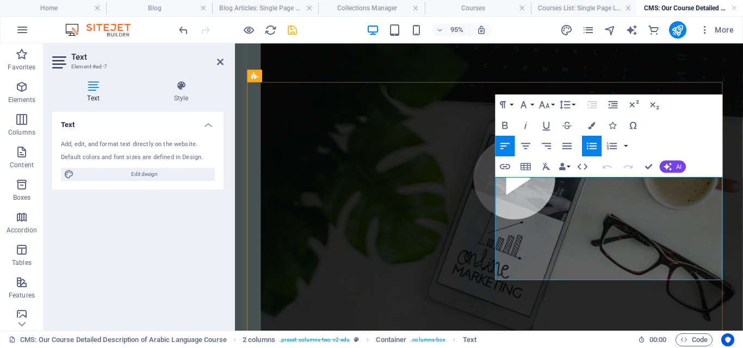
scroll to position [1104, 0]
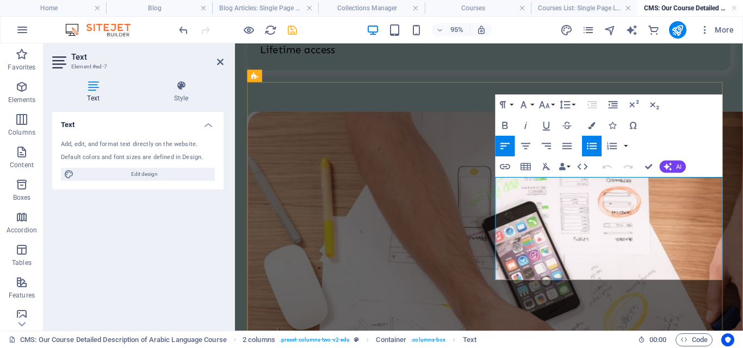
drag, startPoint x: 525, startPoint y: 195, endPoint x: 690, endPoint y: 192, distance: 165.8
drag, startPoint x: 523, startPoint y: 194, endPoint x: 727, endPoint y: 191, distance: 204.4
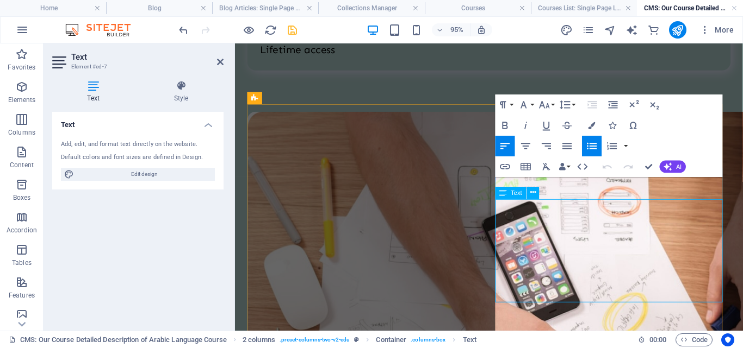
scroll to position [1081, 0]
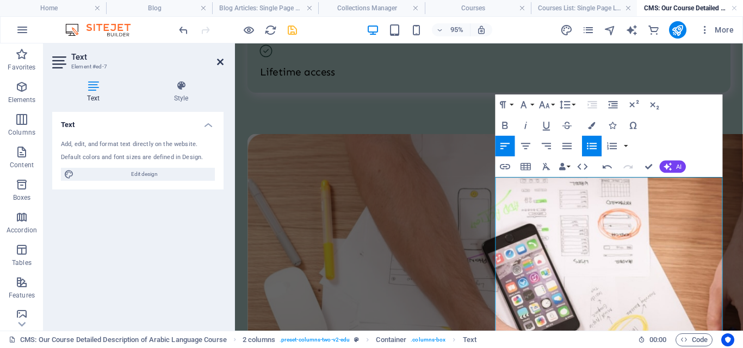
click at [219, 60] on icon at bounding box center [220, 62] width 7 height 9
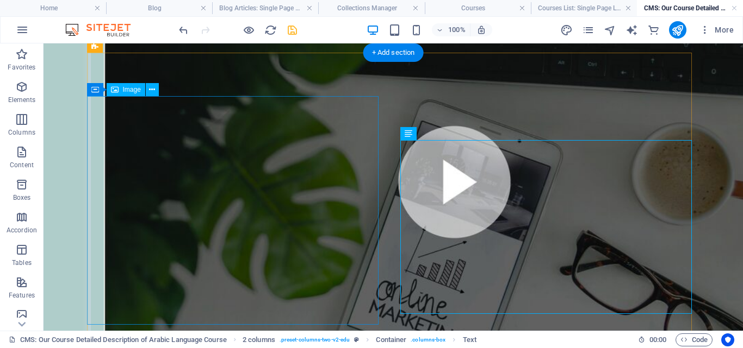
scroll to position [459, 0]
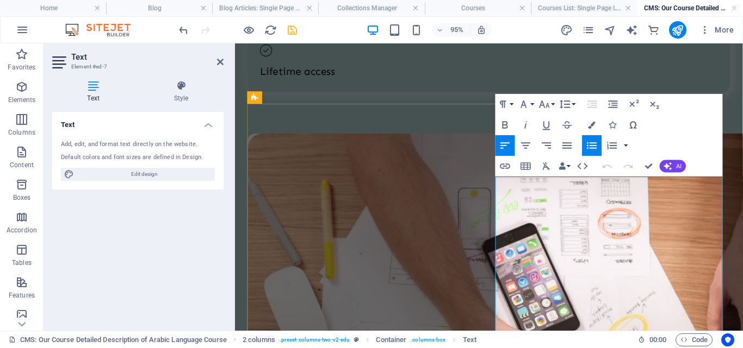
drag, startPoint x: 666, startPoint y: 263, endPoint x: 663, endPoint y: 280, distance: 18.3
click at [217, 59] on icon at bounding box center [220, 62] width 7 height 9
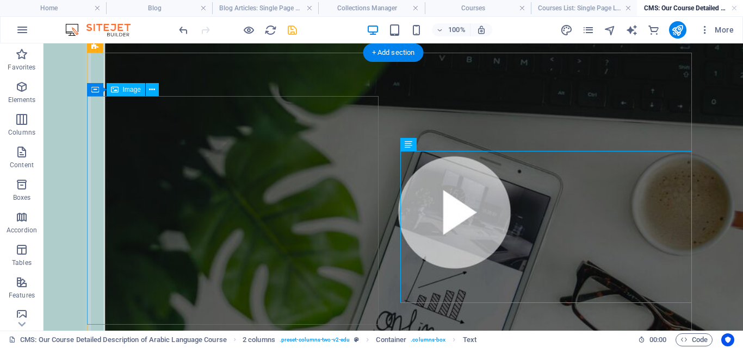
scroll to position [459, 0]
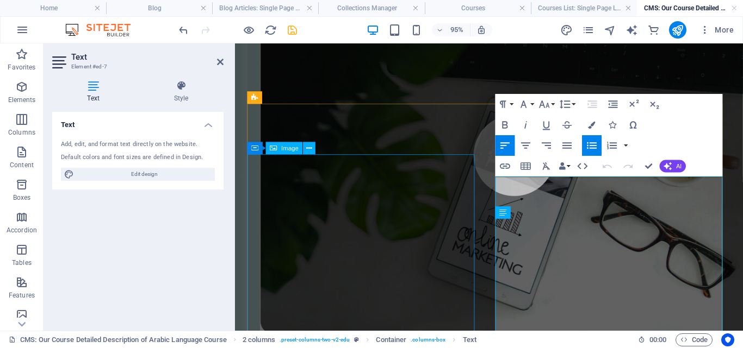
scroll to position [1081, 0]
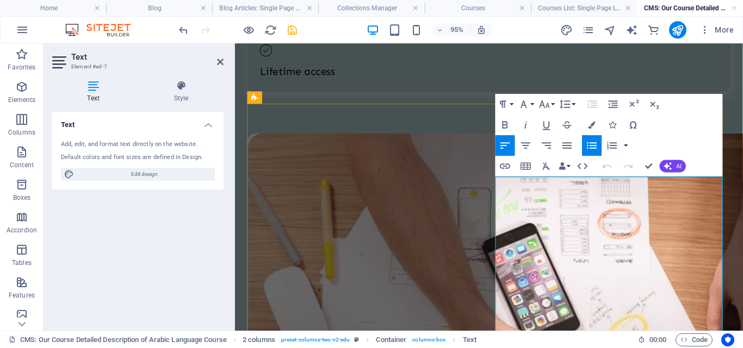
drag, startPoint x: 522, startPoint y: 280, endPoint x: 729, endPoint y: 276, distance: 207.2
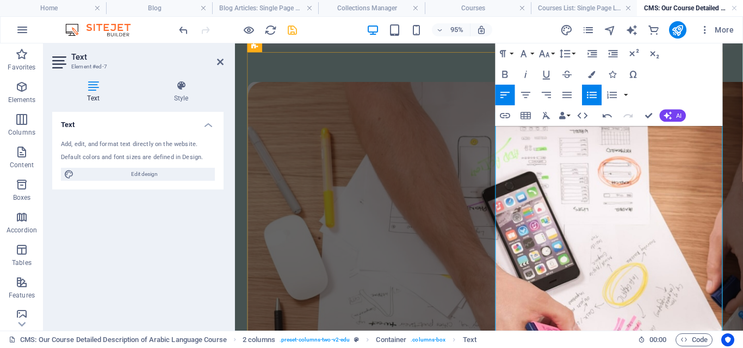
scroll to position [1190, 0]
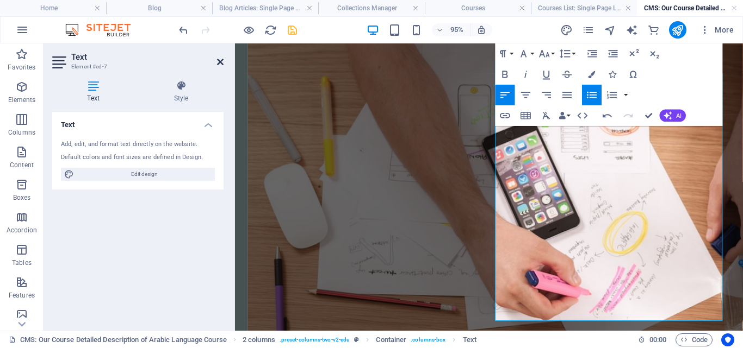
drag, startPoint x: 221, startPoint y: 61, endPoint x: 189, endPoint y: 39, distance: 38.6
click at [221, 61] on icon at bounding box center [220, 62] width 7 height 9
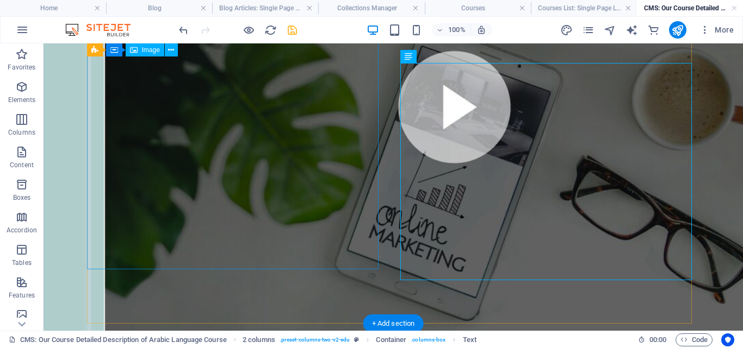
scroll to position [525, 0]
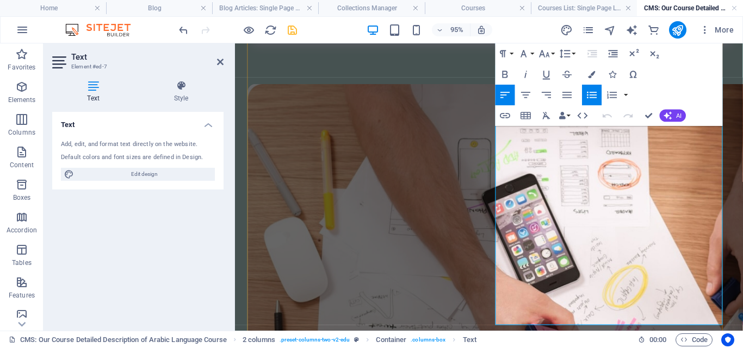
scroll to position [1190, 0]
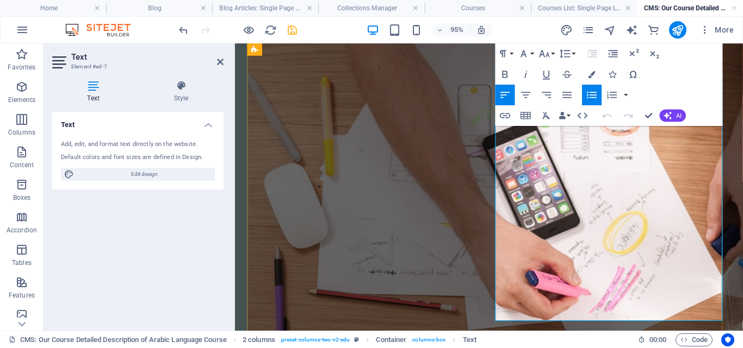
drag, startPoint x: 522, startPoint y: 280, endPoint x: 731, endPoint y: 279, distance: 208.7
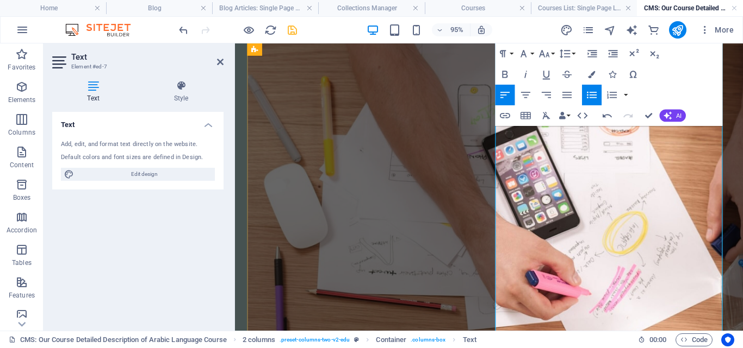
scroll to position [1299, 0]
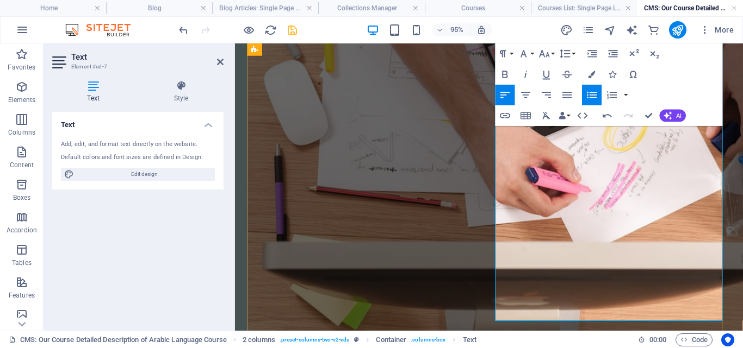
drag, startPoint x: 522, startPoint y: 301, endPoint x: 737, endPoint y: 322, distance: 216.4
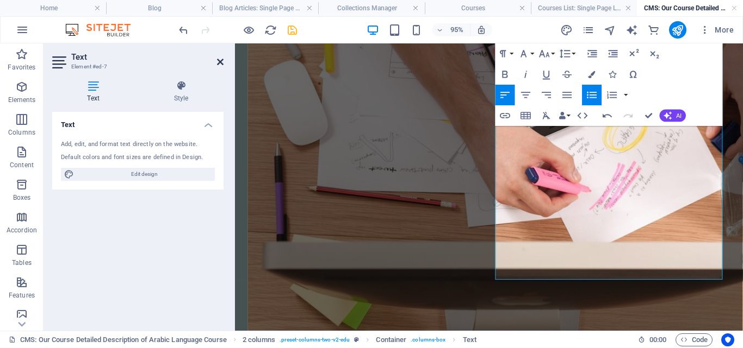
click at [218, 60] on icon at bounding box center [220, 62] width 7 height 9
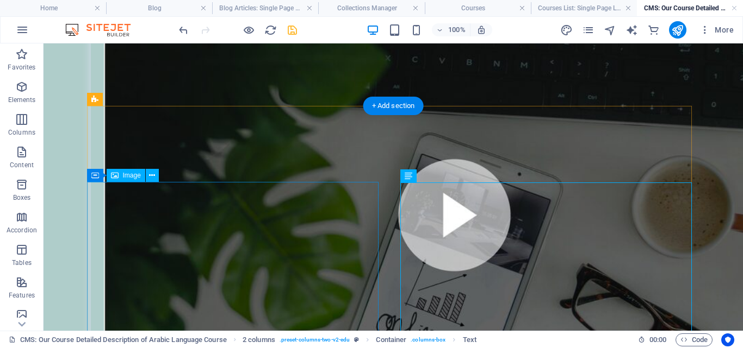
scroll to position [460, 0]
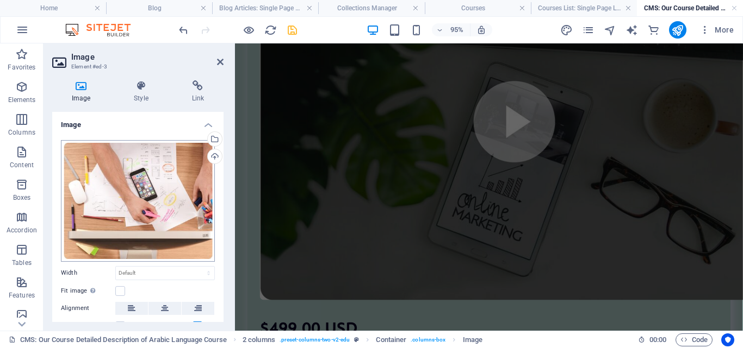
scroll to position [54, 0]
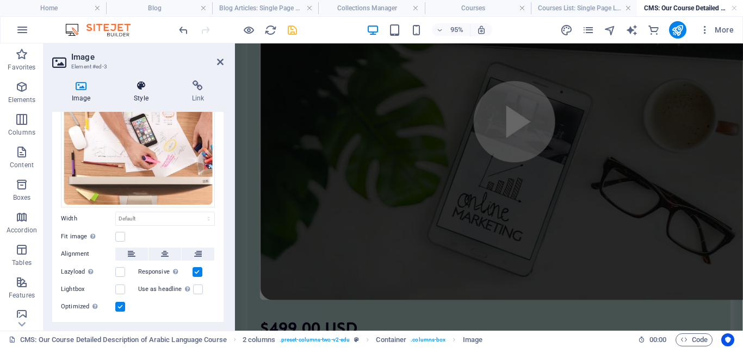
click at [143, 84] on icon at bounding box center [140, 85] width 53 height 11
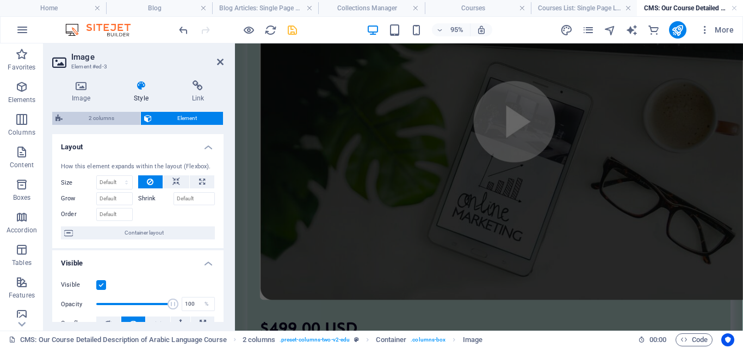
click at [99, 113] on span "2 columns" at bounding box center [101, 118] width 71 height 13
select select "rem"
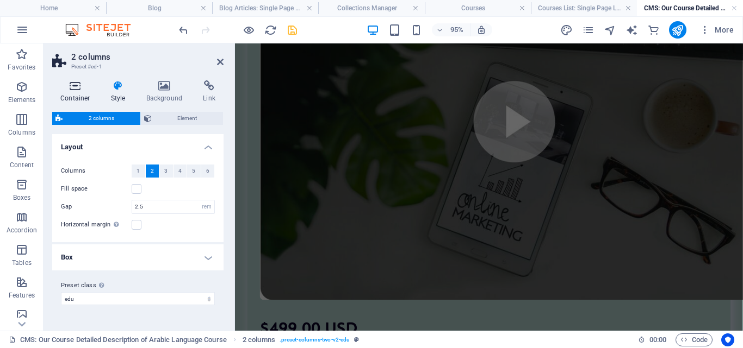
click at [73, 90] on icon at bounding box center [75, 85] width 46 height 11
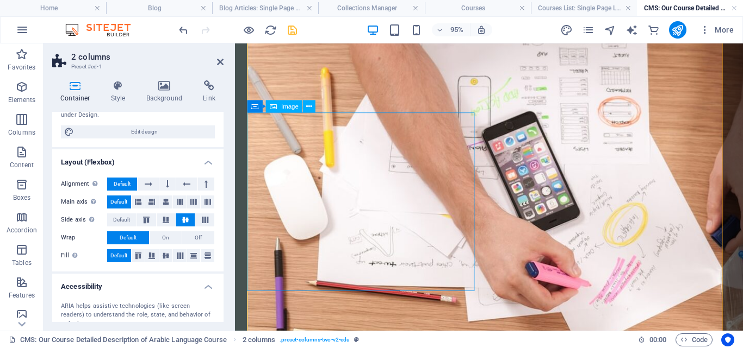
scroll to position [1201, 0]
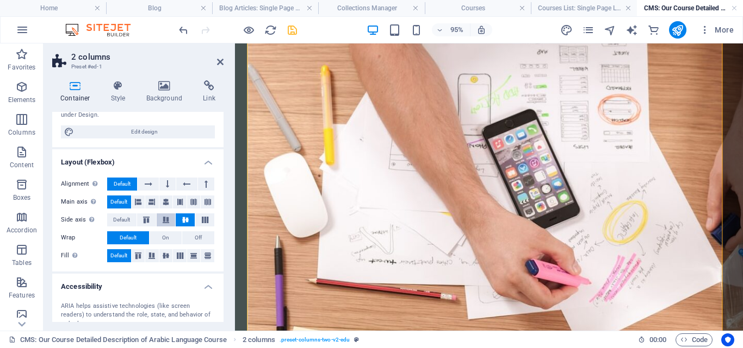
click at [166, 222] on icon at bounding box center [165, 220] width 13 height 7
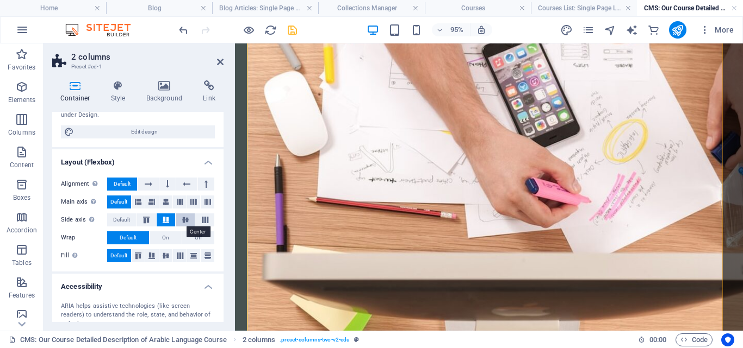
click at [190, 218] on button at bounding box center [185, 220] width 19 height 13
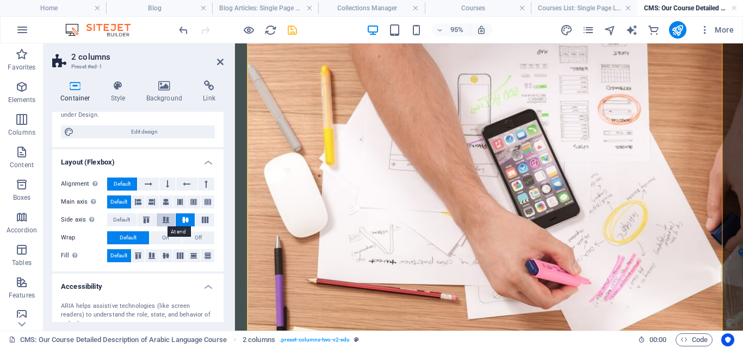
click at [163, 216] on button at bounding box center [166, 220] width 19 height 13
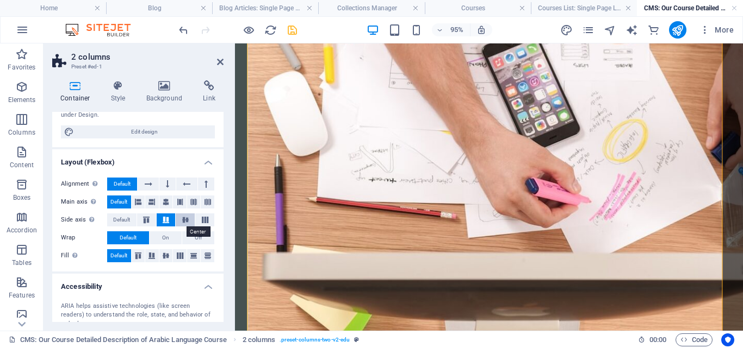
click at [182, 219] on icon at bounding box center [185, 220] width 13 height 7
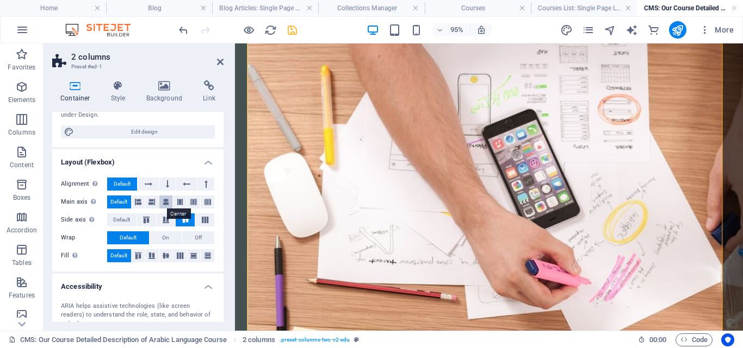
click at [167, 204] on icon at bounding box center [166, 202] width 7 height 13
click at [111, 198] on span "Default" at bounding box center [118, 202] width 17 height 13
click at [177, 200] on icon at bounding box center [180, 202] width 7 height 13
click at [166, 200] on icon at bounding box center [166, 202] width 7 height 13
drag, startPoint x: 142, startPoint y: 201, endPoint x: 134, endPoint y: 202, distance: 8.2
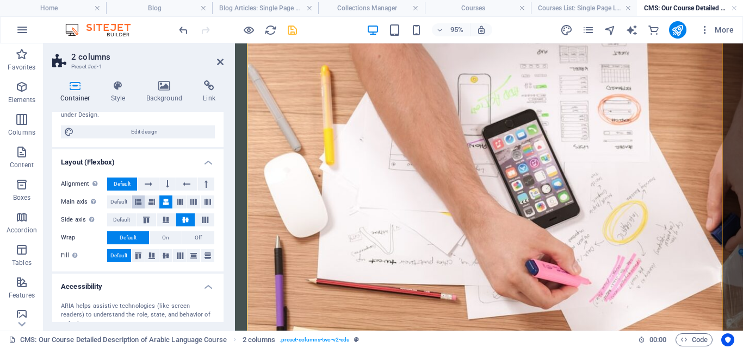
click at [141, 201] on button at bounding box center [139, 202] width 14 height 13
click at [120, 202] on span "Default" at bounding box center [118, 202] width 17 height 13
click at [136, 256] on icon at bounding box center [138, 256] width 13 height 7
click at [146, 254] on icon at bounding box center [151, 256] width 13 height 7
click at [164, 254] on icon at bounding box center [165, 256] width 13 height 7
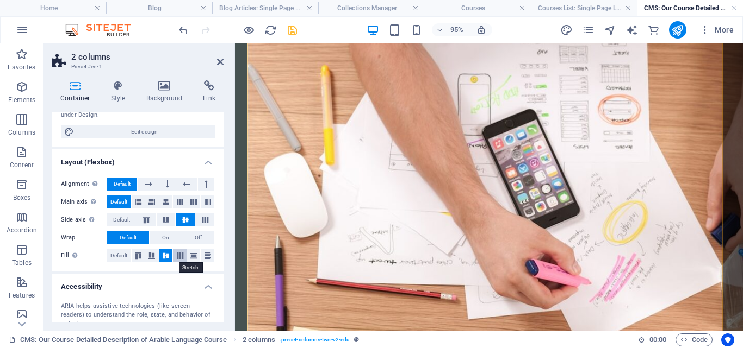
click at [184, 256] on icon at bounding box center [179, 256] width 13 height 7
click at [119, 251] on span "Default" at bounding box center [118, 256] width 17 height 13
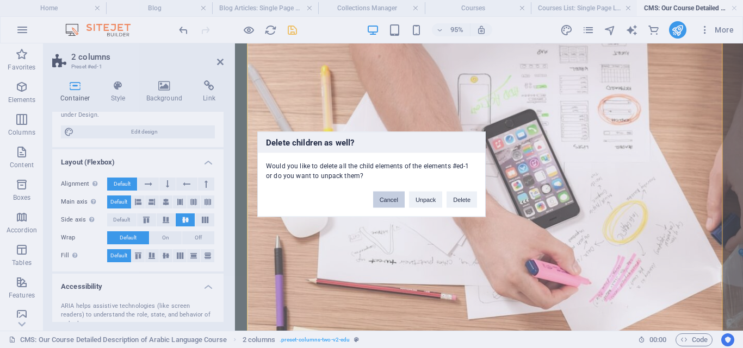
drag, startPoint x: 385, startPoint y: 202, endPoint x: 91, endPoint y: 169, distance: 296.6
click at [385, 202] on button "Cancel" at bounding box center [389, 199] width 32 height 16
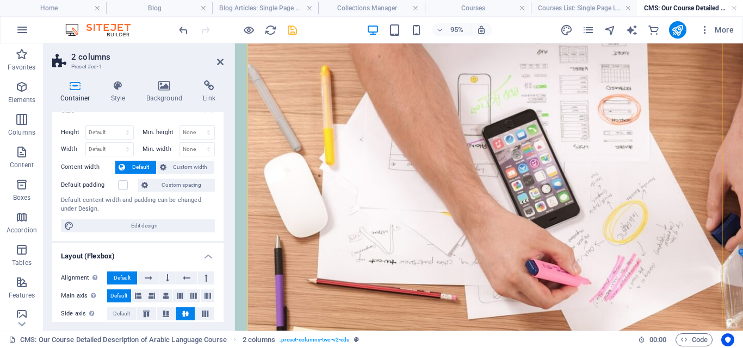
scroll to position [0, 0]
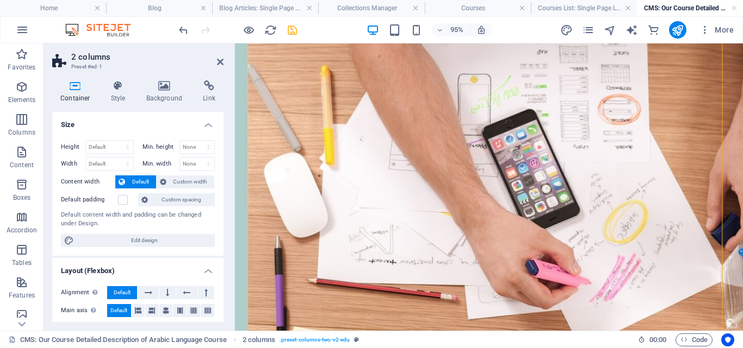
click at [215, 58] on h2 "2 columns" at bounding box center [147, 57] width 152 height 10
click at [218, 59] on icon at bounding box center [220, 62] width 7 height 9
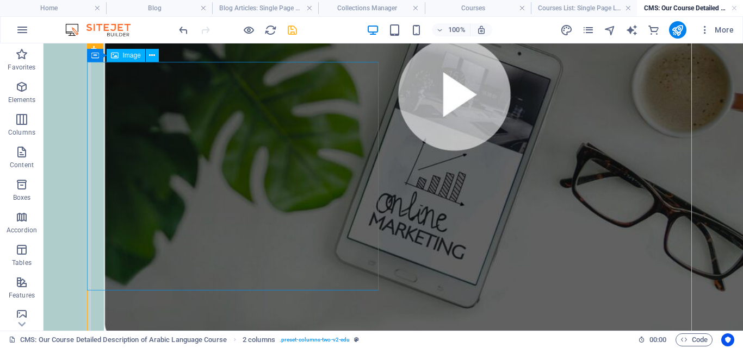
scroll to position [605, 0]
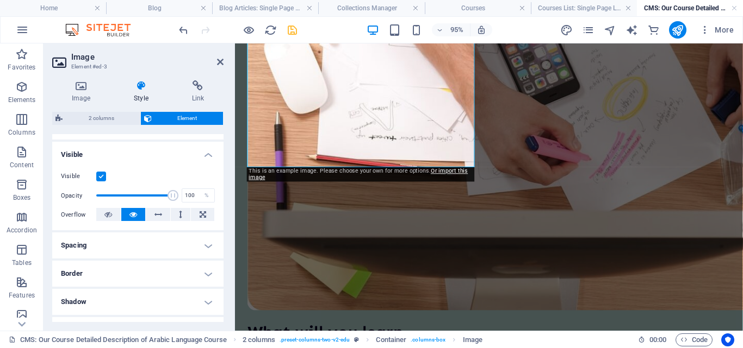
scroll to position [0, 0]
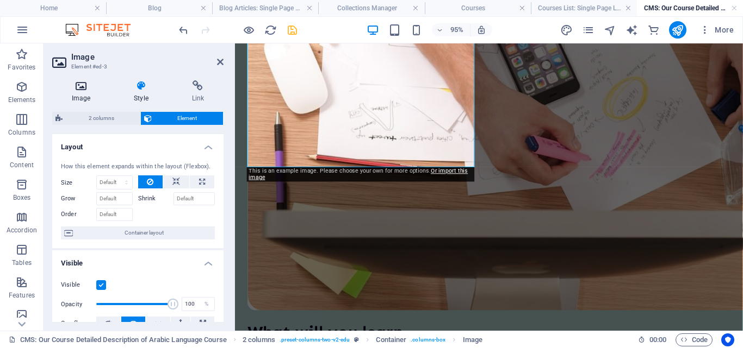
click at [77, 101] on h4 "Image" at bounding box center [83, 91] width 62 height 23
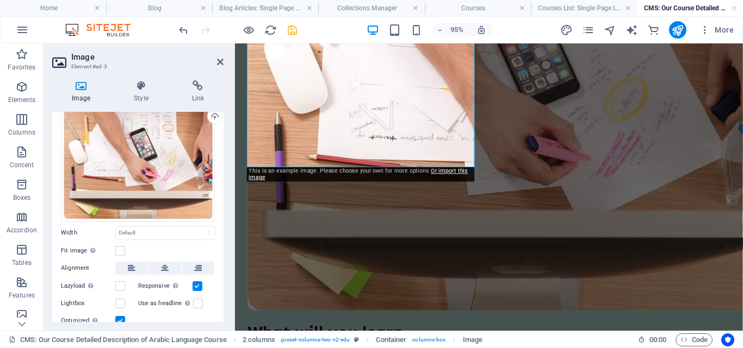
scroll to position [79, 0]
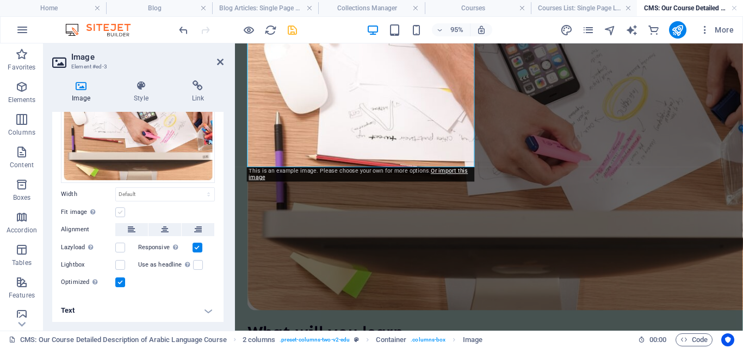
click at [122, 209] on label at bounding box center [120, 213] width 10 height 10
click at [0, 0] on input "Fit image Automatically fit image to a fixed width and height" at bounding box center [0, 0] width 0 height 0
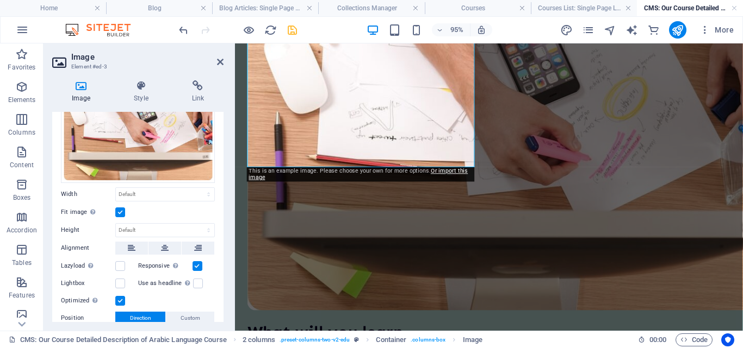
click at [122, 209] on label at bounding box center [120, 213] width 10 height 10
click at [0, 0] on input "Fit image Automatically fit image to a fixed width and height" at bounding box center [0, 0] width 0 height 0
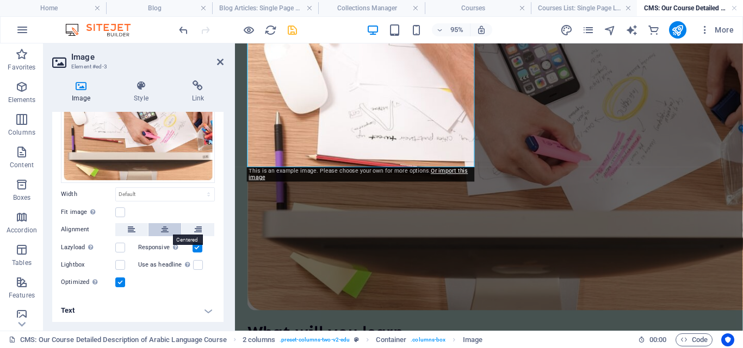
click at [166, 223] on icon at bounding box center [165, 229] width 8 height 13
click at [128, 227] on icon at bounding box center [132, 229] width 8 height 13
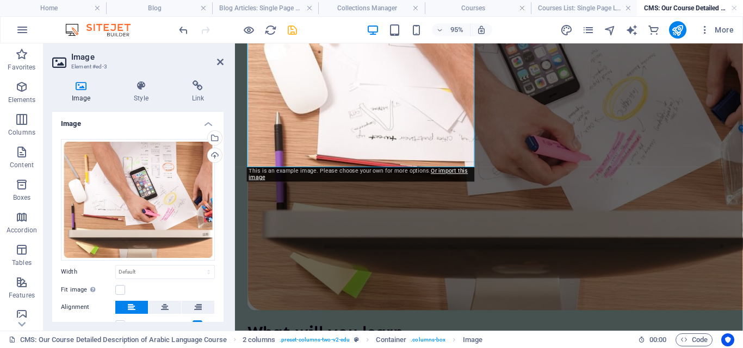
scroll to position [0, 0]
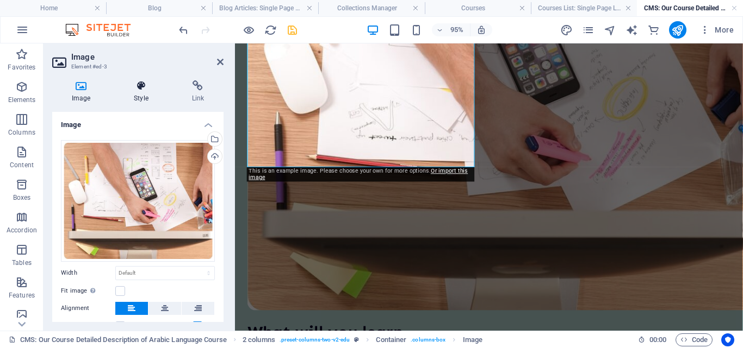
click at [152, 97] on h4 "Style" at bounding box center [143, 91] width 58 height 23
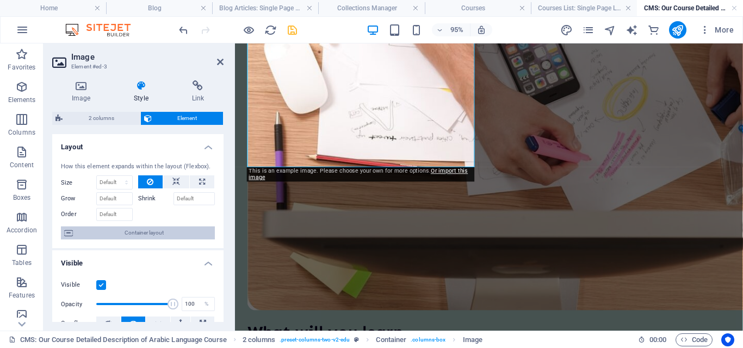
click at [128, 227] on span "Container layout" at bounding box center [143, 233] width 135 height 13
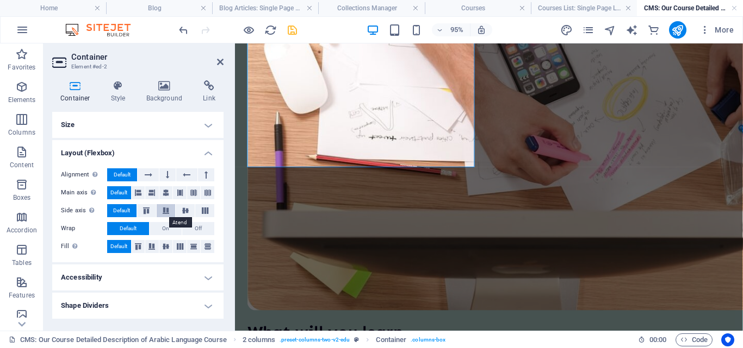
click at [160, 210] on icon at bounding box center [165, 211] width 13 height 7
click at [179, 209] on icon at bounding box center [185, 211] width 13 height 7
click at [125, 210] on span "Default" at bounding box center [121, 210] width 17 height 13
click at [144, 194] on button at bounding box center [139, 192] width 14 height 13
drag, startPoint x: 152, startPoint y: 193, endPoint x: 159, endPoint y: 194, distance: 7.1
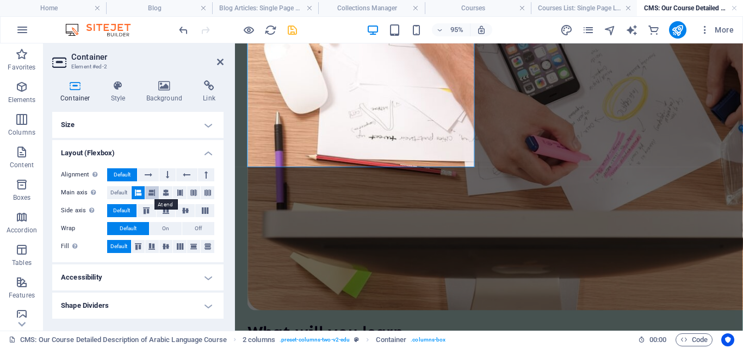
click at [152, 193] on icon at bounding box center [151, 192] width 7 height 13
click at [163, 195] on icon at bounding box center [166, 192] width 7 height 13
click at [115, 189] on span "Default" at bounding box center [118, 192] width 17 height 13
click at [141, 249] on icon at bounding box center [138, 247] width 13 height 7
click at [152, 247] on icon at bounding box center [151, 247] width 13 height 7
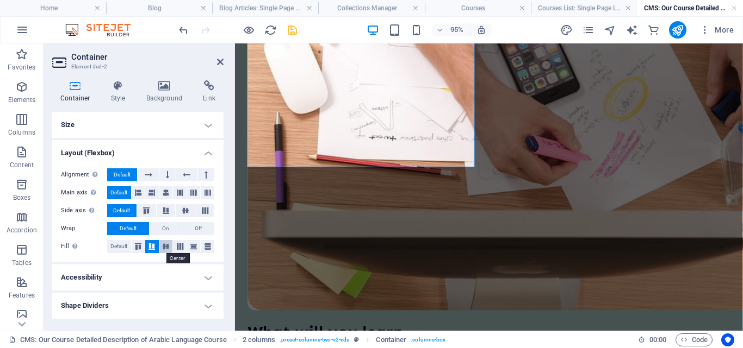
click at [164, 248] on icon at bounding box center [165, 247] width 13 height 7
click at [116, 242] on span "Default" at bounding box center [118, 246] width 17 height 13
click at [125, 274] on h4 "Accessibility" at bounding box center [137, 278] width 171 height 26
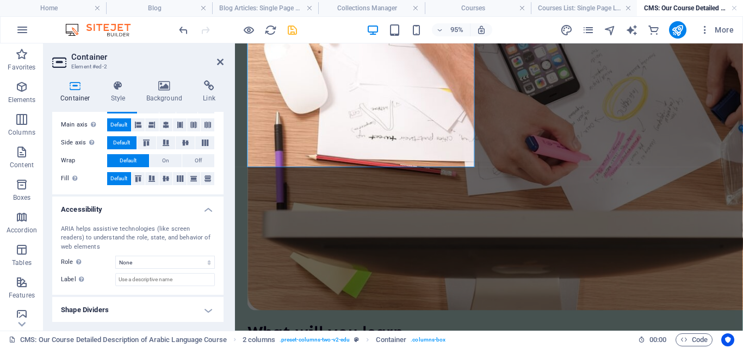
scroll to position [69, 0]
click at [109, 303] on h4 "Shape Dividers" at bounding box center [137, 309] width 171 height 26
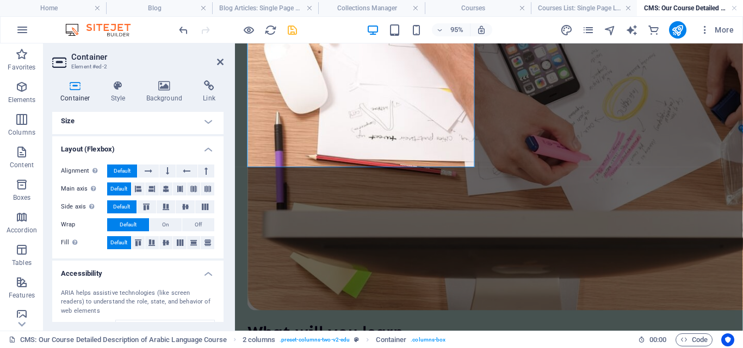
scroll to position [0, 0]
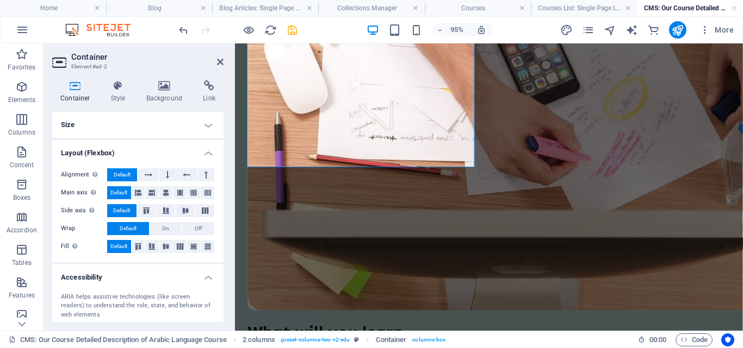
click at [173, 125] on h4 "Size" at bounding box center [137, 125] width 171 height 26
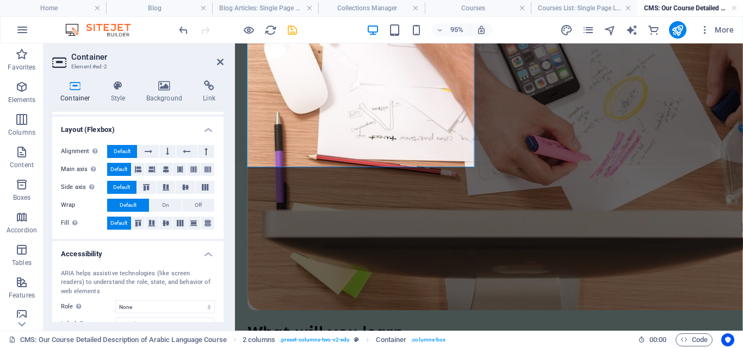
scroll to position [163, 0]
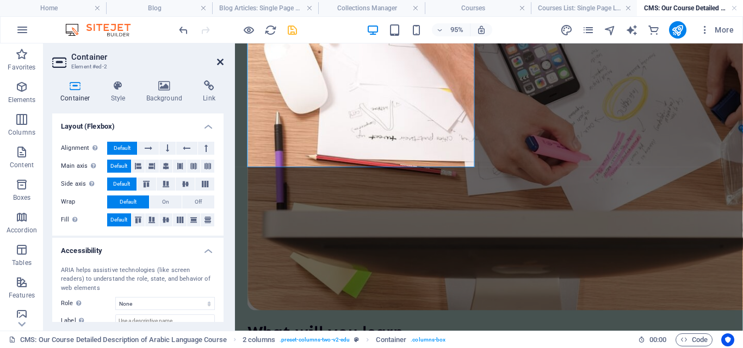
click at [221, 62] on icon at bounding box center [220, 62] width 7 height 9
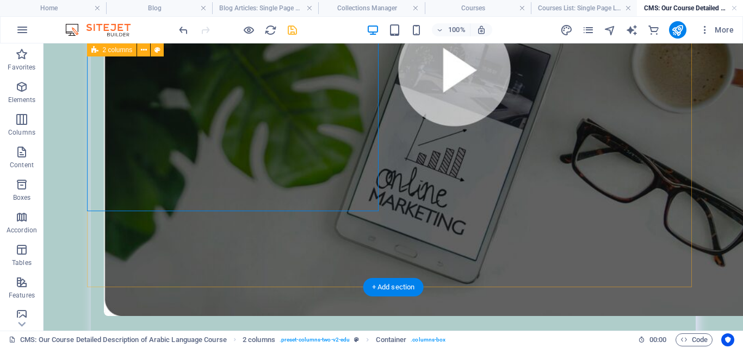
scroll to position [605, 0]
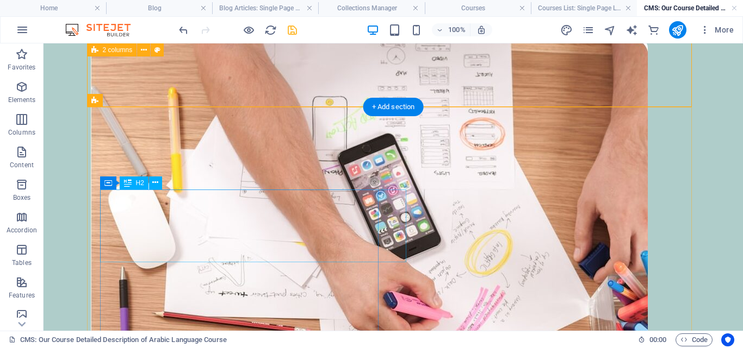
scroll to position [1238, 0]
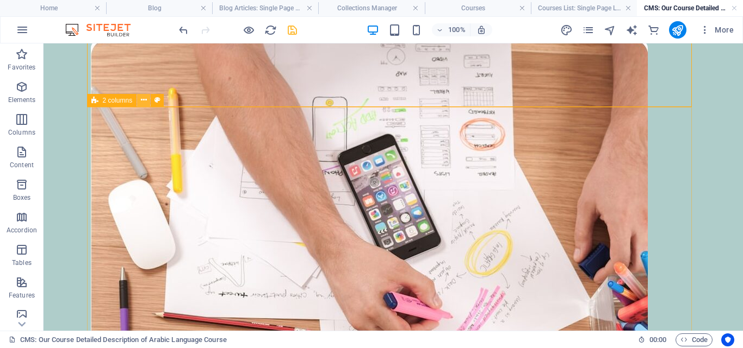
click at [142, 99] on icon at bounding box center [144, 100] width 6 height 11
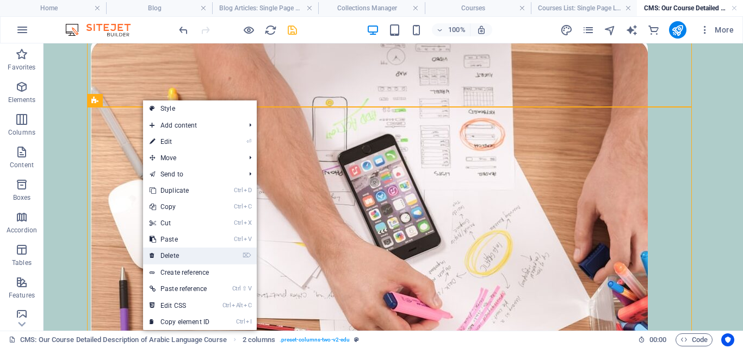
click at [178, 257] on link "⌦ Delete" at bounding box center [179, 256] width 73 height 16
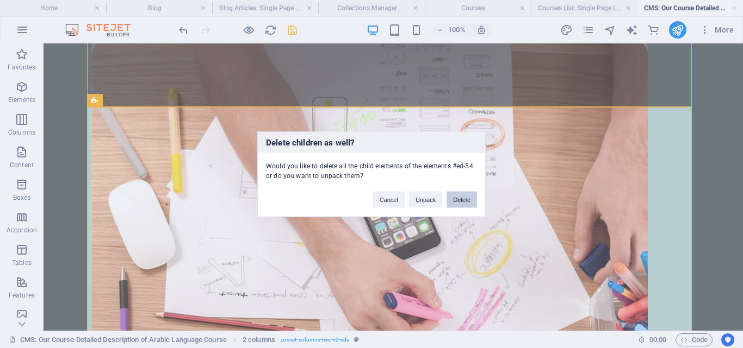
click at [459, 205] on button "Delete" at bounding box center [461, 199] width 30 height 16
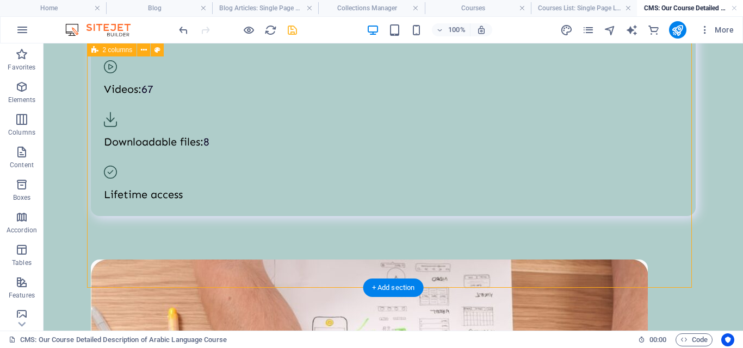
scroll to position [1057, 0]
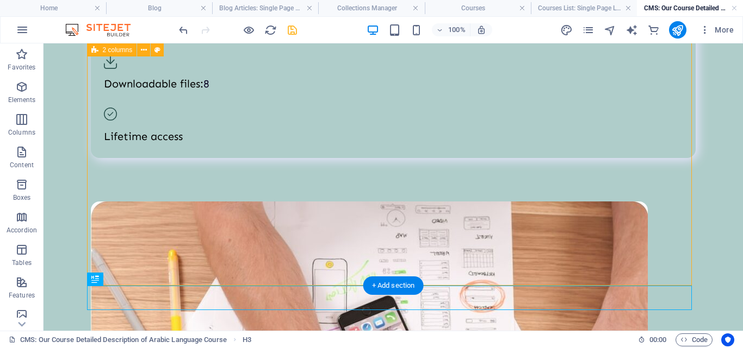
scroll to position [1082, 0]
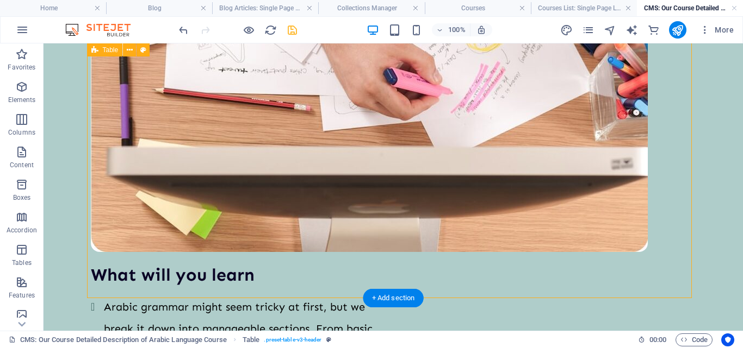
scroll to position [1486, 0]
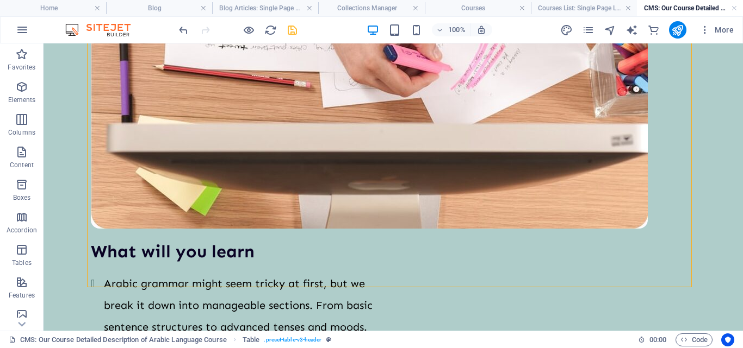
click at [295, 300] on div "The Arabic Language: A Rich and Ancient Legacy The Arabic language is one of th…" at bounding box center [393, 178] width 631 height 3241
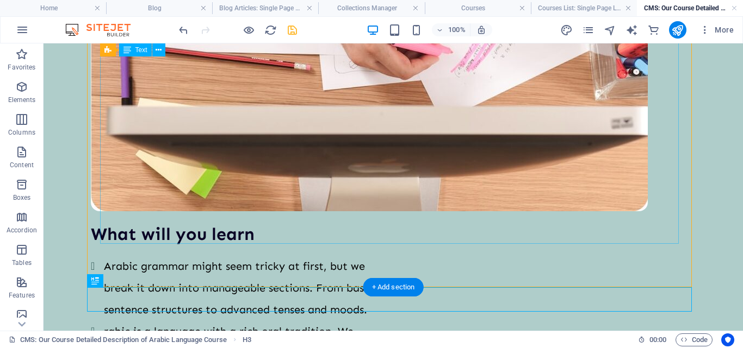
scroll to position [1510, 0]
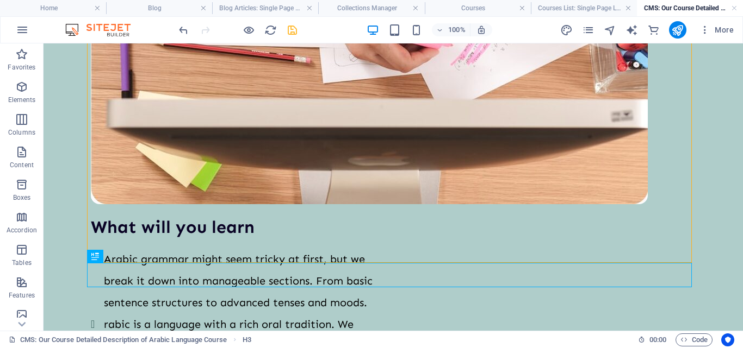
click at [248, 309] on div "The Arabic Language: A Rich and Ancient Legacy The Arabic language is one of th…" at bounding box center [393, 166] width 631 height 3266
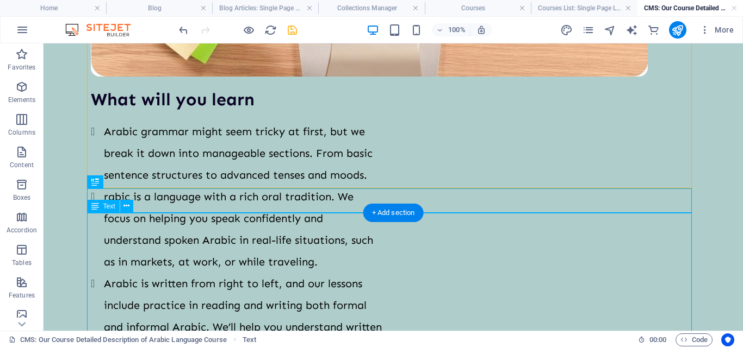
scroll to position [1649, 0]
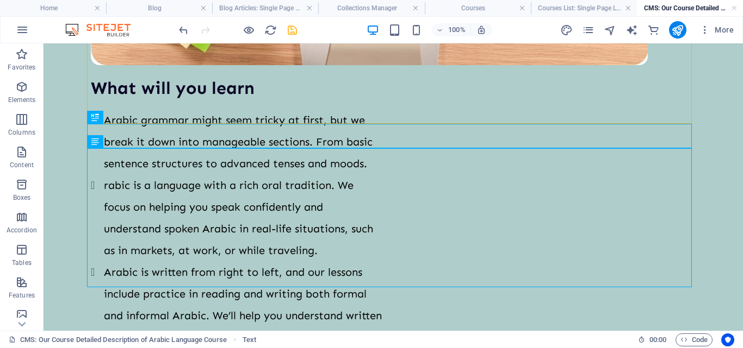
click at [251, 297] on div "The Arabic Language: A Rich and Ancient Legacy The Arabic language is one of th…" at bounding box center [393, 96] width 631 height 3405
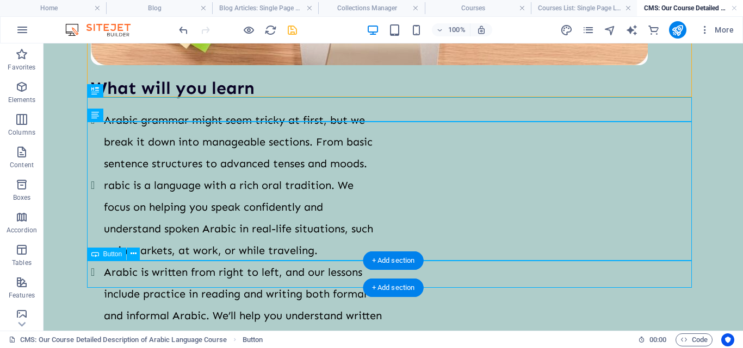
scroll to position [1676, 0]
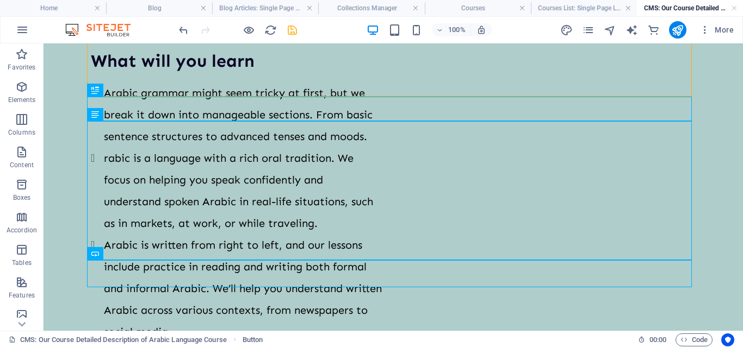
click at [232, 300] on div "The Arabic Language: A Rich and Ancient Legacy The Arabic language is one of th…" at bounding box center [393, 83] width 631 height 3432
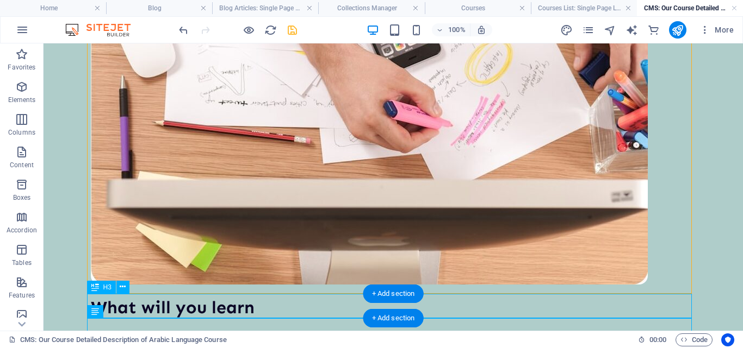
scroll to position [1402, 0]
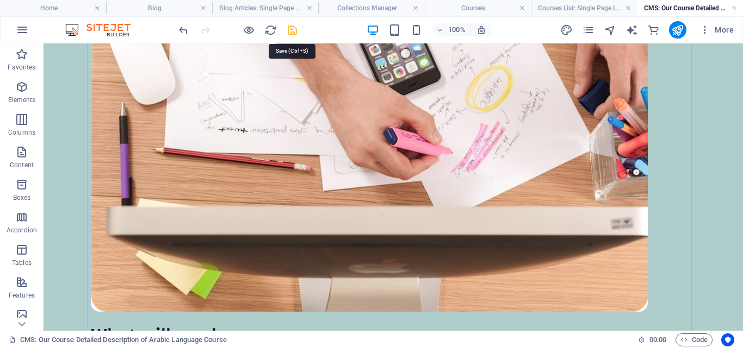
click at [288, 30] on icon "save" at bounding box center [292, 30] width 13 height 13
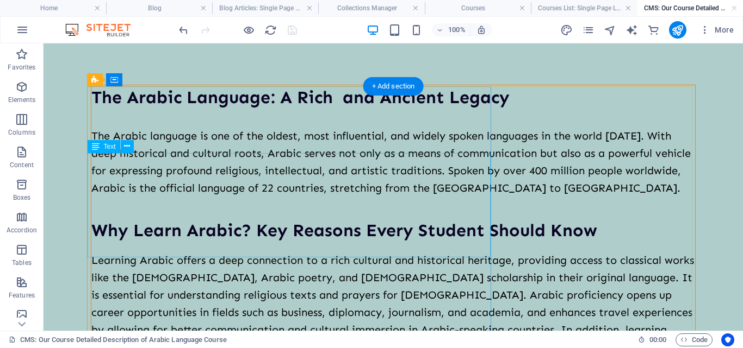
scroll to position [0, 0]
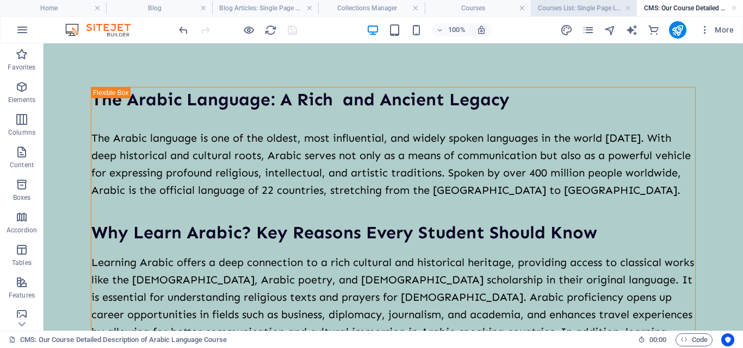
click at [588, 9] on h4 "Courses List: Single Page Layout" at bounding box center [584, 8] width 106 height 12
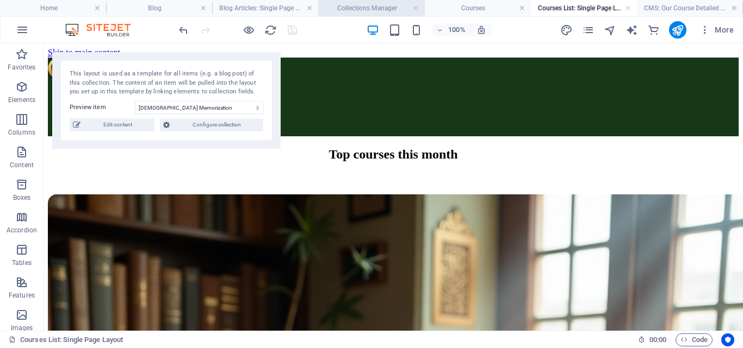
click at [353, 1] on li "Collections Manager" at bounding box center [371, 8] width 106 height 16
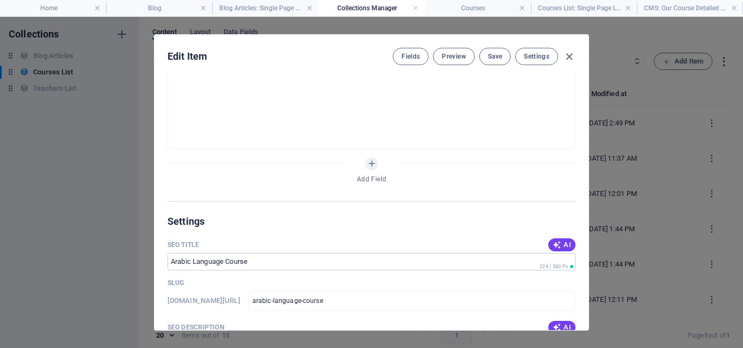
scroll to position [652, 0]
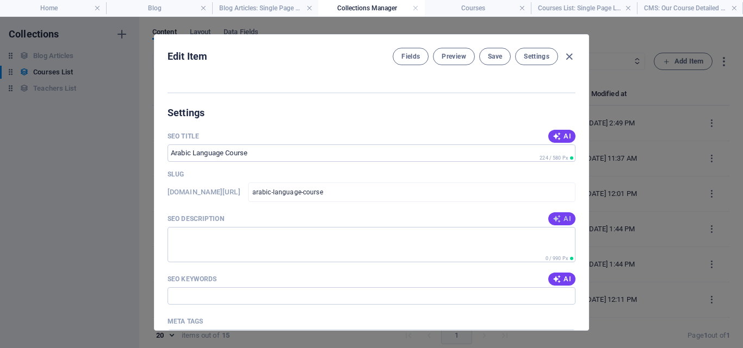
click at [554, 221] on icon "button" at bounding box center [556, 219] width 9 height 9
type textarea "Learn Arabic with our structured course! Join us 2x/week for just $45 to unlock…"
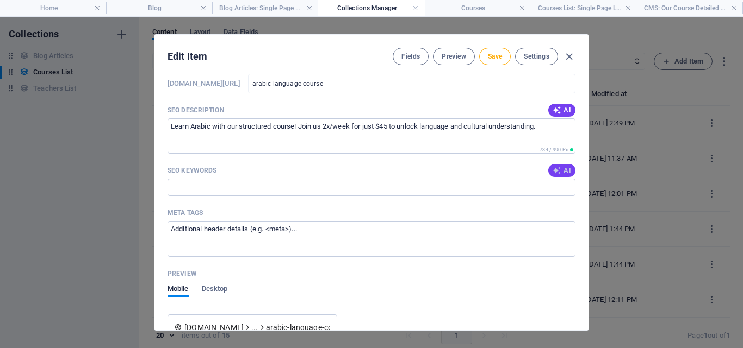
click at [563, 174] on span "AI" at bounding box center [561, 170] width 18 height 9
type input "Arabic language course, learn Arabic online, Arabic grammar lessons, Arabic spe…"
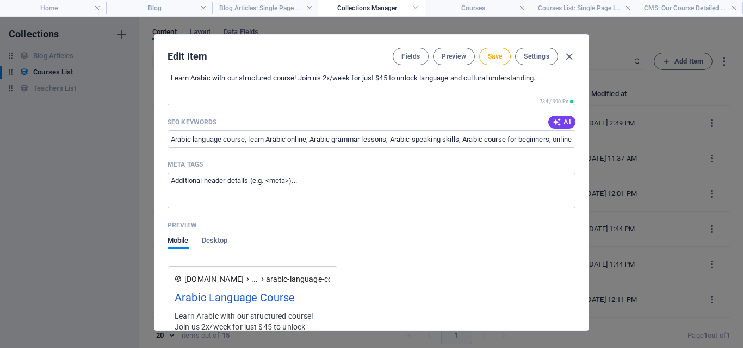
scroll to position [815, 0]
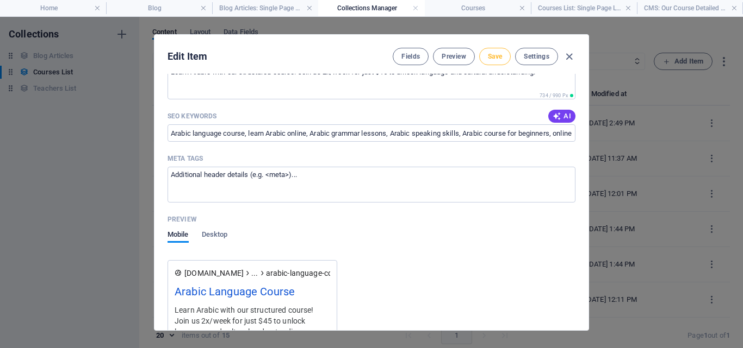
click at [493, 55] on span "Save" at bounding box center [495, 56] width 14 height 9
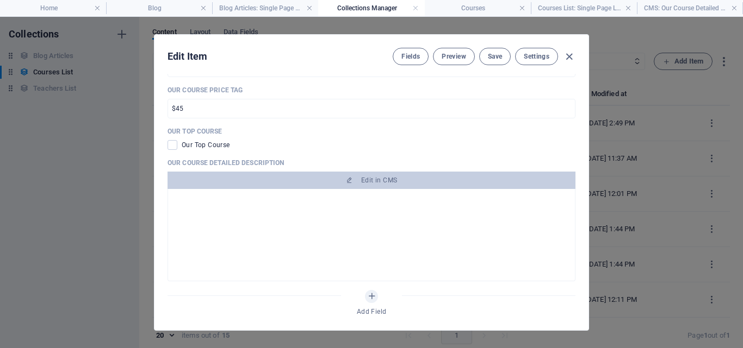
scroll to position [217, 0]
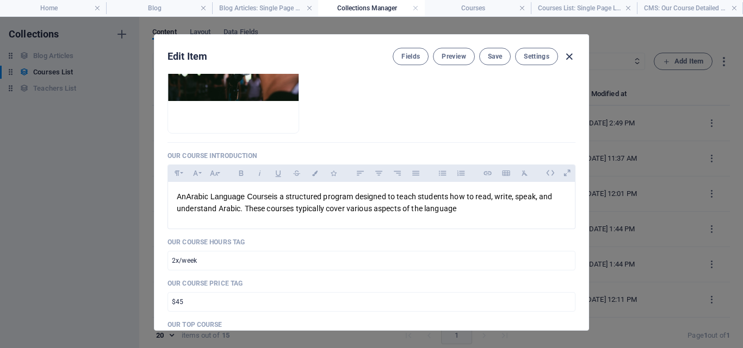
click at [569, 57] on icon "button" at bounding box center [569, 57] width 13 height 13
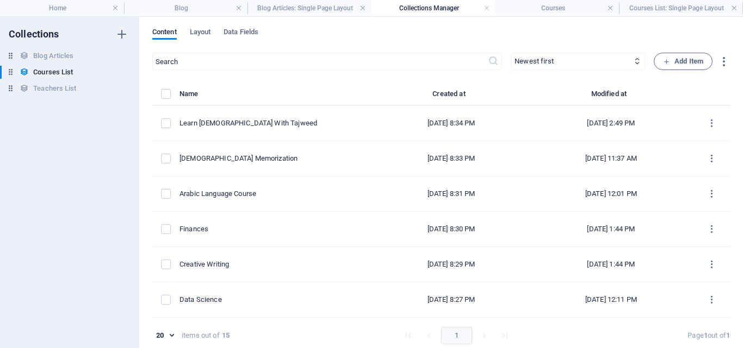
scroll to position [0, 0]
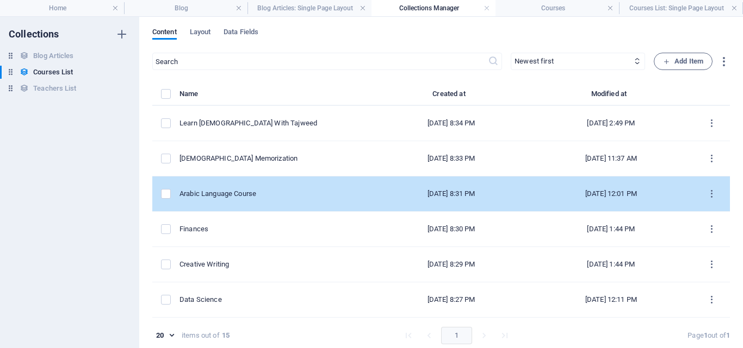
click at [216, 185] on td "Arabic Language Course" at bounding box center [276, 194] width 194 height 35
click at [216, 185] on div "​ Newest first Oldest first Last modified Our Course Title (ascending) Our Cour…" at bounding box center [440, 203] width 577 height 301
select select "Arabic Language Course"
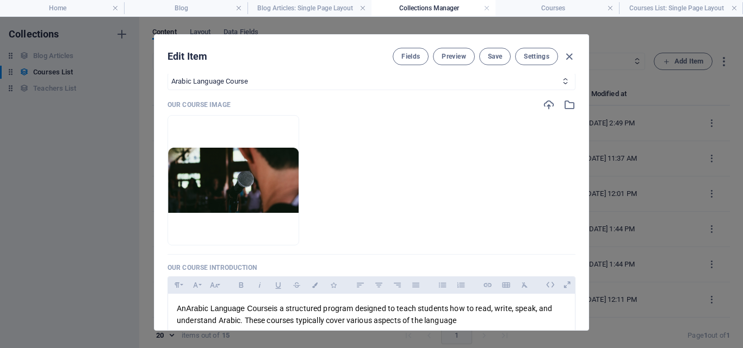
scroll to position [109, 0]
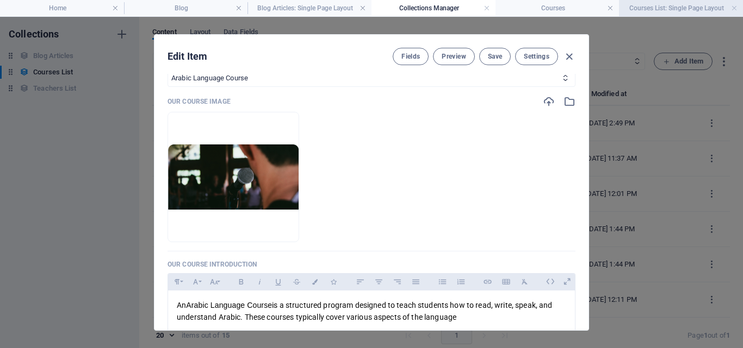
click at [659, 5] on h4 "Courses List: Single Page Layout" at bounding box center [681, 8] width 124 height 12
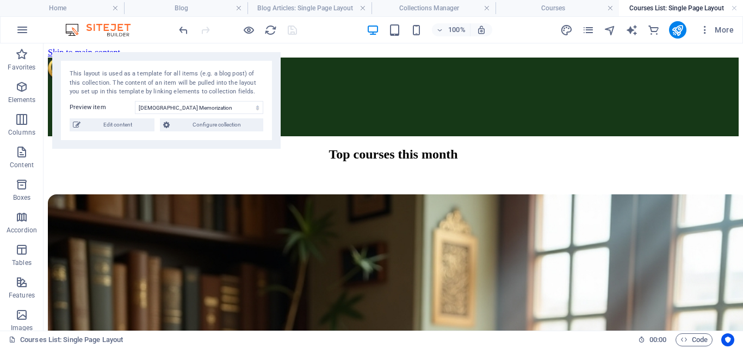
click at [316, 18] on div "100% More" at bounding box center [371, 30] width 741 height 26
click at [316, 4] on h4 "Blog Articles: Single Page Layout" at bounding box center [309, 8] width 124 height 12
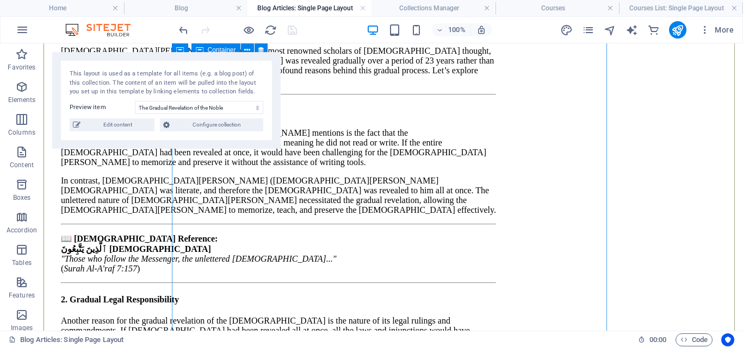
scroll to position [1250, 0]
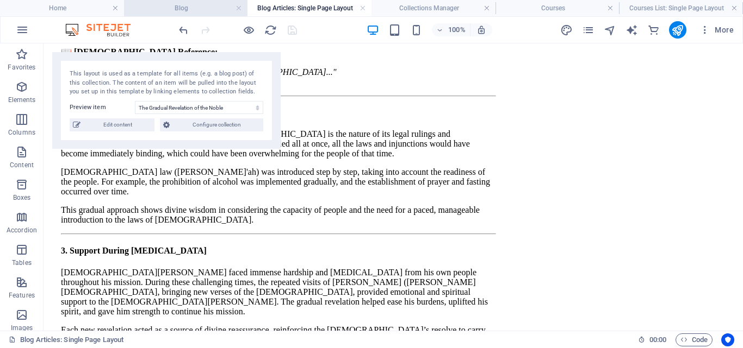
click at [188, 4] on h4 "Blog" at bounding box center [186, 8] width 124 height 12
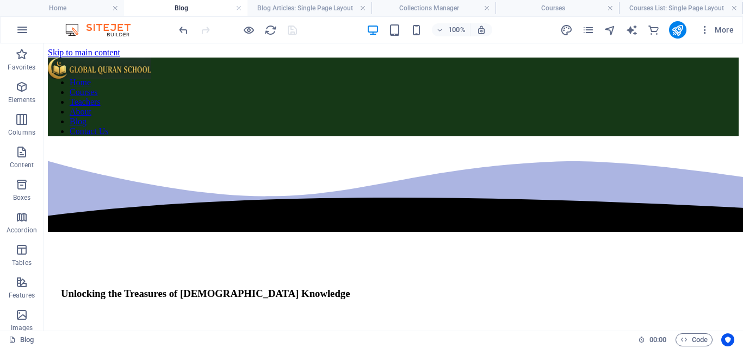
scroll to position [163, 0]
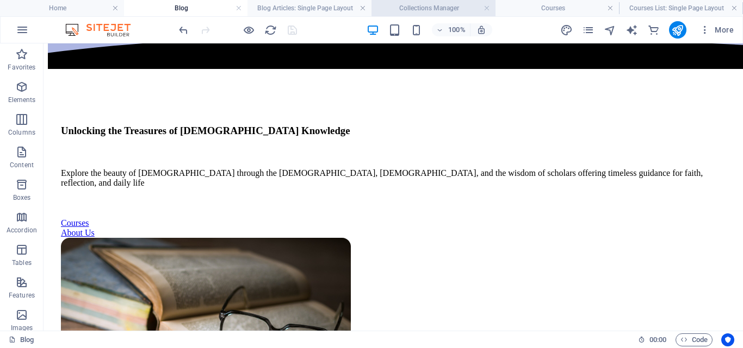
click at [414, 6] on h4 "Collections Manager" at bounding box center [433, 8] width 124 height 12
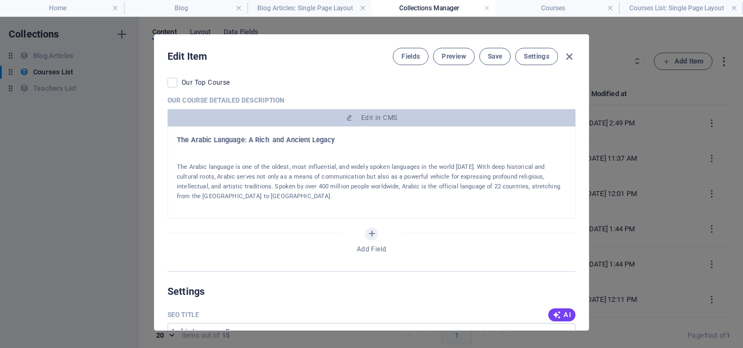
scroll to position [489, 0]
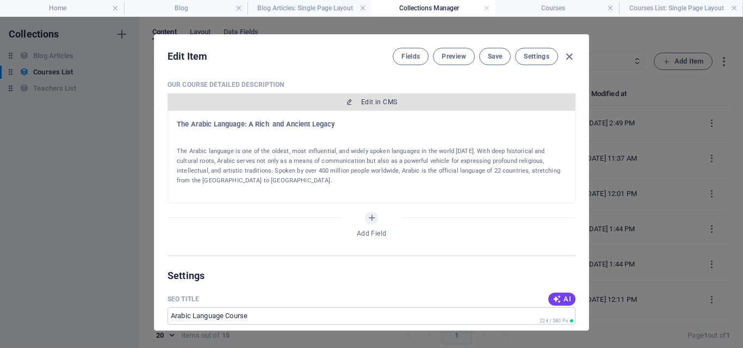
click at [371, 97] on button "Edit in CMS" at bounding box center [371, 101] width 408 height 17
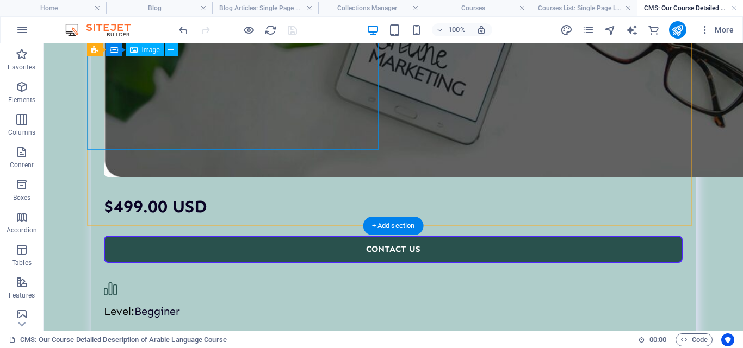
scroll to position [707, 0]
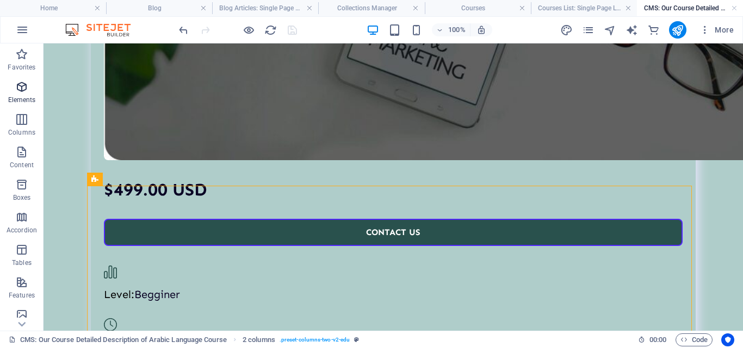
drag, startPoint x: 24, startPoint y: 89, endPoint x: 150, endPoint y: 151, distance: 140.3
click at [24, 89] on icon "button" at bounding box center [21, 86] width 13 height 13
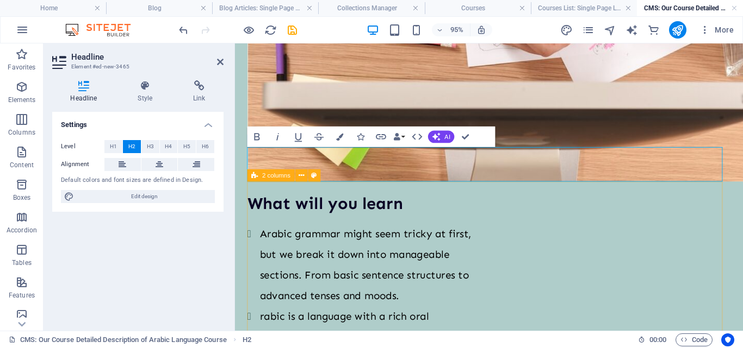
scroll to position [1482, 0]
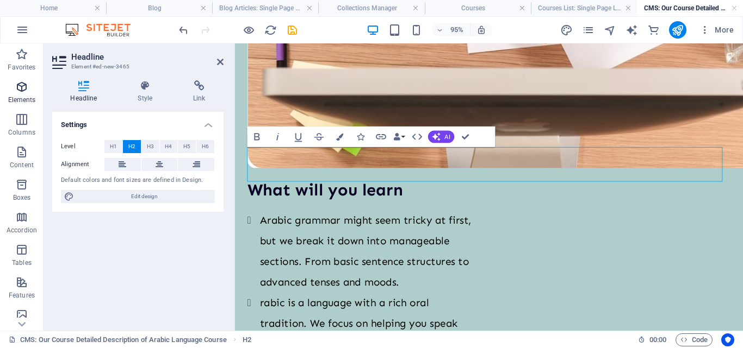
click at [15, 95] on span "Elements" at bounding box center [21, 93] width 43 height 26
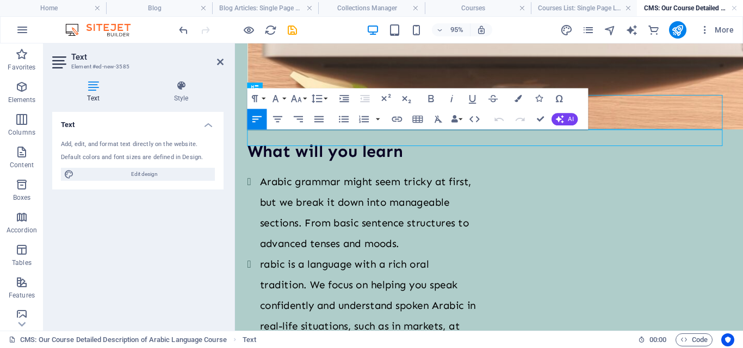
scroll to position [1537, 0]
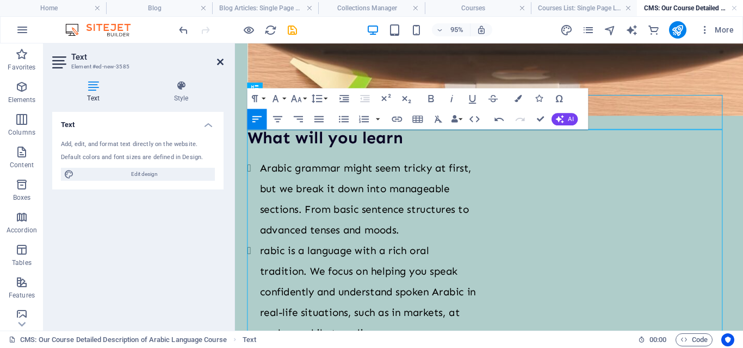
click at [222, 60] on icon at bounding box center [220, 62] width 7 height 9
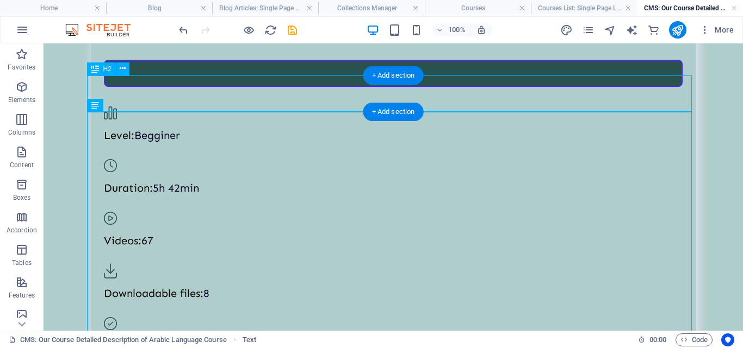
scroll to position [816, 0]
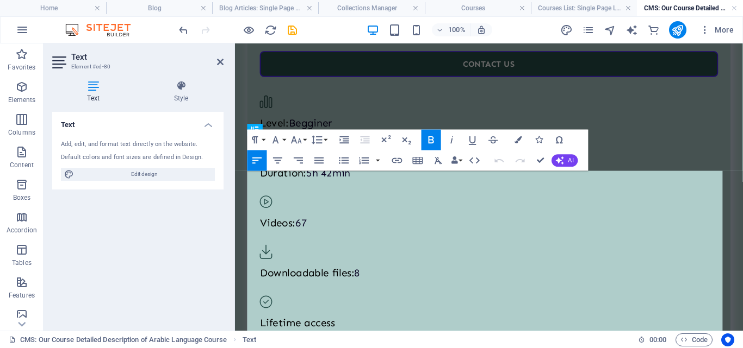
scroll to position [1493, 0]
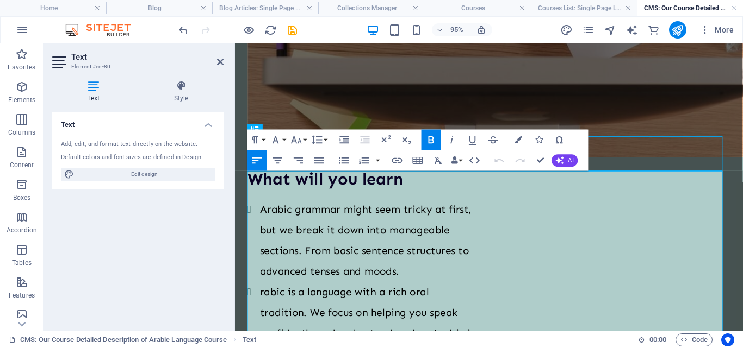
drag, startPoint x: 557, startPoint y: 191, endPoint x: 539, endPoint y: 194, distance: 18.1
click at [322, 141] on icon "button" at bounding box center [317, 140] width 13 height 13
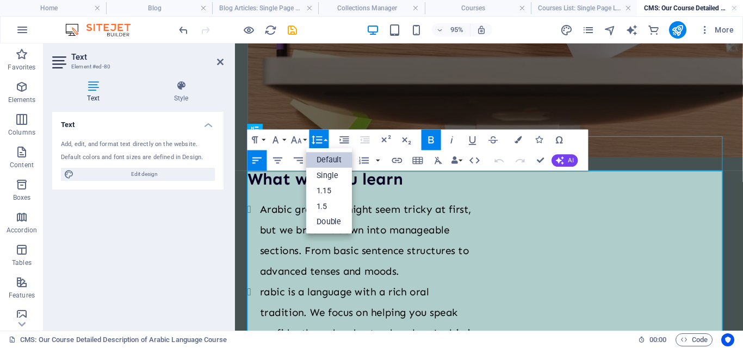
scroll to position [0, 0]
click at [296, 139] on icon "button" at bounding box center [296, 140] width 13 height 13
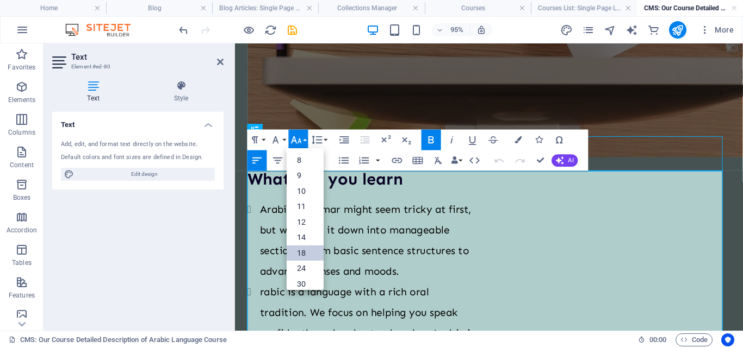
click at [293, 249] on link "18" at bounding box center [304, 254] width 37 height 16
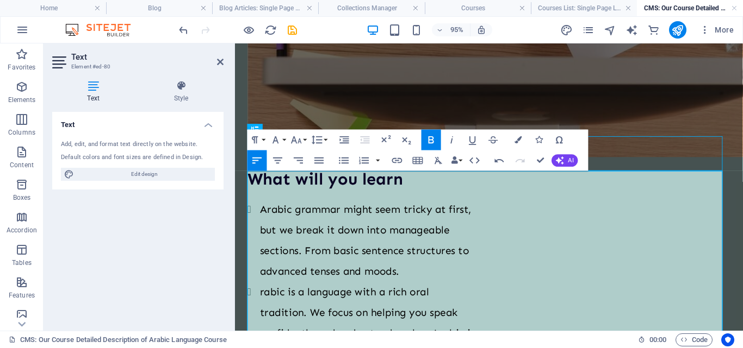
drag, startPoint x: 423, startPoint y: 190, endPoint x: 241, endPoint y: 197, distance: 181.7
click at [302, 141] on icon "button" at bounding box center [296, 140] width 13 height 13
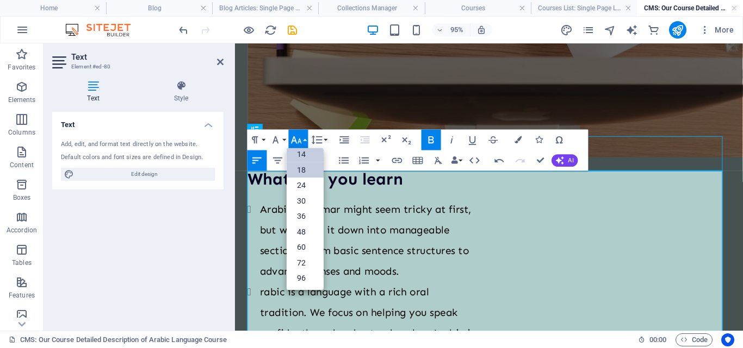
scroll to position [88, 0]
click at [308, 201] on link "30" at bounding box center [304, 202] width 37 height 16
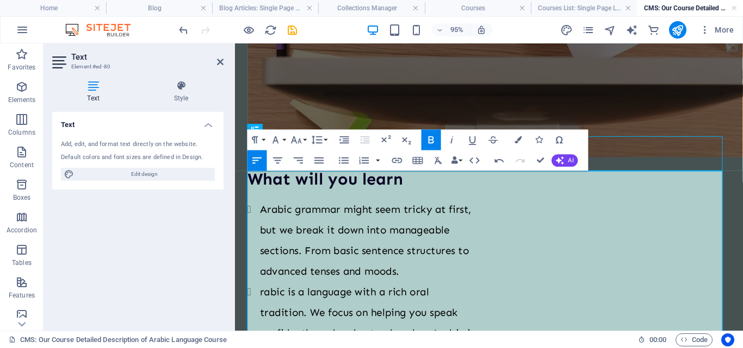
drag, startPoint x: 535, startPoint y: 188, endPoint x: 252, endPoint y: 197, distance: 283.3
click at [299, 141] on icon "button" at bounding box center [296, 139] width 10 height 7
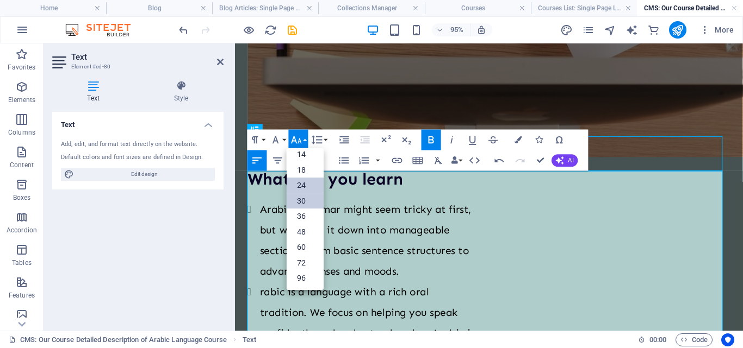
click at [305, 185] on link "24" at bounding box center [304, 186] width 37 height 16
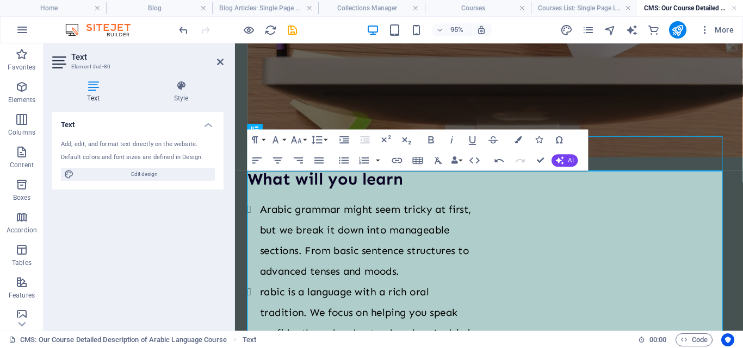
click at [223, 60] on aside "Text Element #ed-80 Text Style Text Add, edit, and format text directly on the …" at bounding box center [138, 187] width 191 height 288
click at [222, 60] on icon at bounding box center [220, 62] width 7 height 9
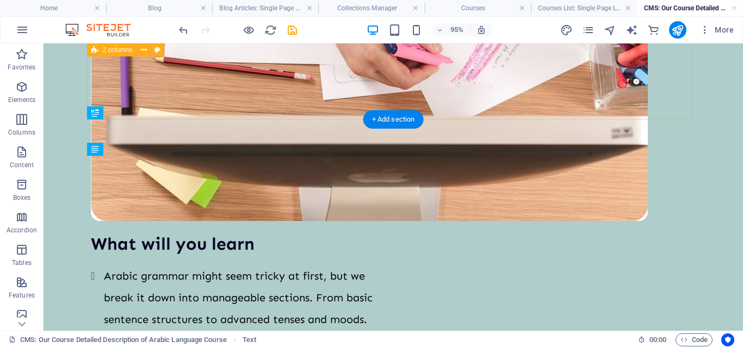
scroll to position [773, 0]
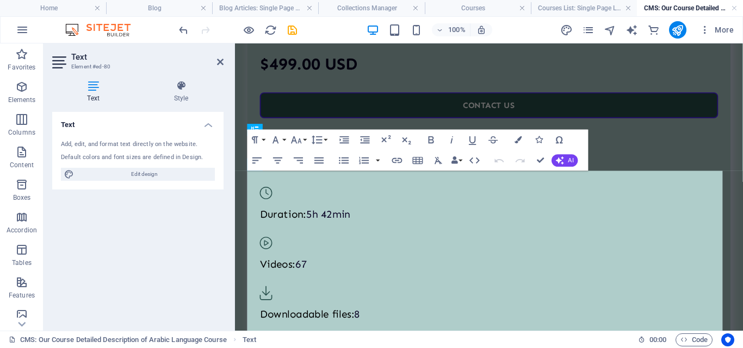
scroll to position [1493, 0]
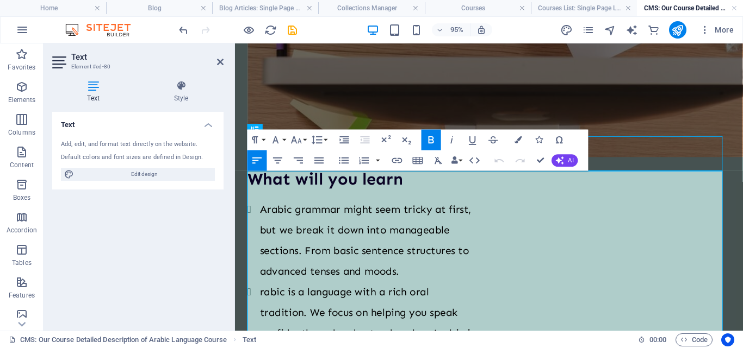
drag, startPoint x: 313, startPoint y: 210, endPoint x: 251, endPoint y: 214, distance: 61.5
click at [342, 159] on icon "button" at bounding box center [344, 161] width 13 height 13
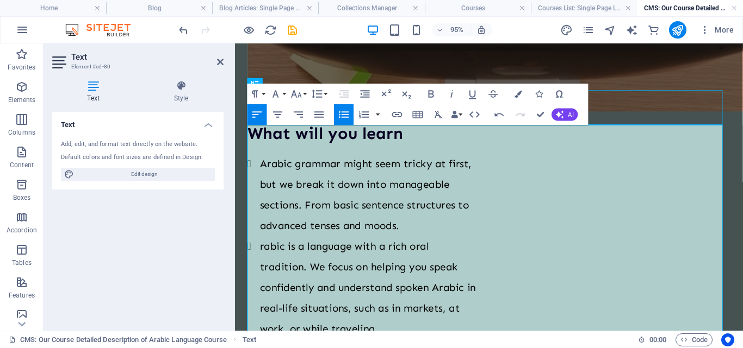
scroll to position [1548, 0]
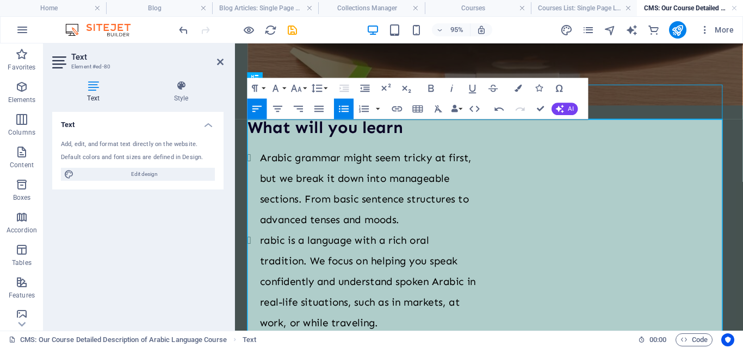
click at [342, 111] on icon "button" at bounding box center [344, 109] width 13 height 13
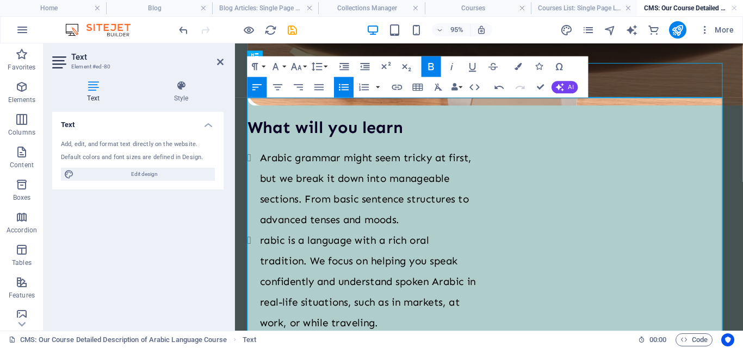
scroll to position [1602, 0]
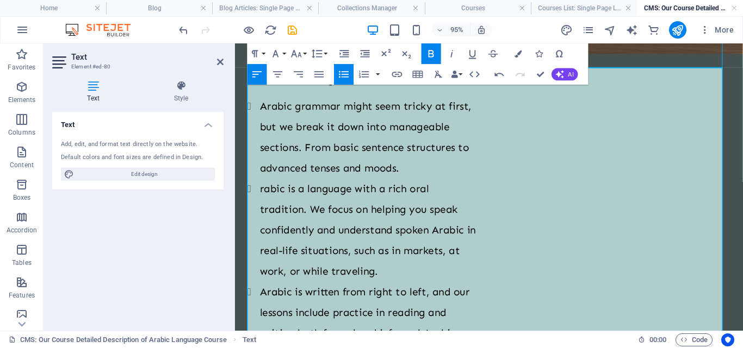
click at [346, 74] on icon "button" at bounding box center [344, 74] width 10 height 7
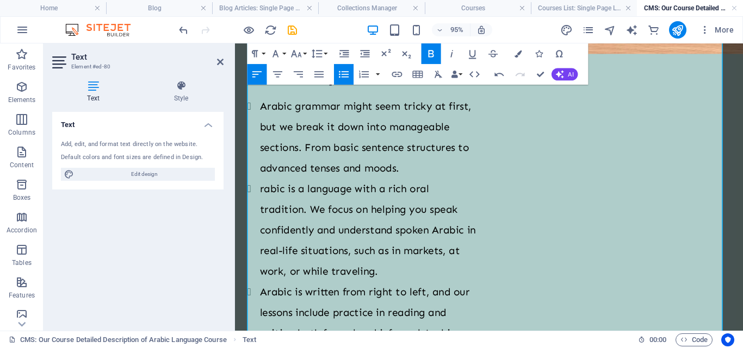
scroll to position [1711, 0]
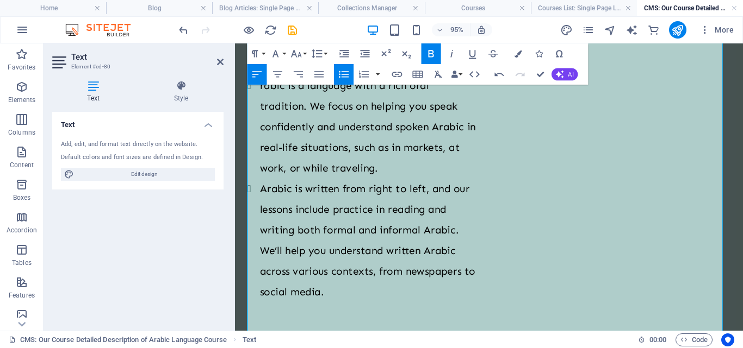
click at [336, 70] on button "Unordered List" at bounding box center [344, 74] width 20 height 21
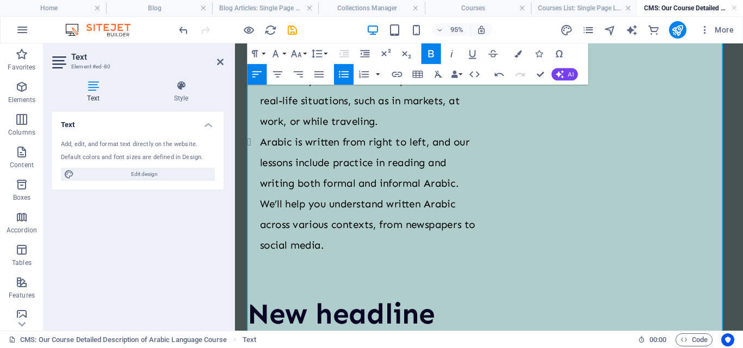
scroll to position [1765, 0]
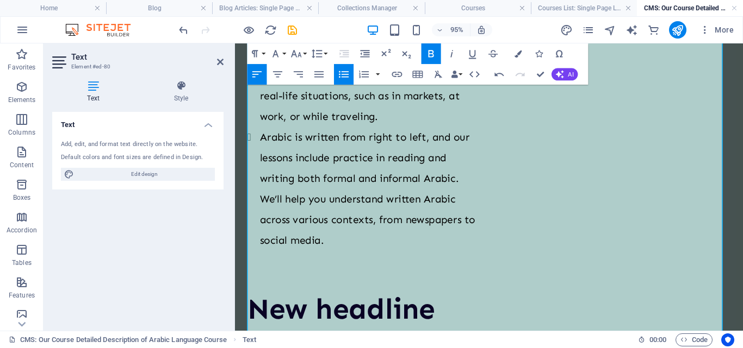
click at [347, 74] on icon "button" at bounding box center [344, 74] width 10 height 7
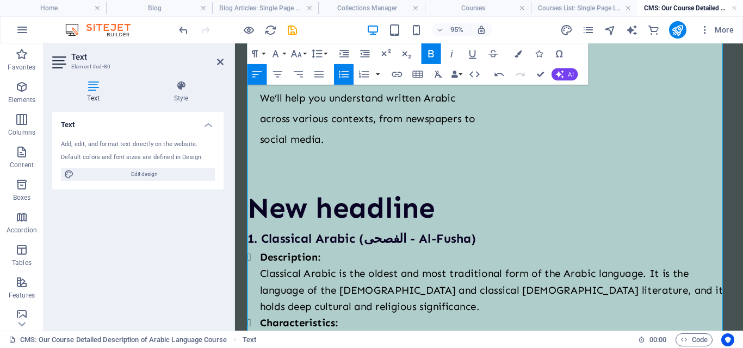
scroll to position [1874, 0]
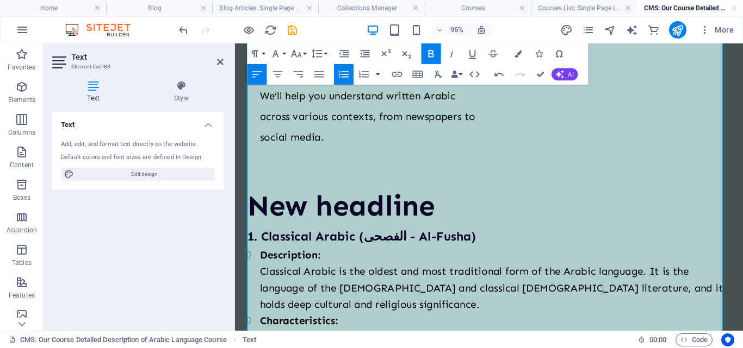
click at [347, 72] on icon "button" at bounding box center [344, 74] width 10 height 7
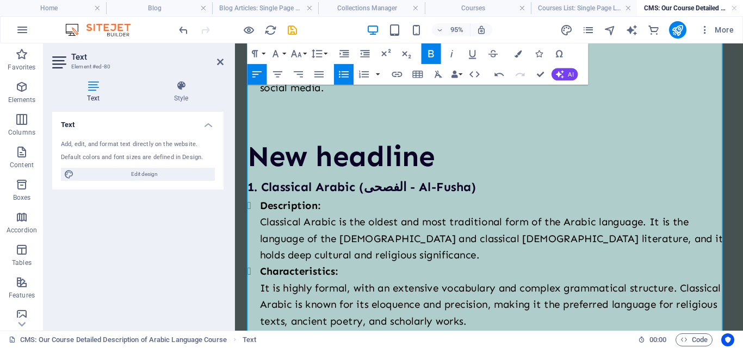
scroll to position [1928, 0]
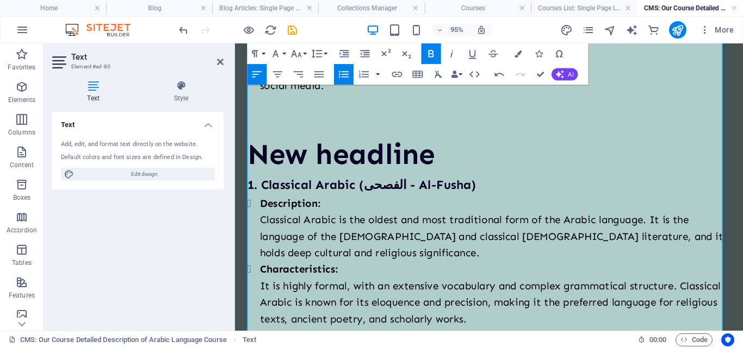
drag, startPoint x: 249, startPoint y: 241, endPoint x: 258, endPoint y: 228, distance: 16.4
click at [338, 68] on icon "button" at bounding box center [344, 74] width 13 height 13
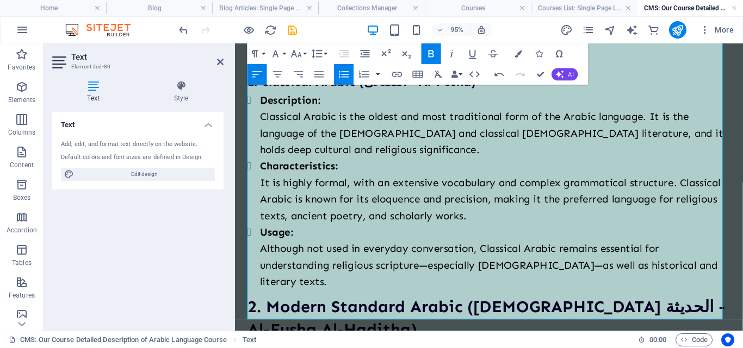
click at [338, 67] on button "Unordered List" at bounding box center [344, 74] width 20 height 21
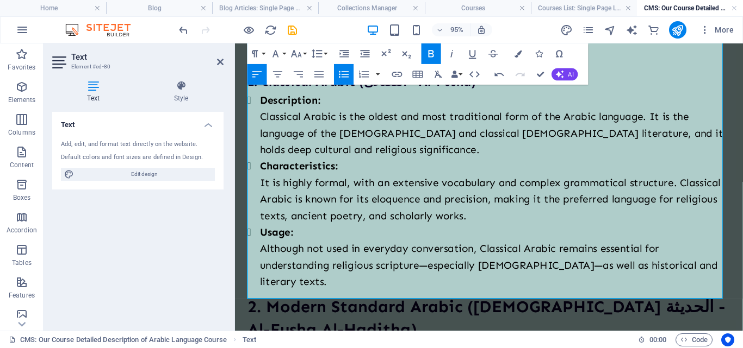
scroll to position [2091, 0]
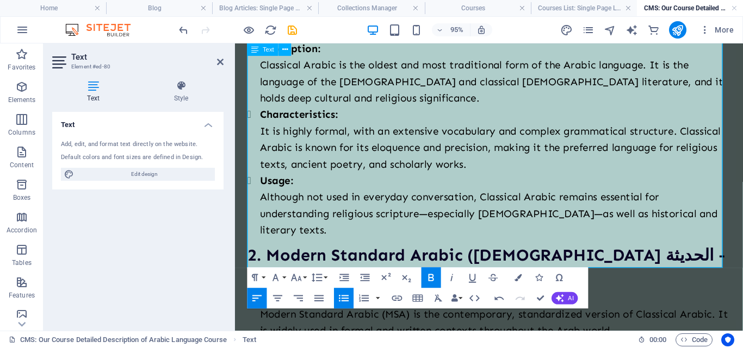
click at [345, 302] on icon "button" at bounding box center [344, 299] width 10 height 7
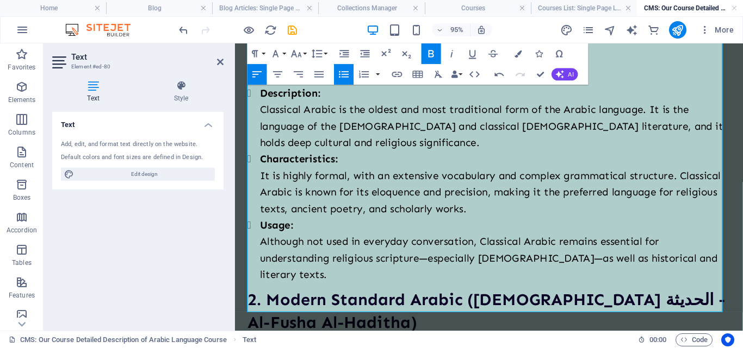
scroll to position [1983, 0]
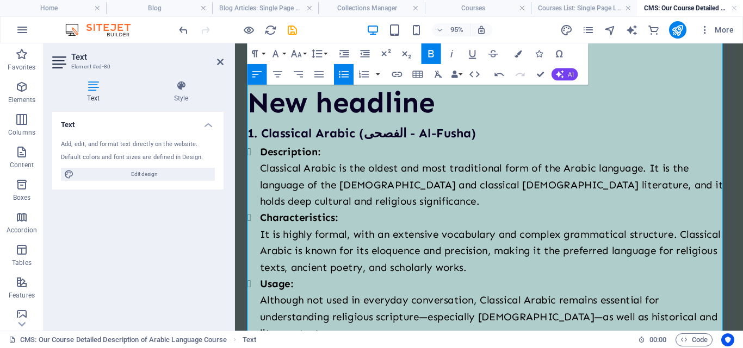
drag, startPoint x: 251, startPoint y: 165, endPoint x: 731, endPoint y: 176, distance: 480.1
click at [301, 53] on icon "button" at bounding box center [296, 54] width 13 height 13
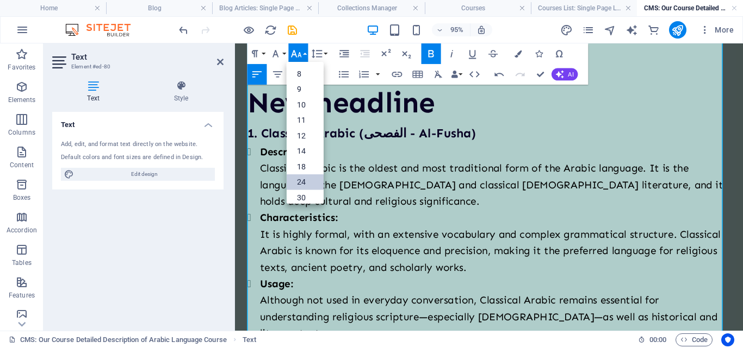
click at [303, 179] on link "24" at bounding box center [304, 182] width 37 height 16
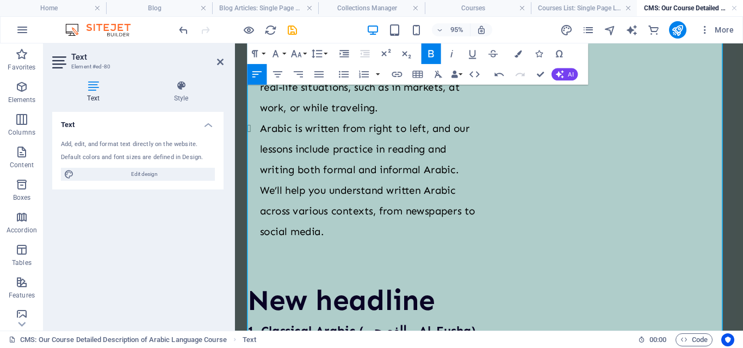
scroll to position [1765, 0]
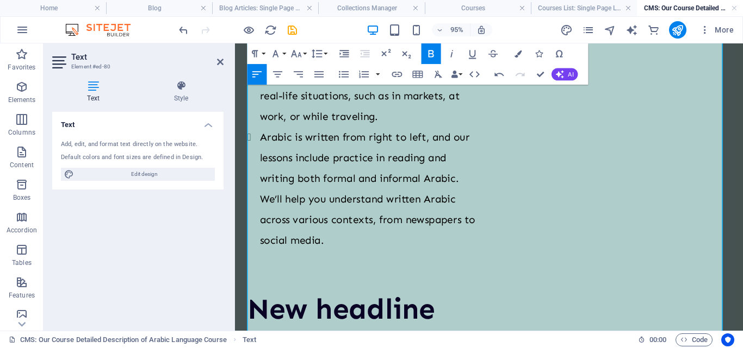
drag, startPoint x: 322, startPoint y: 164, endPoint x: 250, endPoint y: 139, distance: 76.3
click at [296, 59] on icon "button" at bounding box center [296, 54] width 13 height 13
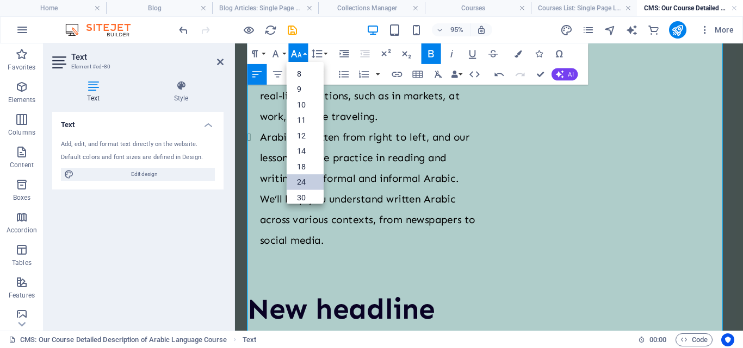
click at [313, 176] on link "24" at bounding box center [304, 182] width 37 height 16
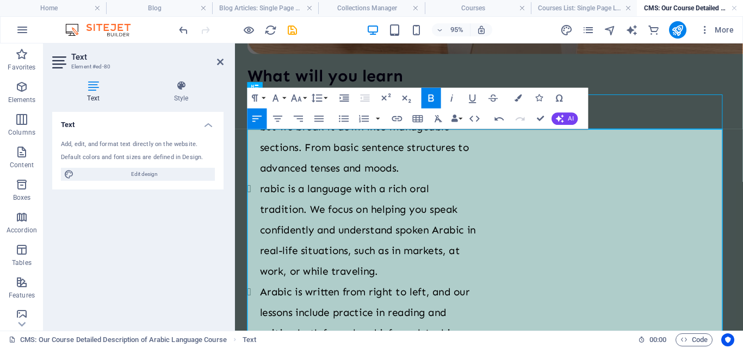
scroll to position [1493, 0]
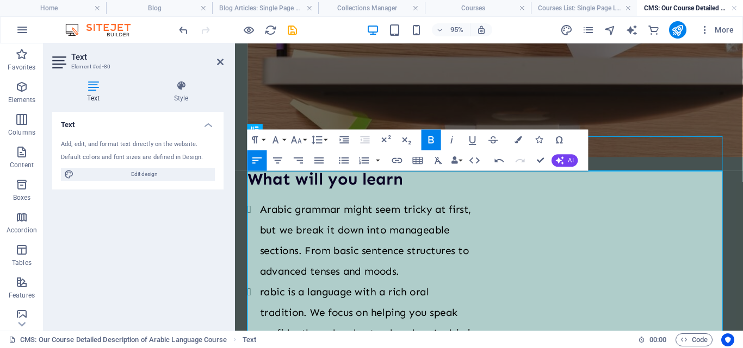
drag, startPoint x: 249, startPoint y: 192, endPoint x: 494, endPoint y: 189, distance: 244.6
click at [307, 141] on button "Font Size" at bounding box center [299, 140] width 20 height 21
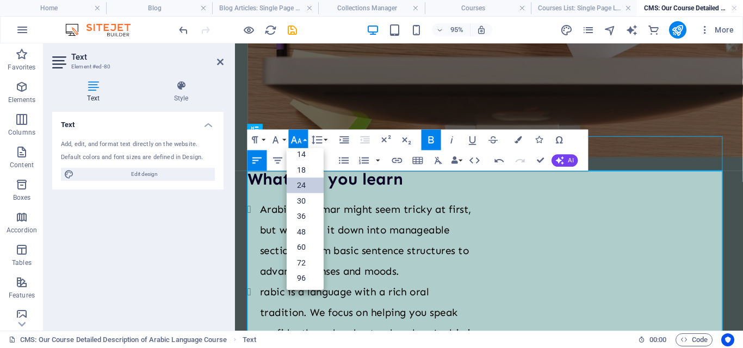
scroll to position [88, 0]
click at [298, 188] on link "24" at bounding box center [304, 186] width 37 height 16
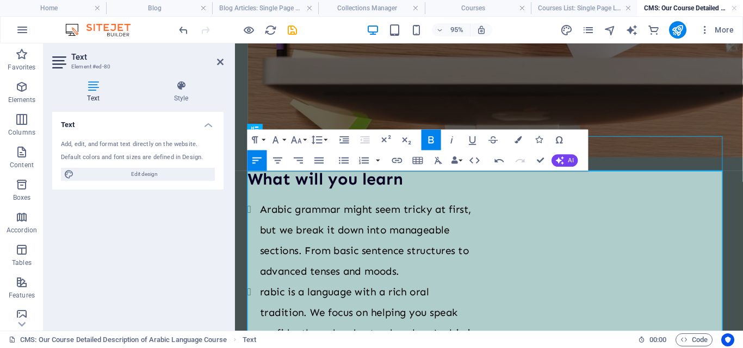
click at [220, 61] on icon at bounding box center [220, 62] width 7 height 9
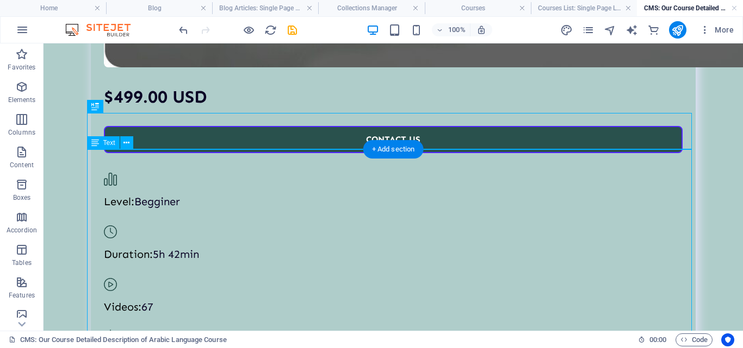
scroll to position [773, 0]
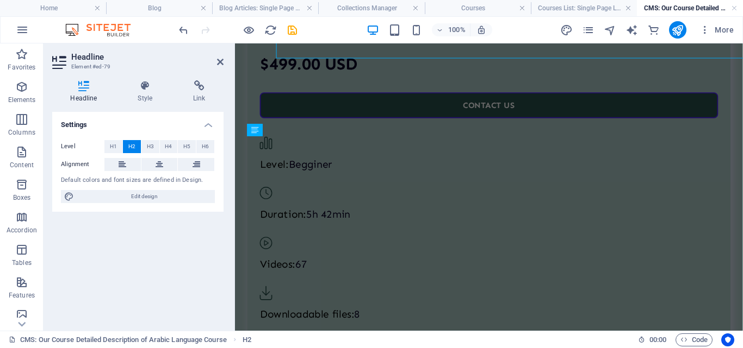
scroll to position [1493, 0]
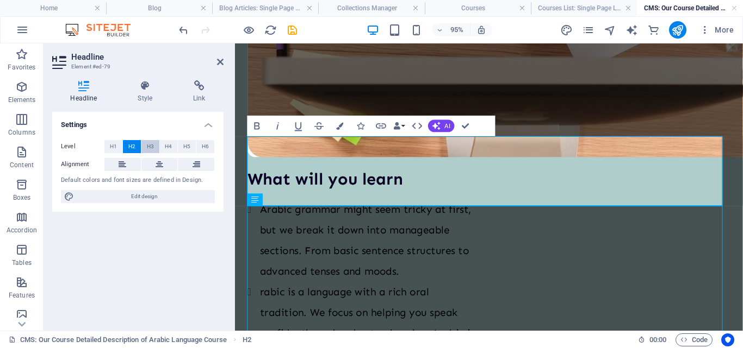
click at [156, 148] on button "H3" at bounding box center [150, 146] width 18 height 13
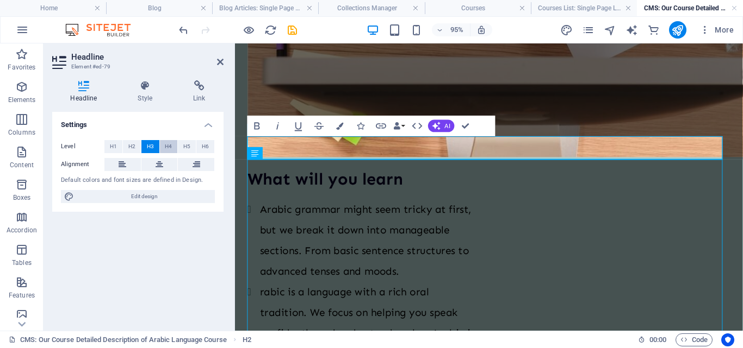
click at [165, 146] on span "H4" at bounding box center [168, 146] width 7 height 13
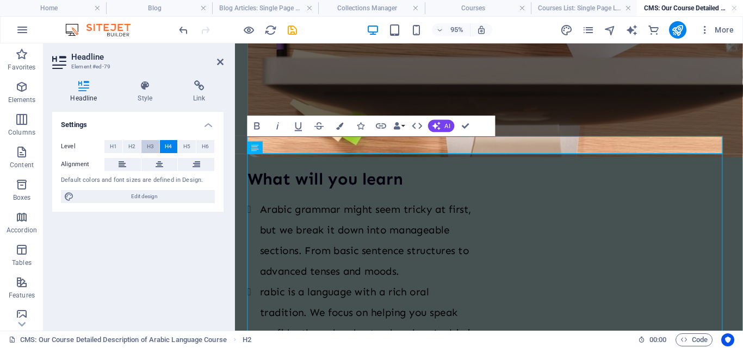
click at [143, 146] on button "H3" at bounding box center [150, 146] width 18 height 13
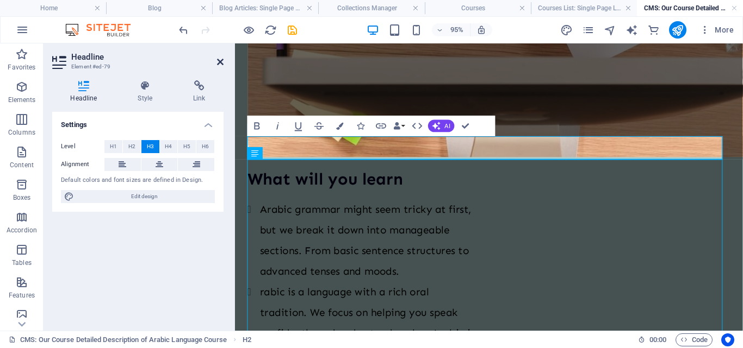
click at [221, 63] on icon at bounding box center [220, 62] width 7 height 9
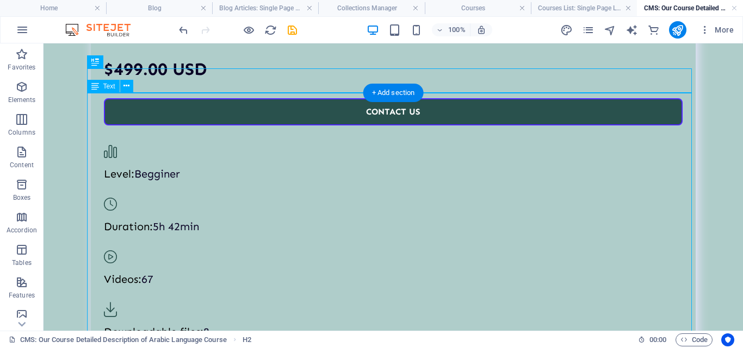
scroll to position [773, 0]
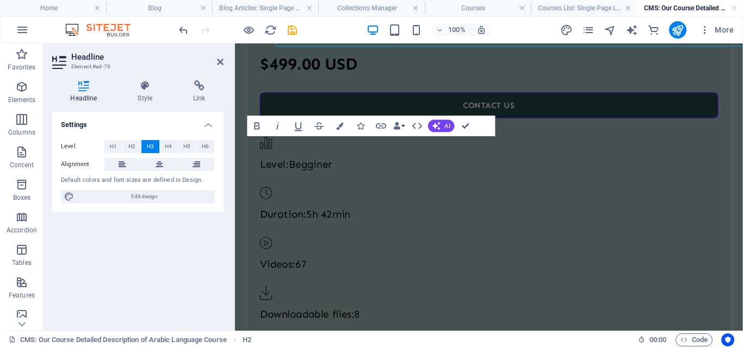
scroll to position [1493, 0]
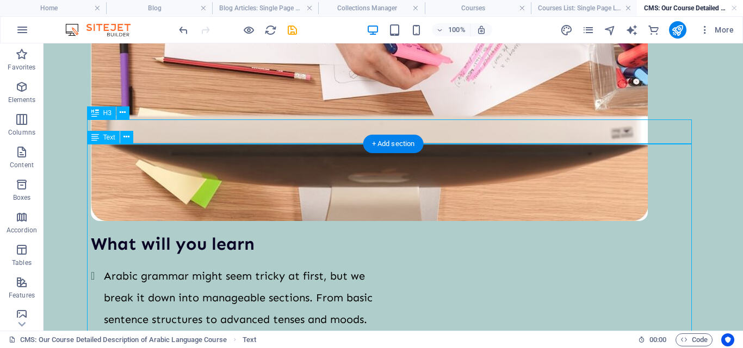
scroll to position [773, 0]
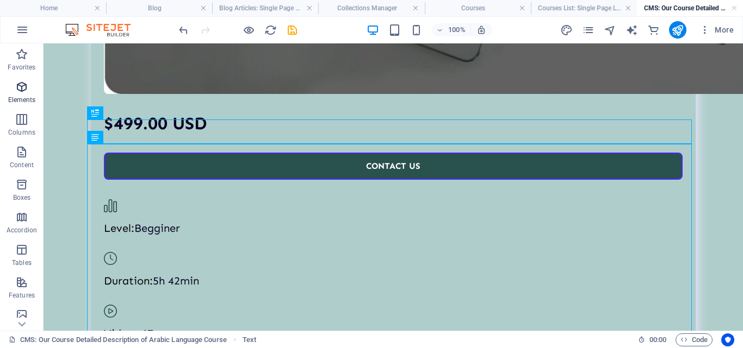
click at [15, 80] on button "Elements" at bounding box center [21, 92] width 43 height 33
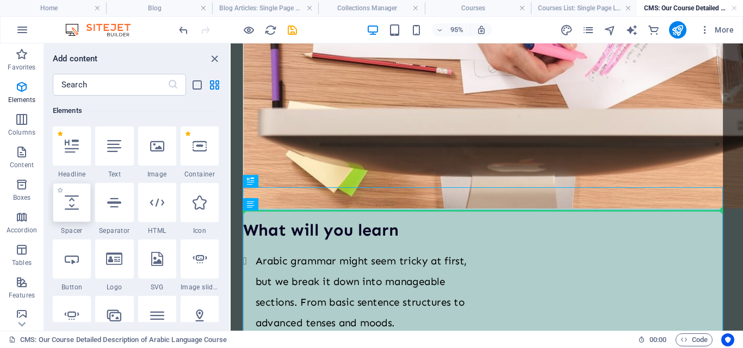
scroll to position [1441, 0]
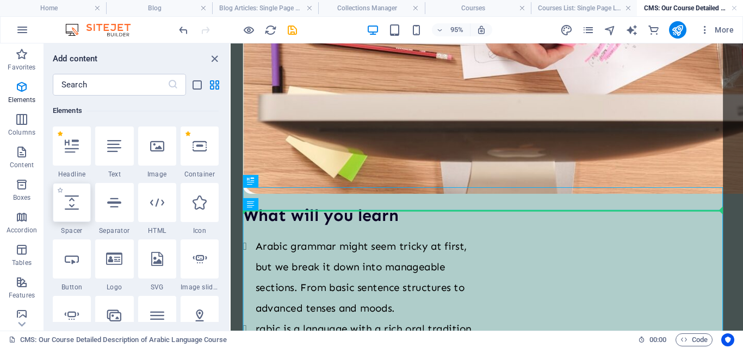
select select "px"
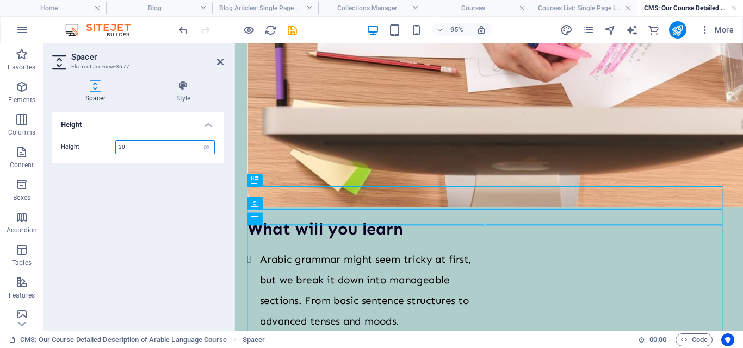
type input "30"
click at [223, 65] on aside "Spacer Element #ed-new-3677 Spacer Style Height Height 30 px rem vh vw Preset E…" at bounding box center [138, 187] width 191 height 288
click at [222, 65] on icon at bounding box center [220, 62] width 7 height 9
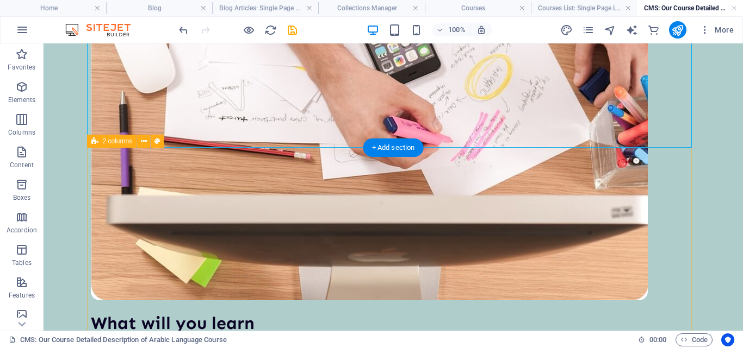
scroll to position [1254, 0]
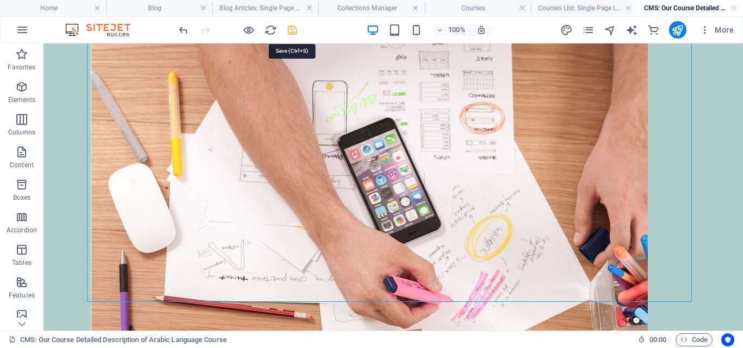
click at [290, 30] on icon "save" at bounding box center [292, 30] width 13 height 13
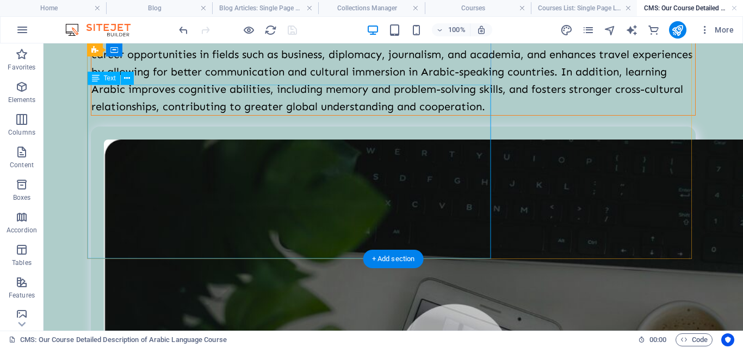
scroll to position [276, 0]
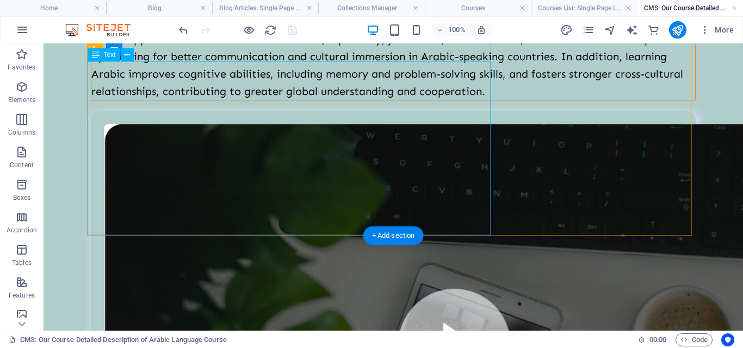
click at [292, 100] on div "Learning Arabic offers a deep connection to a rich cultural and historical heri…" at bounding box center [392, 39] width 603 height 122
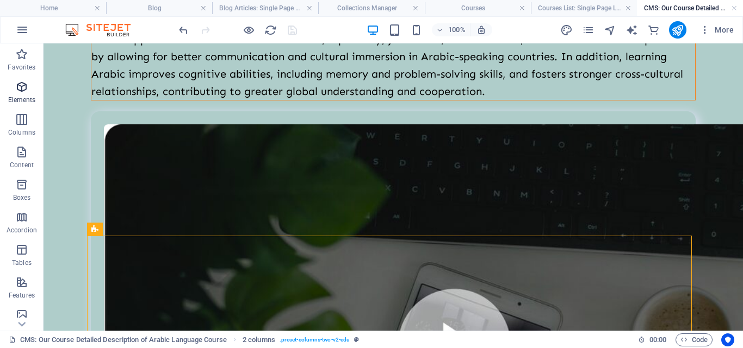
click at [22, 82] on icon "button" at bounding box center [21, 86] width 13 height 13
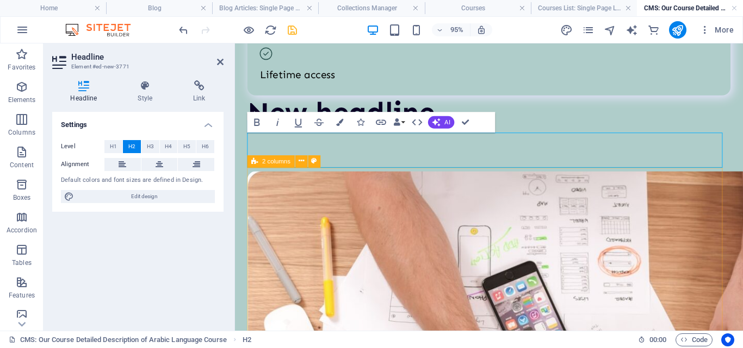
scroll to position [1051, 0]
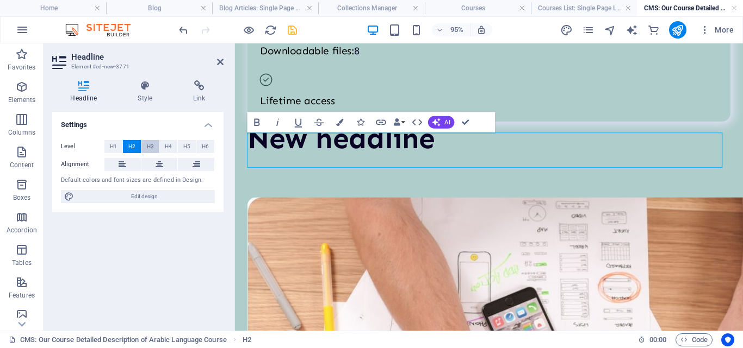
click at [155, 149] on button "H3" at bounding box center [150, 146] width 18 height 13
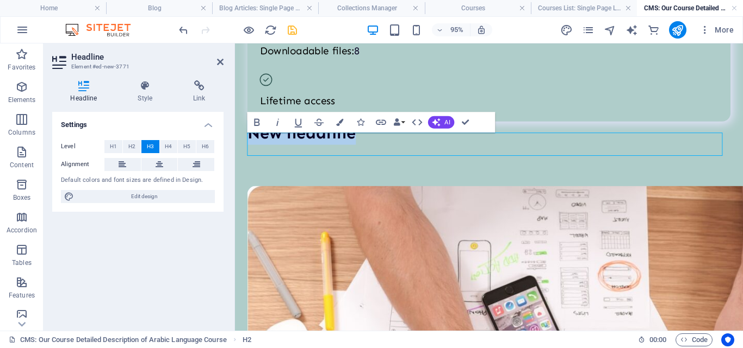
drag, startPoint x: 368, startPoint y: 152, endPoint x: 234, endPoint y: 141, distance: 134.2
drag, startPoint x: 35, startPoint y: 95, endPoint x: 390, endPoint y: 52, distance: 357.6
click at [35, 95] on span "Elements" at bounding box center [21, 93] width 43 height 26
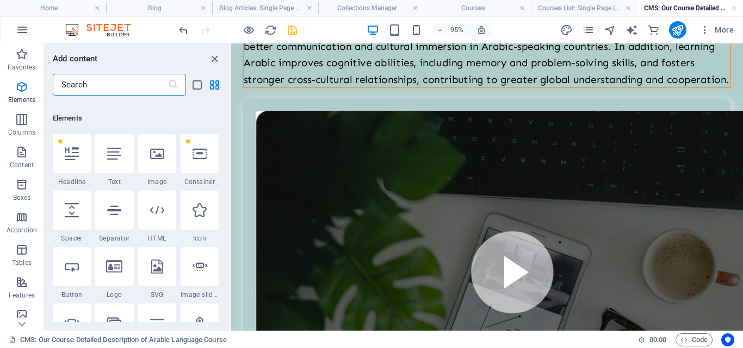
scroll to position [116, 0]
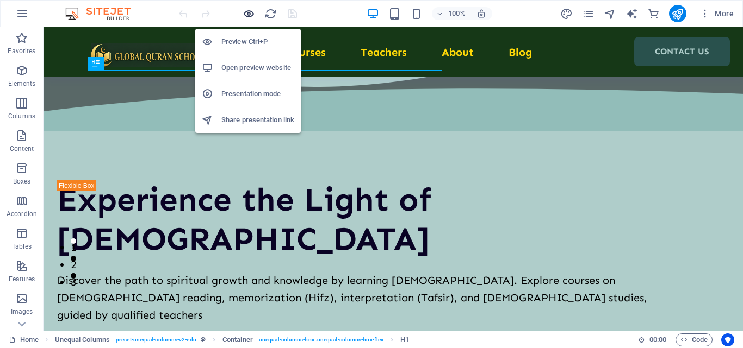
click at [245, 8] on icon "button" at bounding box center [248, 14] width 13 height 13
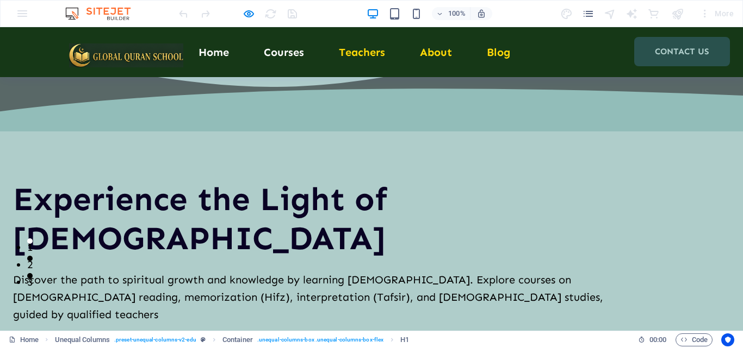
click at [285, 48] on link "Courses" at bounding box center [284, 52] width 40 height 11
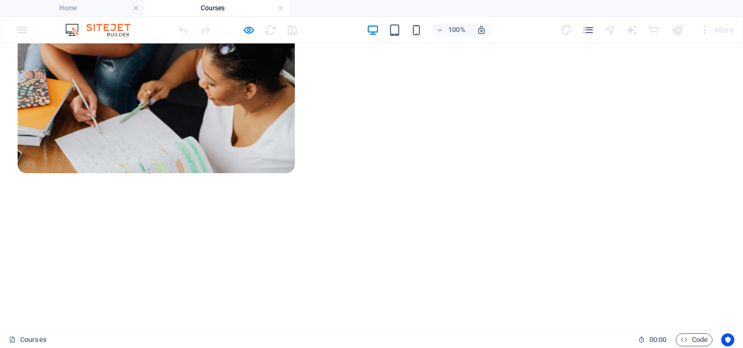
scroll to position [435, 0]
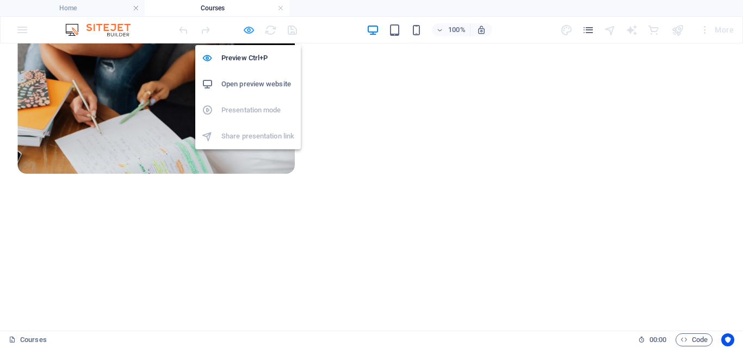
click at [252, 29] on icon "button" at bounding box center [248, 30] width 13 height 13
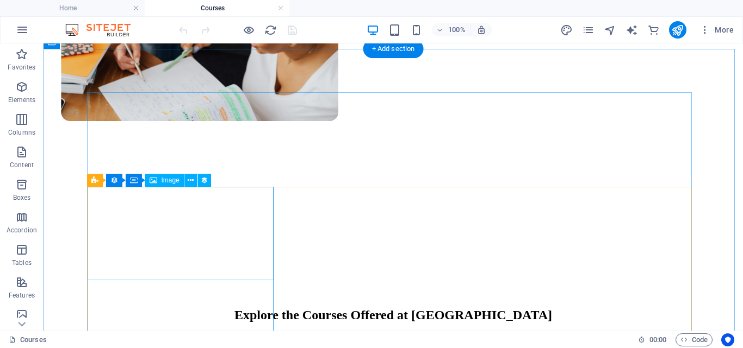
scroll to position [489, 0]
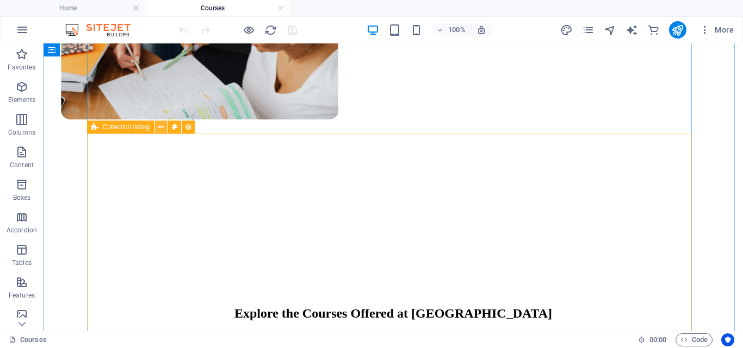
click at [164, 130] on button at bounding box center [160, 127] width 13 height 13
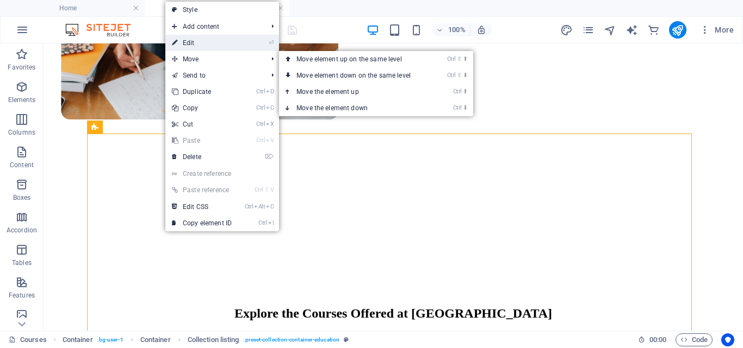
click at [201, 44] on link "⏎ Edit" at bounding box center [201, 43] width 73 height 16
select select "68d399a4fee31641ca0a4f83"
select select "createdAt_DESC"
select select "columns.our-top-course"
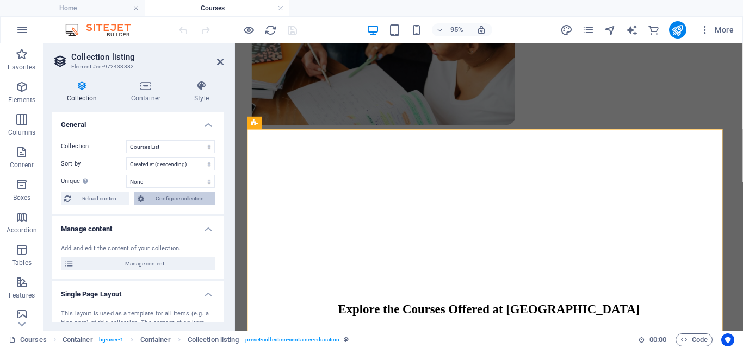
click at [179, 195] on span "Configure collection" at bounding box center [179, 198] width 64 height 13
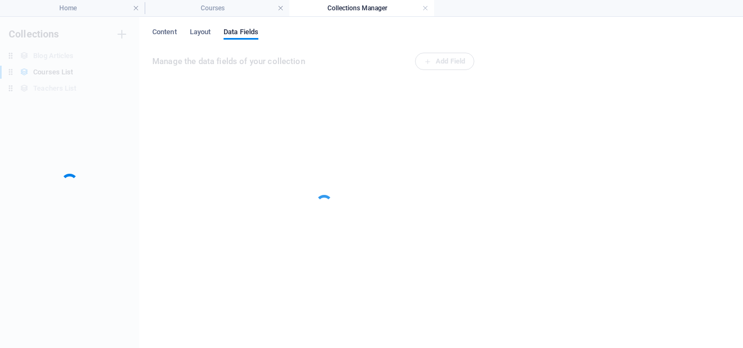
scroll to position [0, 0]
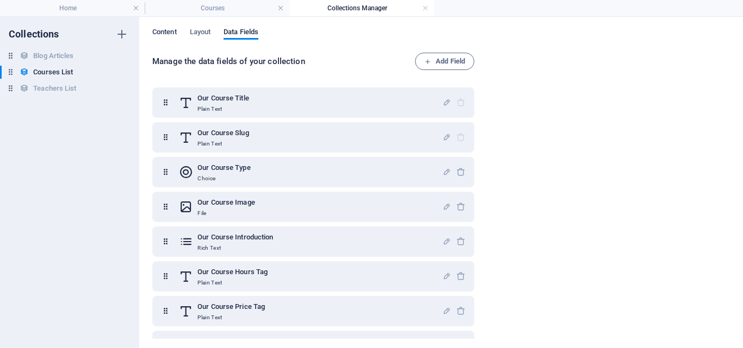
click at [169, 32] on span "Content" at bounding box center [164, 33] width 24 height 15
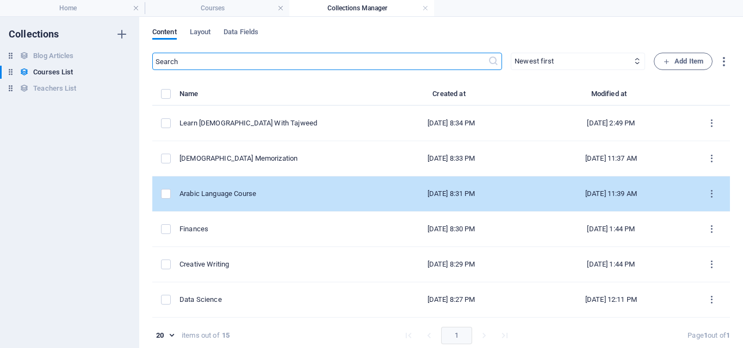
click at [233, 193] on div "Arabic Language Course" at bounding box center [271, 194] width 185 height 10
select select "Arabic Language Course"
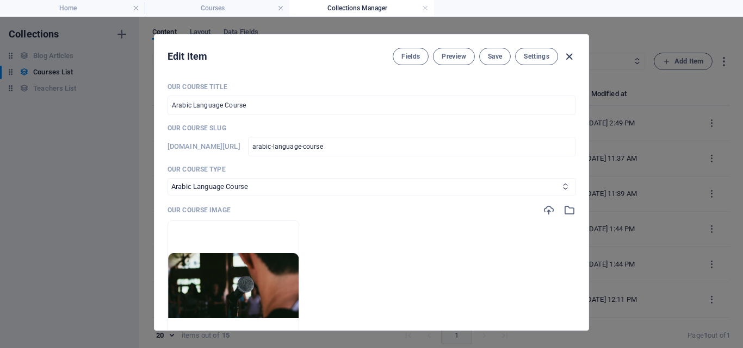
click at [568, 59] on icon "button" at bounding box center [569, 57] width 13 height 13
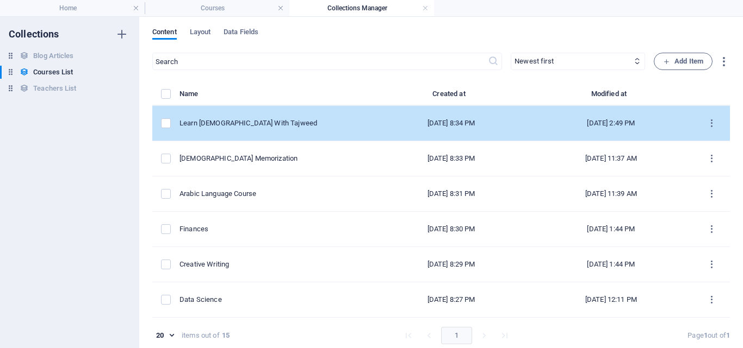
click at [302, 117] on td "Learn [DEMOGRAPHIC_DATA] With Tajweed" at bounding box center [276, 123] width 194 height 35
select select "[DEMOGRAPHIC_DATA] With Tajweed"
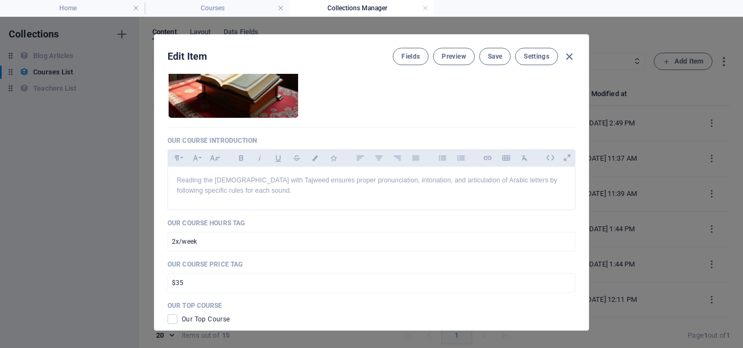
scroll to position [326, 0]
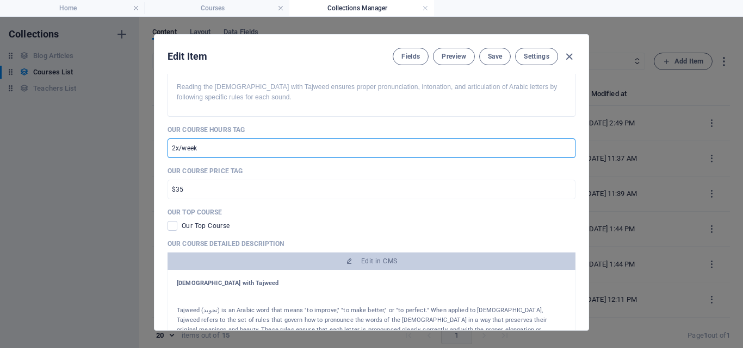
drag, startPoint x: 201, startPoint y: 152, endPoint x: 170, endPoint y: 154, distance: 31.6
click at [170, 154] on input "2x/week" at bounding box center [371, 149] width 408 height 20
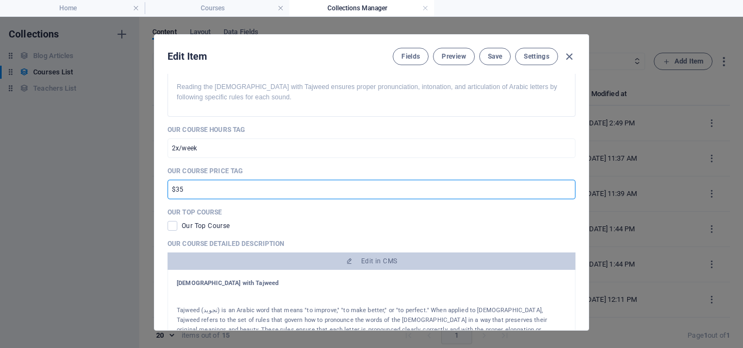
drag, startPoint x: 184, startPoint y: 192, endPoint x: 164, endPoint y: 186, distance: 20.5
click at [164, 186] on div "Our Course Title Learn Quran With Tajweed ​ Our Course Slug www.example.com/exa…" at bounding box center [371, 202] width 434 height 257
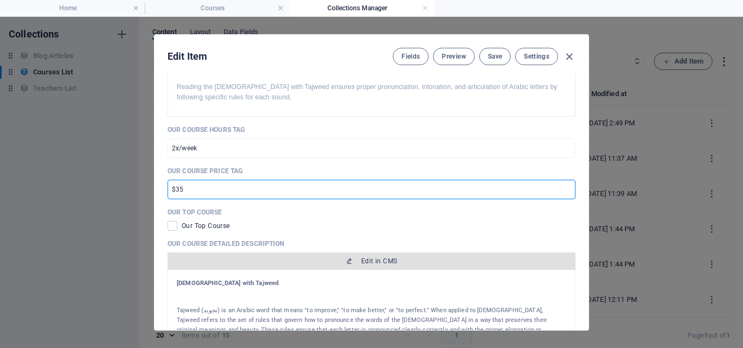
click at [361, 264] on span "Edit in CMS" at bounding box center [379, 261] width 36 height 9
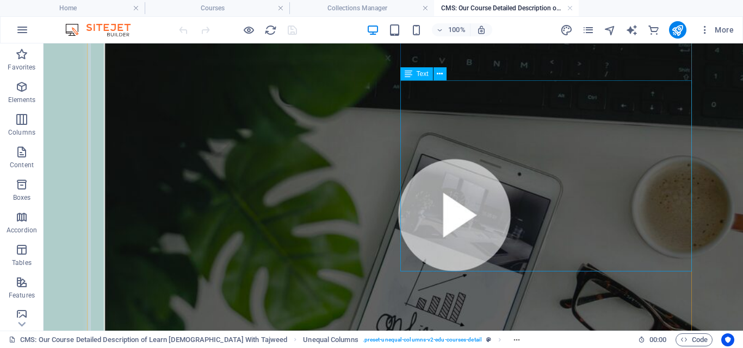
scroll to position [870, 0]
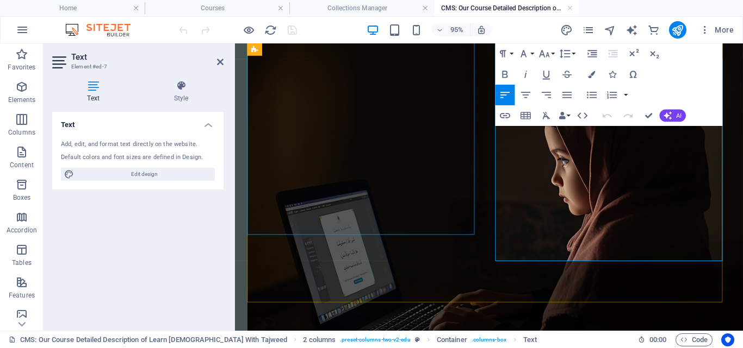
scroll to position [1657, 0]
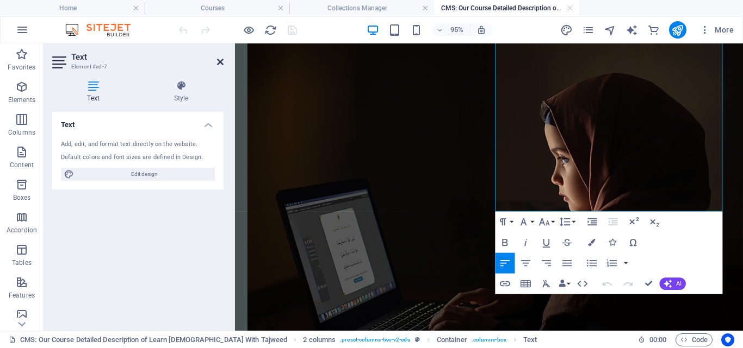
drag, startPoint x: 220, startPoint y: 64, endPoint x: 176, endPoint y: 21, distance: 61.9
click at [220, 64] on icon at bounding box center [220, 62] width 7 height 9
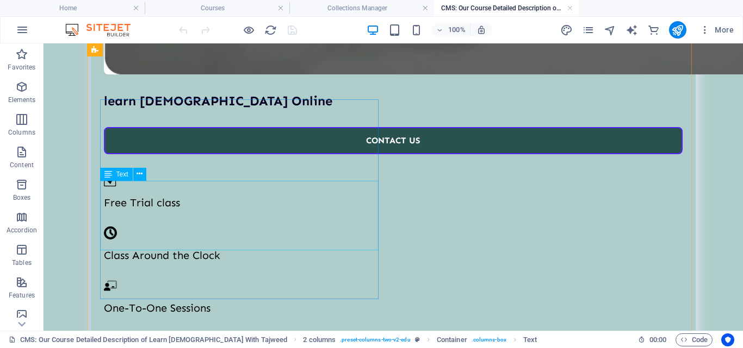
scroll to position [1087, 0]
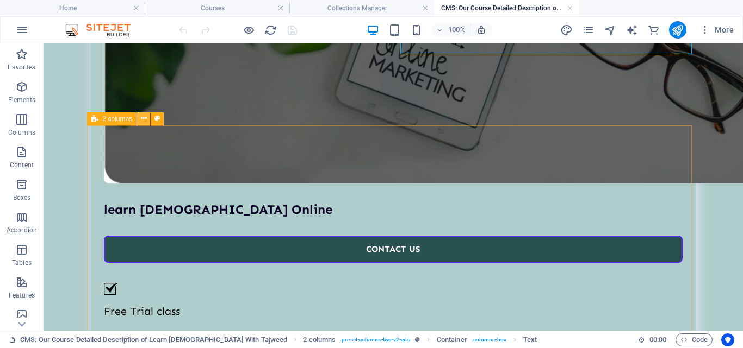
click at [139, 120] on button at bounding box center [143, 119] width 13 height 13
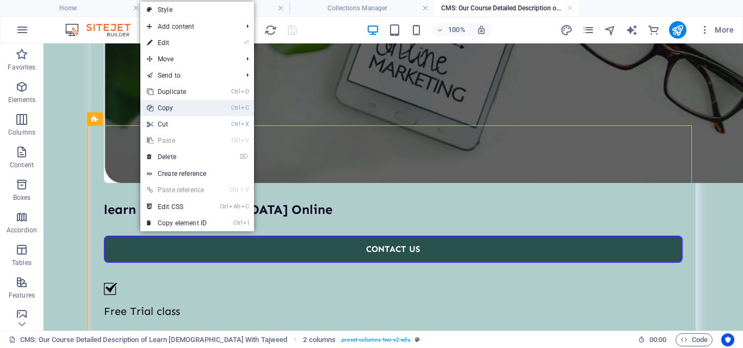
click at [171, 111] on link "Ctrl C Copy" at bounding box center [176, 108] width 73 height 16
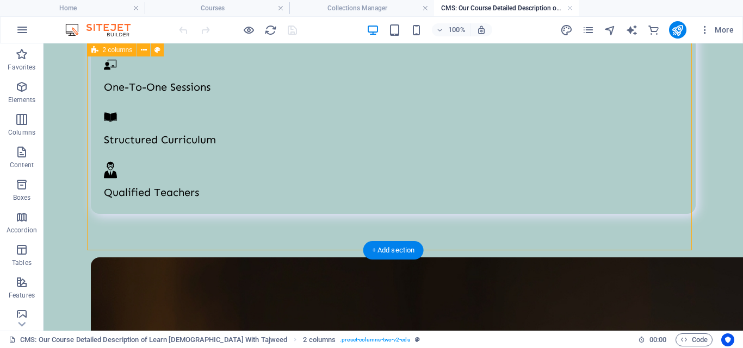
scroll to position [1522, 0]
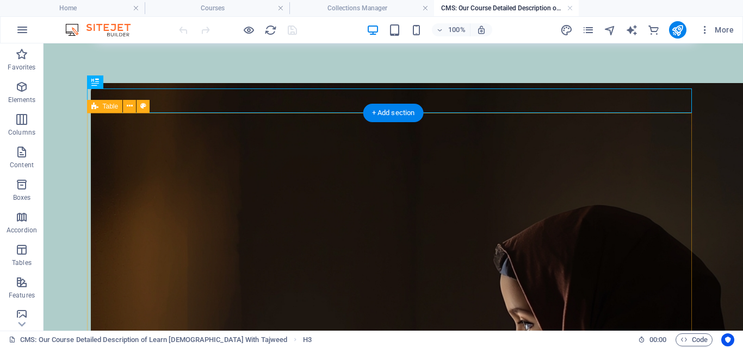
scroll to position [1576, 0]
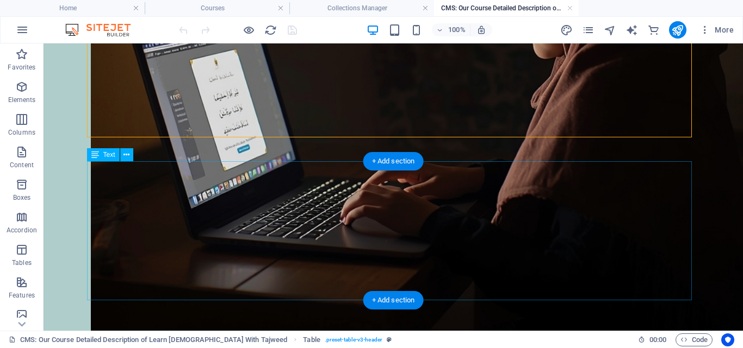
scroll to position [1956, 0]
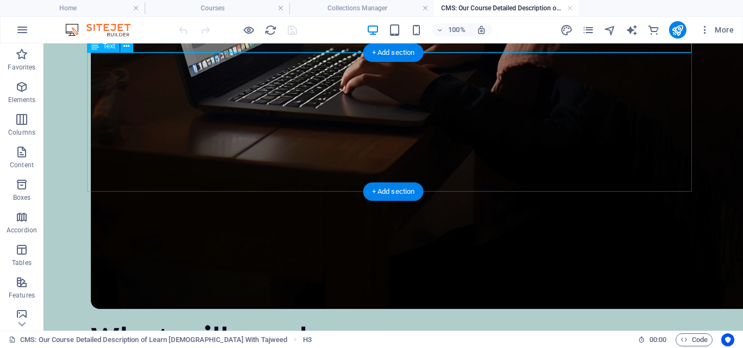
scroll to position [2010, 0]
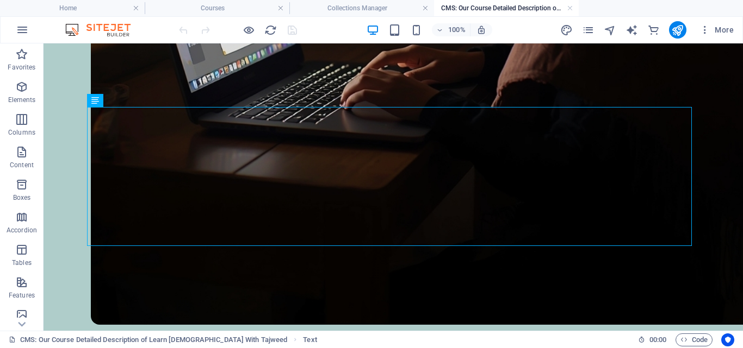
scroll to position [2065, 0]
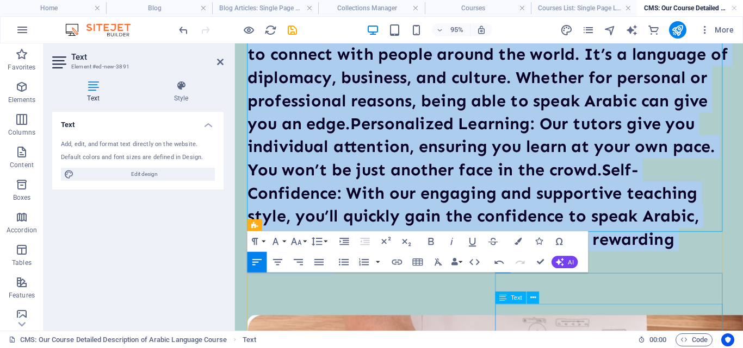
scroll to position [1410, 0]
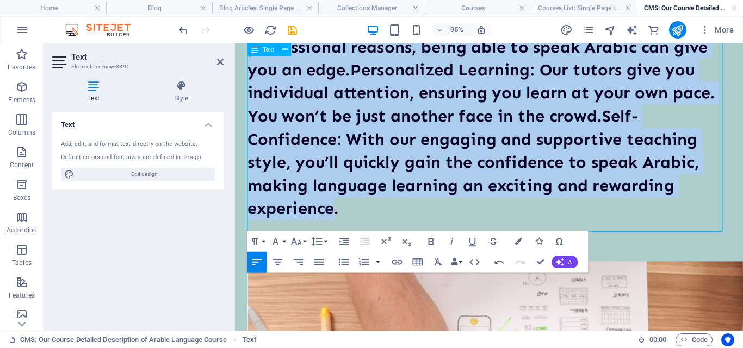
drag, startPoint x: 251, startPoint y: 182, endPoint x: 471, endPoint y: 233, distance: 226.0
click at [473, 229] on h3 "Benefits of Learning Arabic OnlineConvenience: Learning Arabic online means you…" at bounding box center [502, 10] width 508 height 438
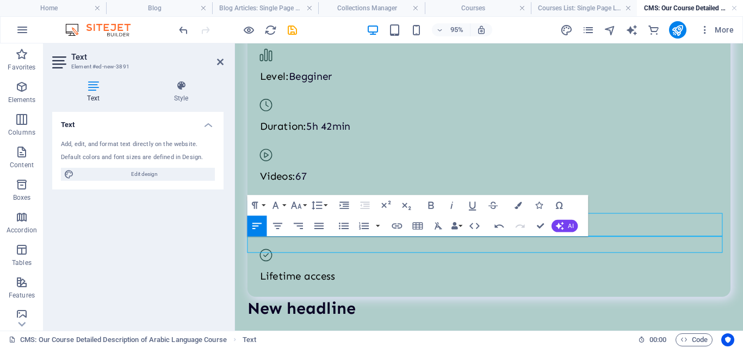
scroll to position [975, 0]
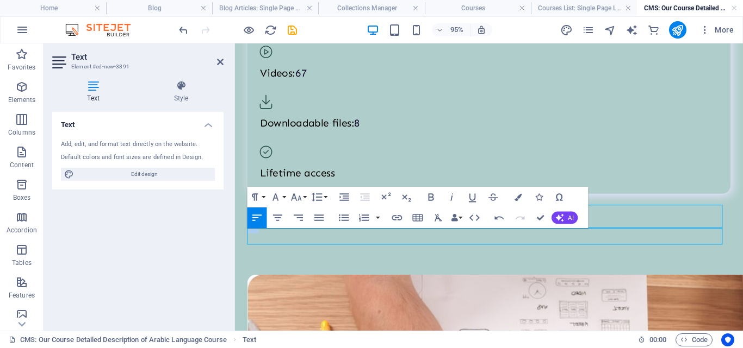
drag, startPoint x: 269, startPoint y: 243, endPoint x: 245, endPoint y: 251, distance: 25.1
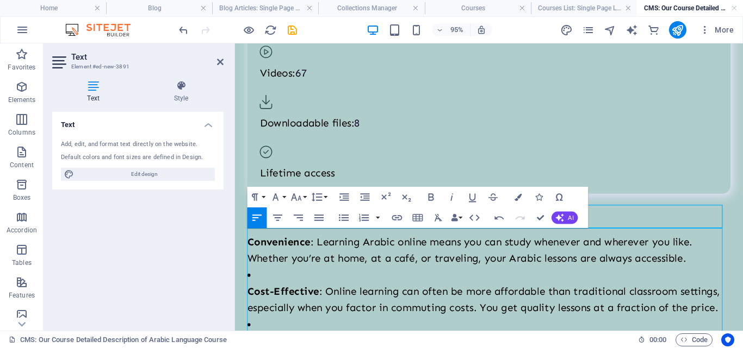
click at [632, 226] on div "New headline" at bounding box center [502, 214] width 508 height 24
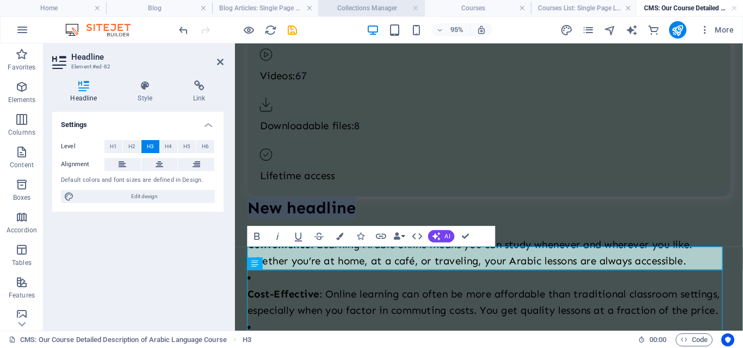
scroll to position [920, 0]
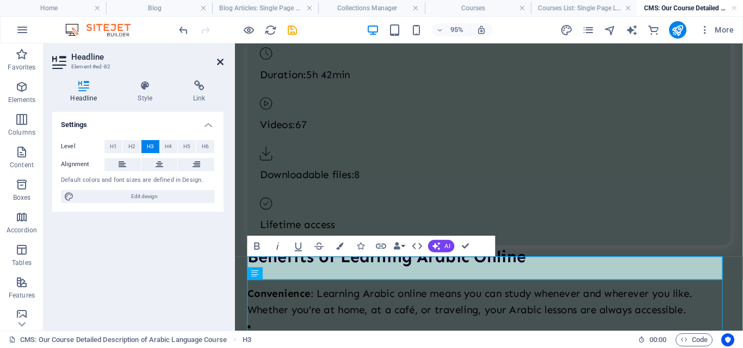
click at [219, 61] on icon at bounding box center [220, 62] width 7 height 9
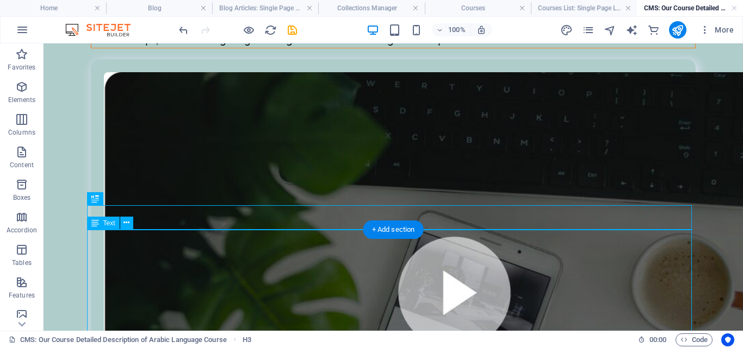
scroll to position [352, 0]
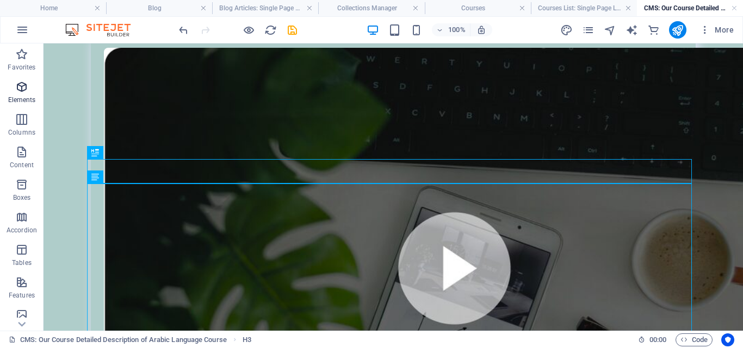
click at [19, 93] on span "Elements" at bounding box center [21, 93] width 43 height 26
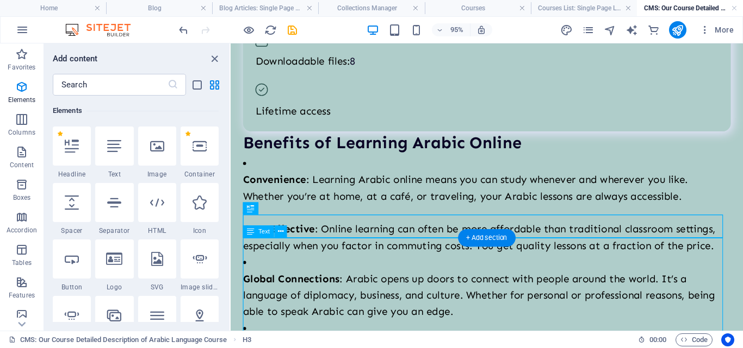
scroll to position [950, 0]
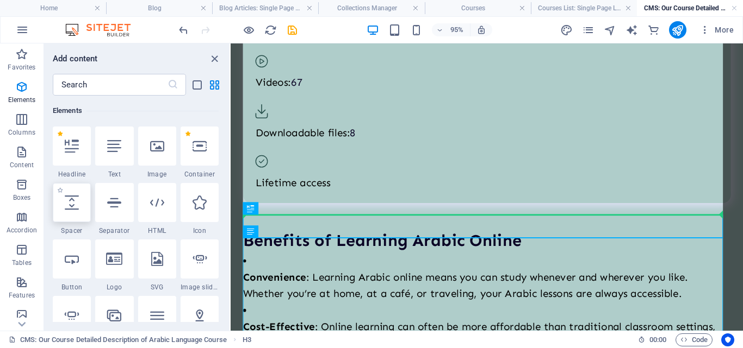
select select "px"
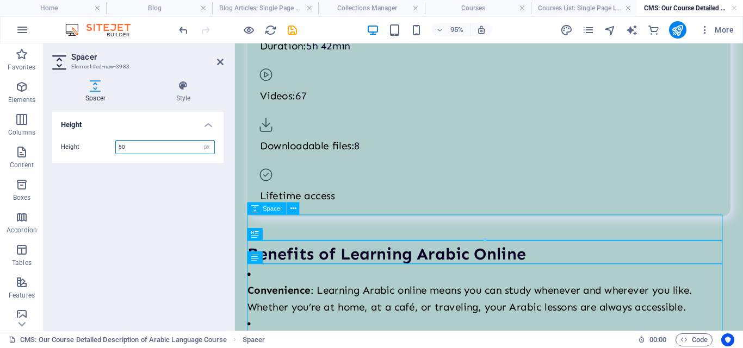
scroll to position [964, 0]
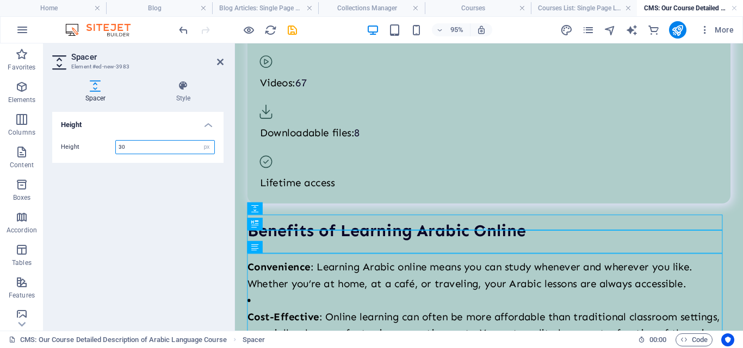
type input "30"
click at [22, 98] on p "Elements" at bounding box center [22, 100] width 28 height 9
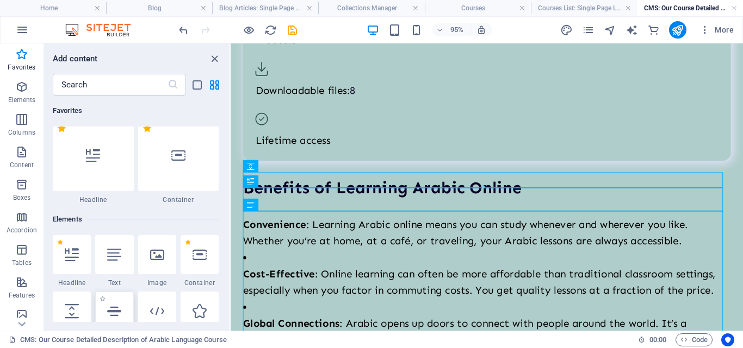
scroll to position [61, 0]
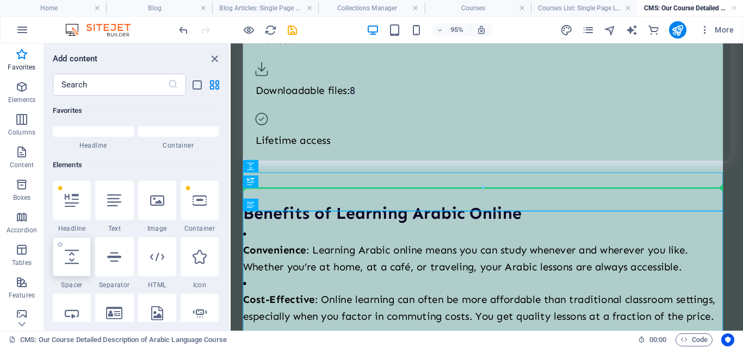
select select "px"
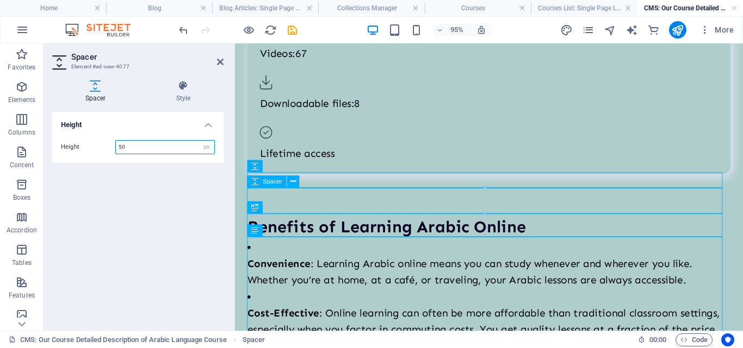
scroll to position [1009, 0]
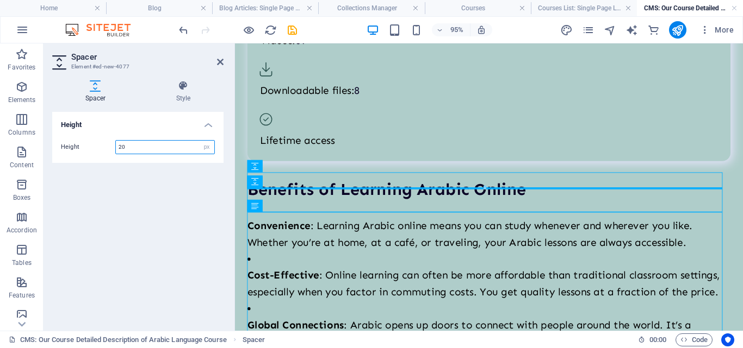
type input "20"
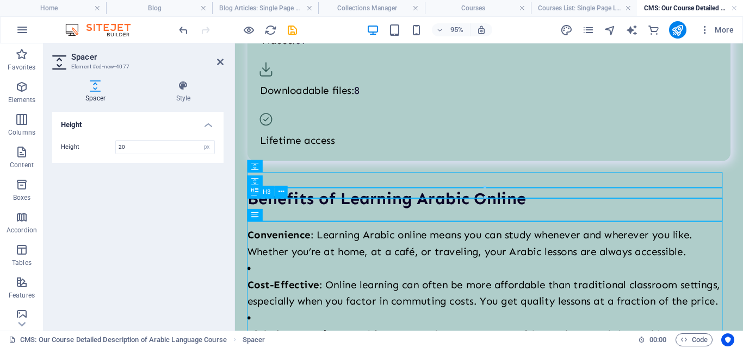
drag, startPoint x: 489, startPoint y: 226, endPoint x: 323, endPoint y: 230, distance: 165.9
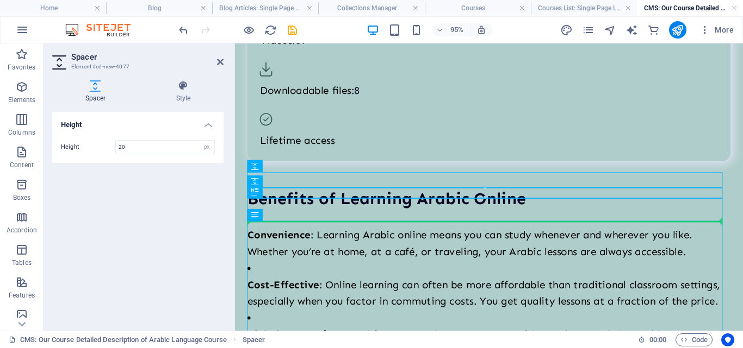
drag, startPoint x: 491, startPoint y: 225, endPoint x: 494, endPoint y: 266, distance: 41.4
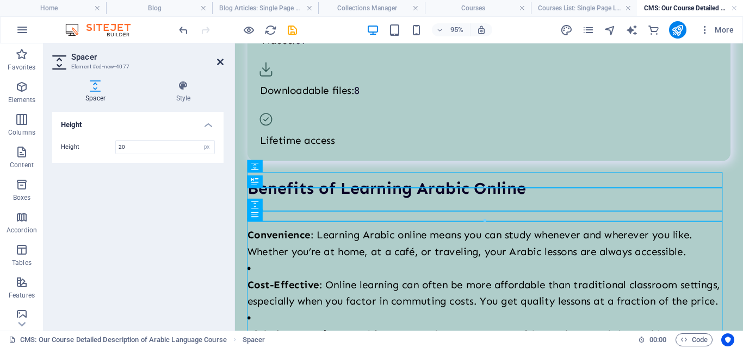
click at [217, 63] on icon at bounding box center [220, 62] width 7 height 9
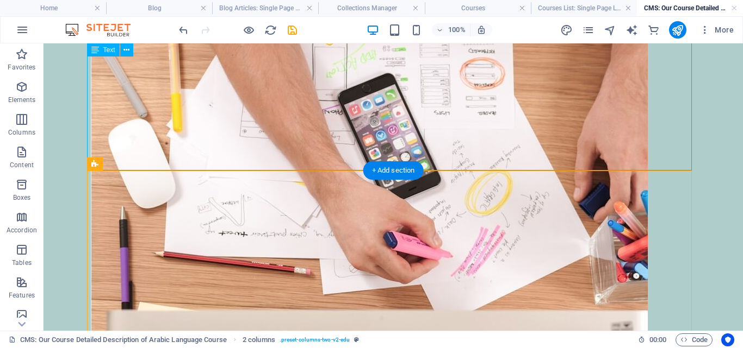
scroll to position [1503, 0]
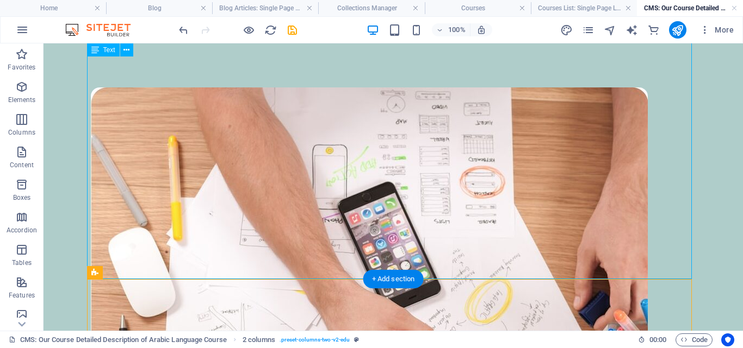
drag, startPoint x: 158, startPoint y: 189, endPoint x: 200, endPoint y: 50, distance: 145.2
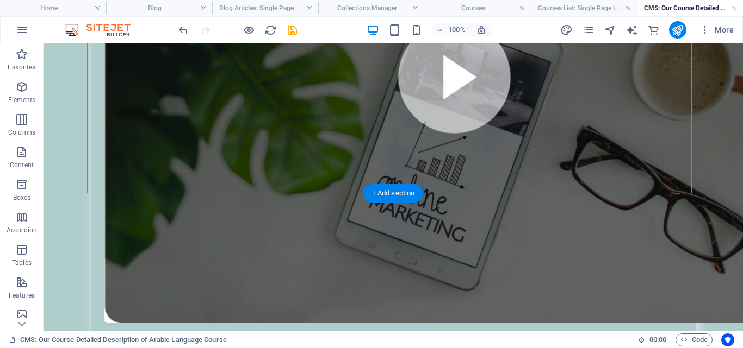
scroll to position [598, 0]
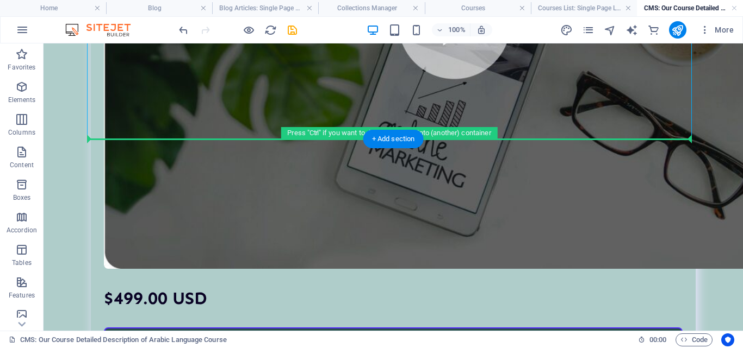
drag, startPoint x: 140, startPoint y: 315, endPoint x: 169, endPoint y: 140, distance: 176.8
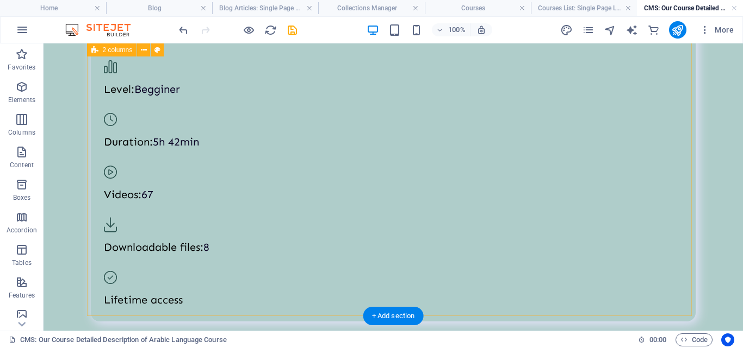
scroll to position [924, 0]
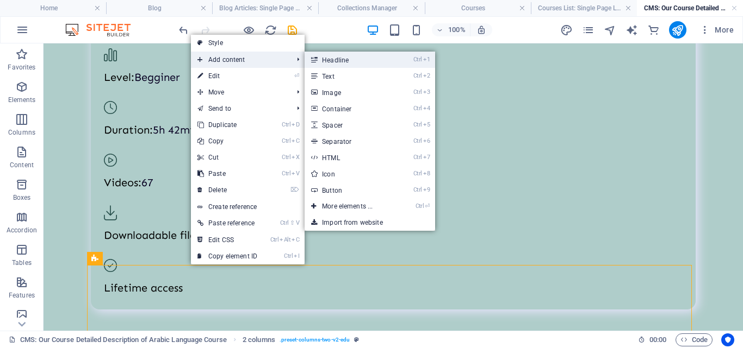
drag, startPoint x: 333, startPoint y: 58, endPoint x: 103, endPoint y: 16, distance: 233.7
click at [333, 58] on link "Ctrl 1 Headline" at bounding box center [349, 60] width 90 height 16
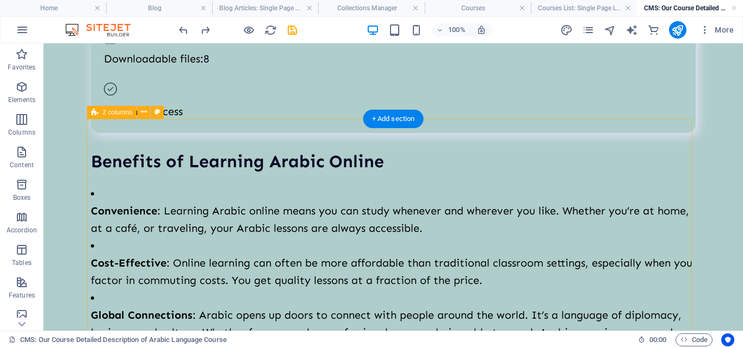
scroll to position [1069, 0]
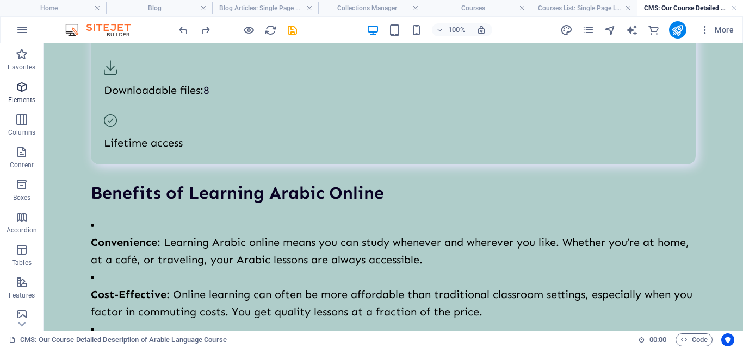
click at [24, 85] on icon "button" at bounding box center [21, 86] width 13 height 13
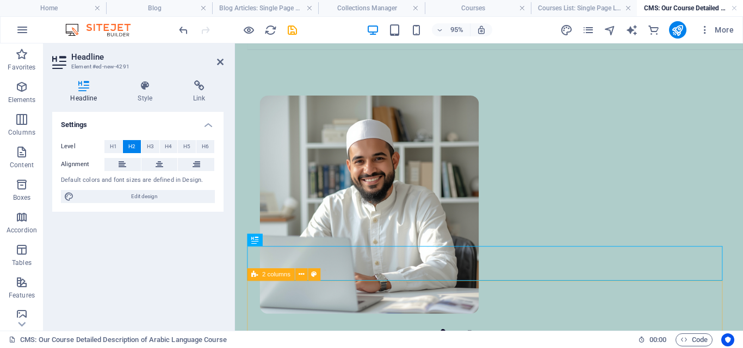
scroll to position [1574, 0]
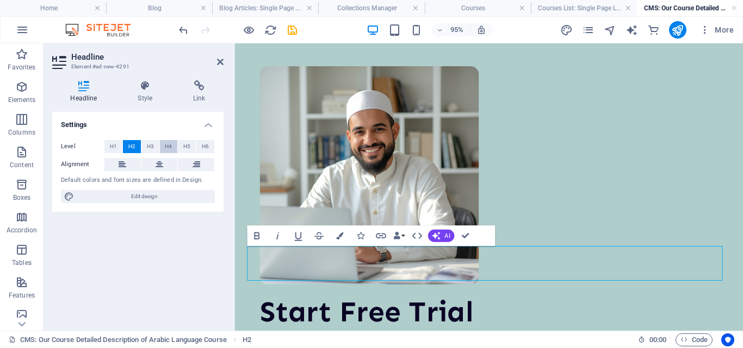
click at [170, 142] on span "H4" at bounding box center [168, 146] width 7 height 13
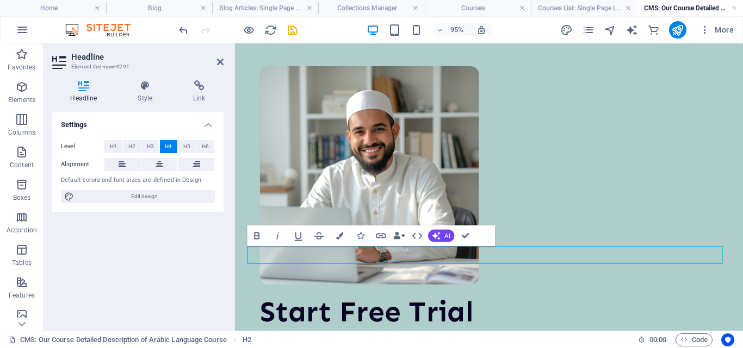
drag, startPoint x: 341, startPoint y: 266, endPoint x: 244, endPoint y: 265, distance: 97.8
drag, startPoint x: 217, startPoint y: 63, endPoint x: 183, endPoint y: 92, distance: 45.5
click at [217, 63] on icon at bounding box center [220, 62] width 7 height 9
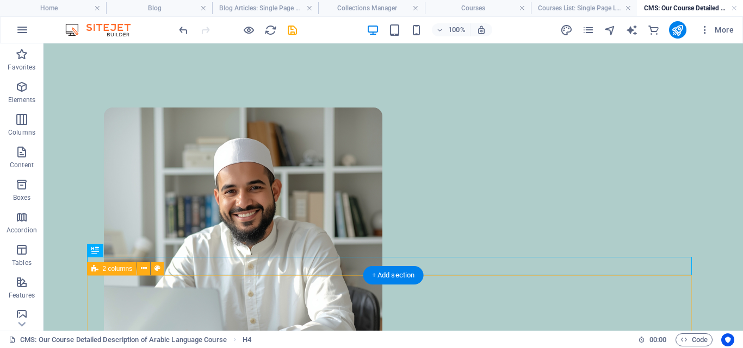
scroll to position [932, 0]
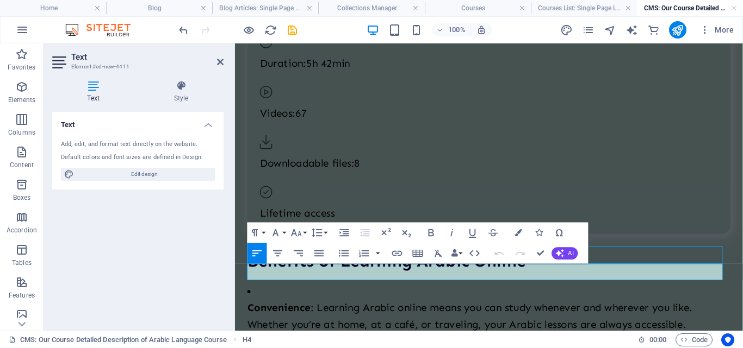
scroll to position [1574, 0]
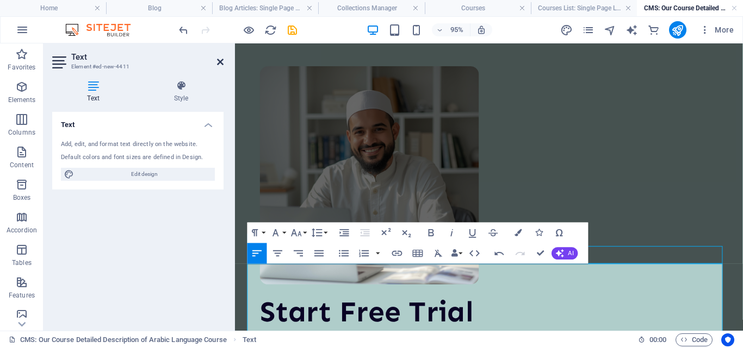
click at [217, 61] on icon at bounding box center [220, 62] width 7 height 9
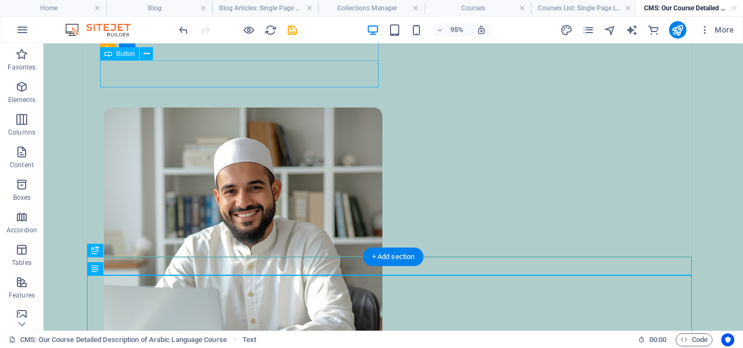
scroll to position [932, 0]
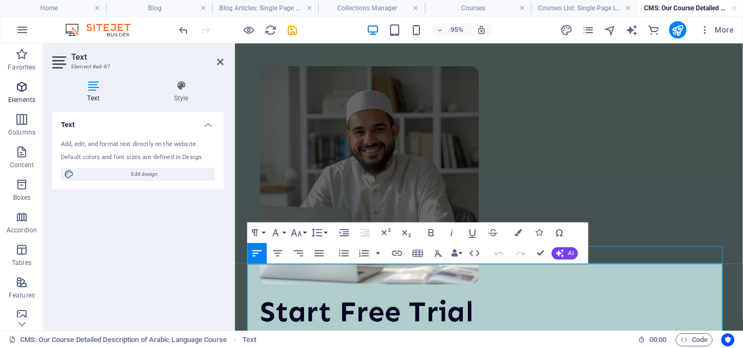
click at [23, 98] on p "Elements" at bounding box center [22, 100] width 28 height 9
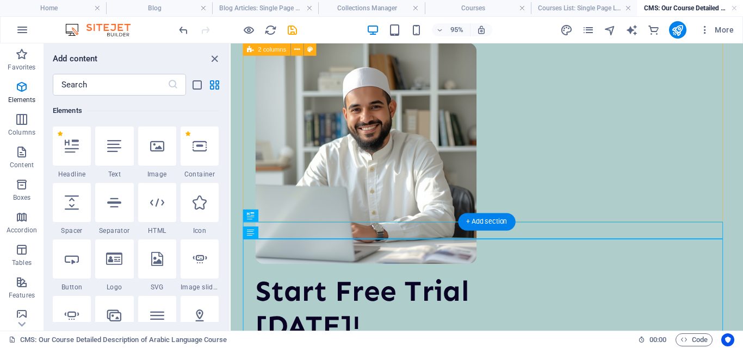
scroll to position [1693, 0]
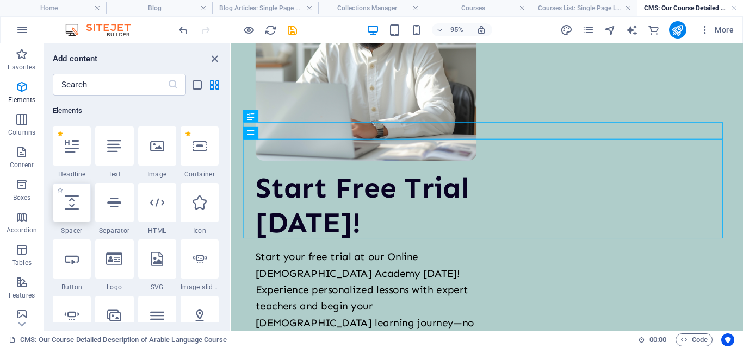
click at [74, 195] on div at bounding box center [72, 202] width 38 height 39
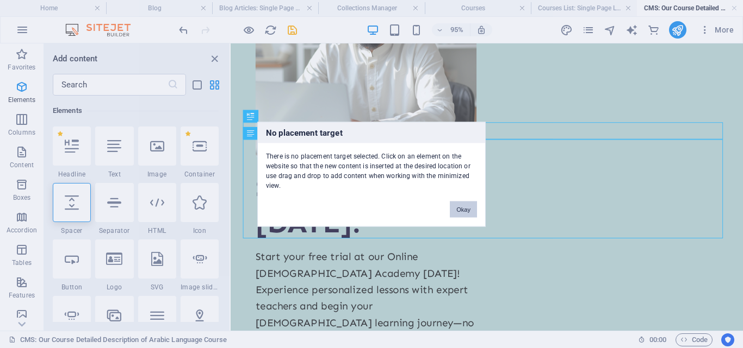
click at [463, 208] on button "Okay" at bounding box center [463, 209] width 27 height 16
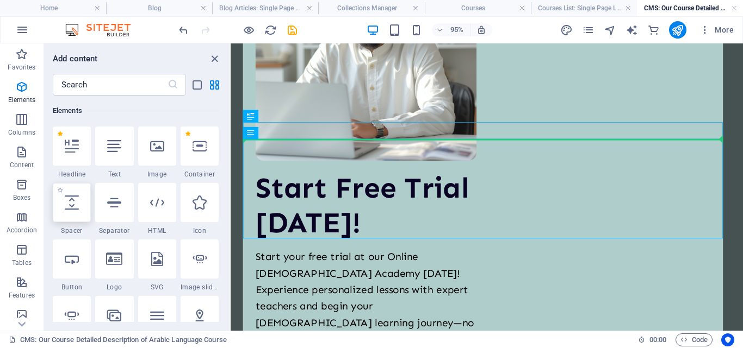
select select "px"
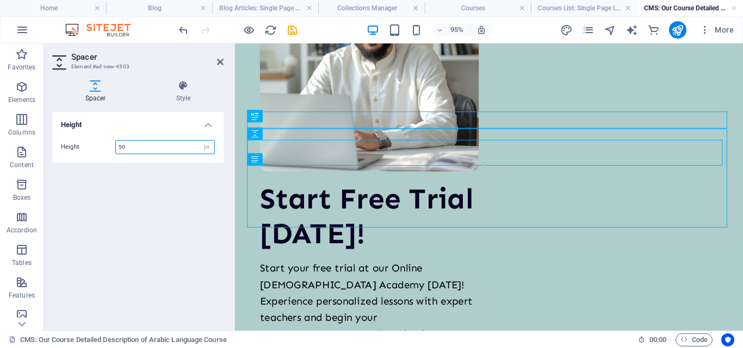
scroll to position [1705, 0]
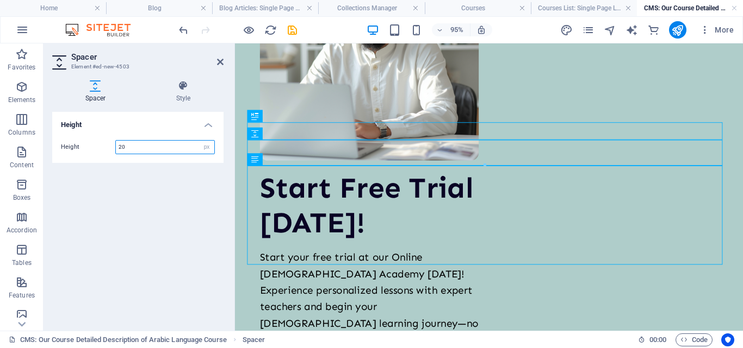
type input "20"
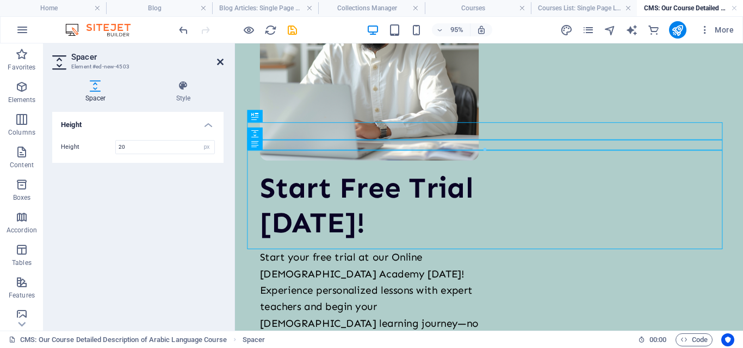
click at [221, 64] on icon at bounding box center [220, 62] width 7 height 9
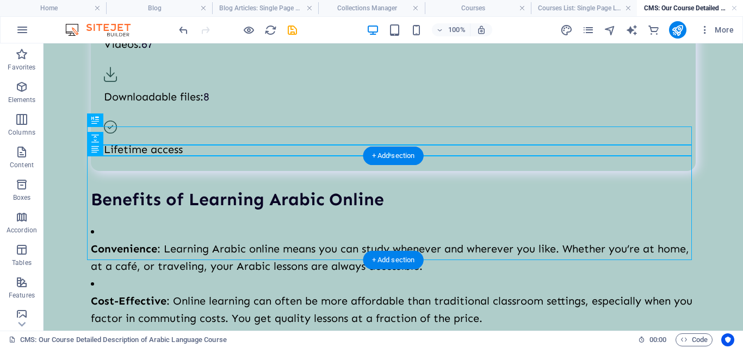
scroll to position [1117, 0]
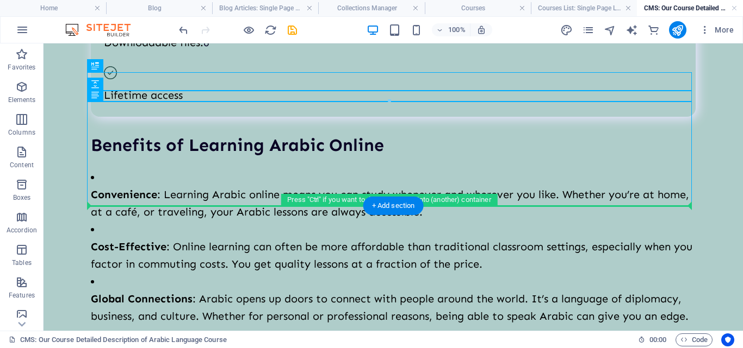
drag, startPoint x: 142, startPoint y: 143, endPoint x: 138, endPoint y: 208, distance: 64.8
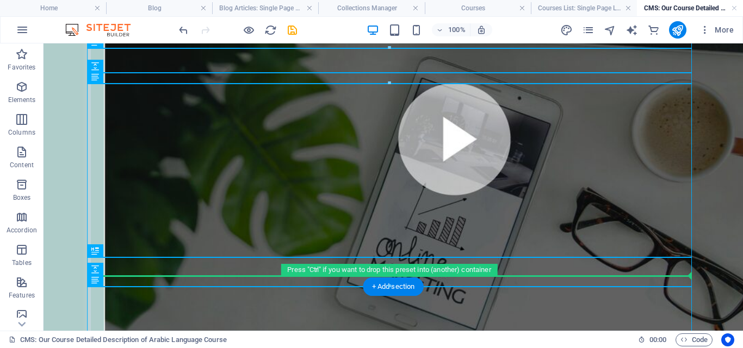
scroll to position [483, 0]
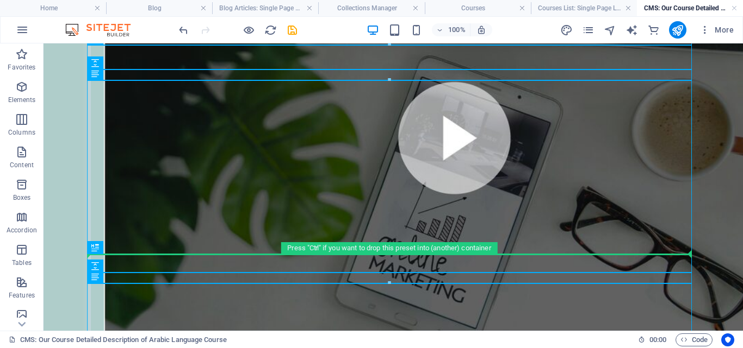
drag, startPoint x: 138, startPoint y: 209, endPoint x: 152, endPoint y: 255, distance: 47.6
